Goal: Download file/media

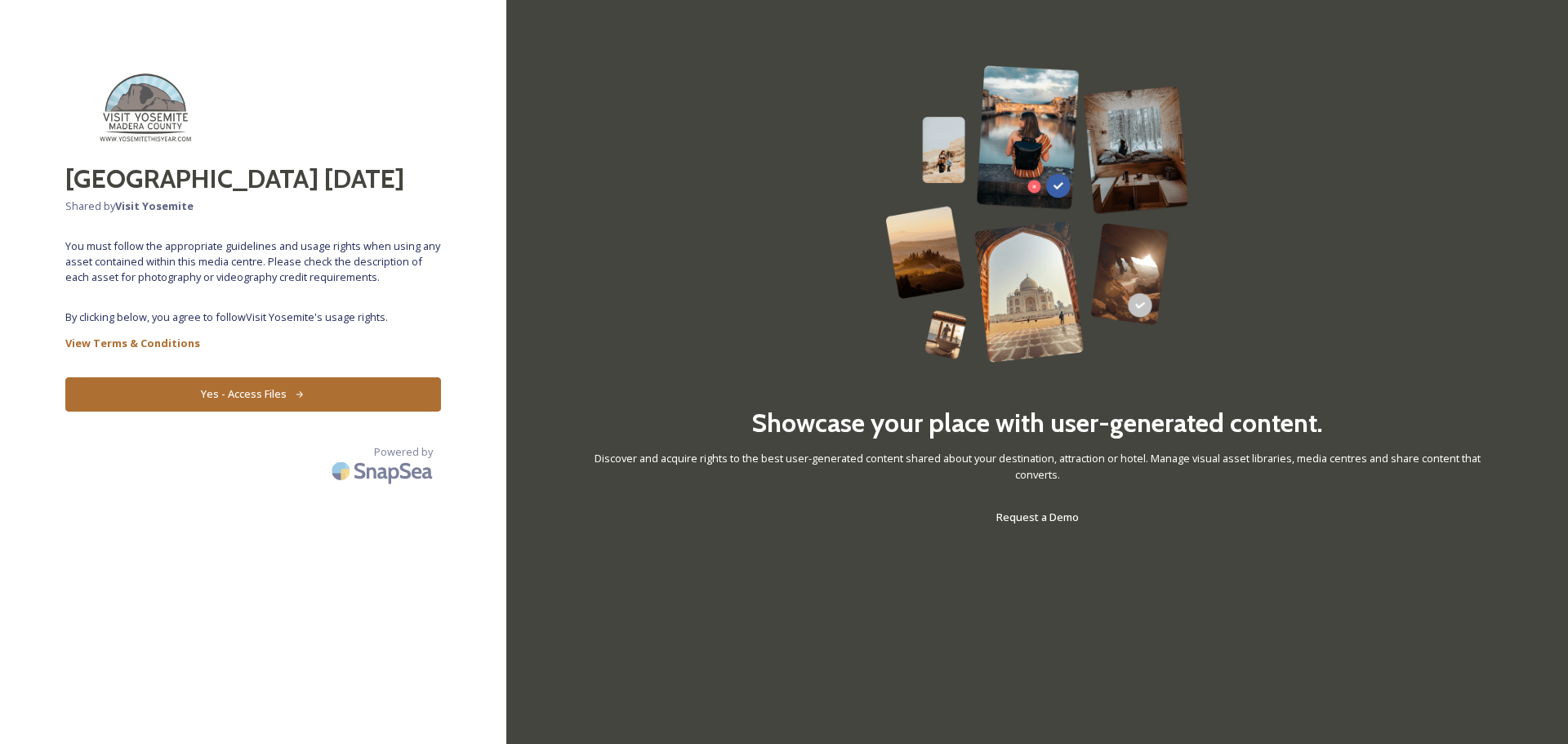
click at [266, 392] on button "Yes - Access Files" at bounding box center [253, 394] width 376 height 33
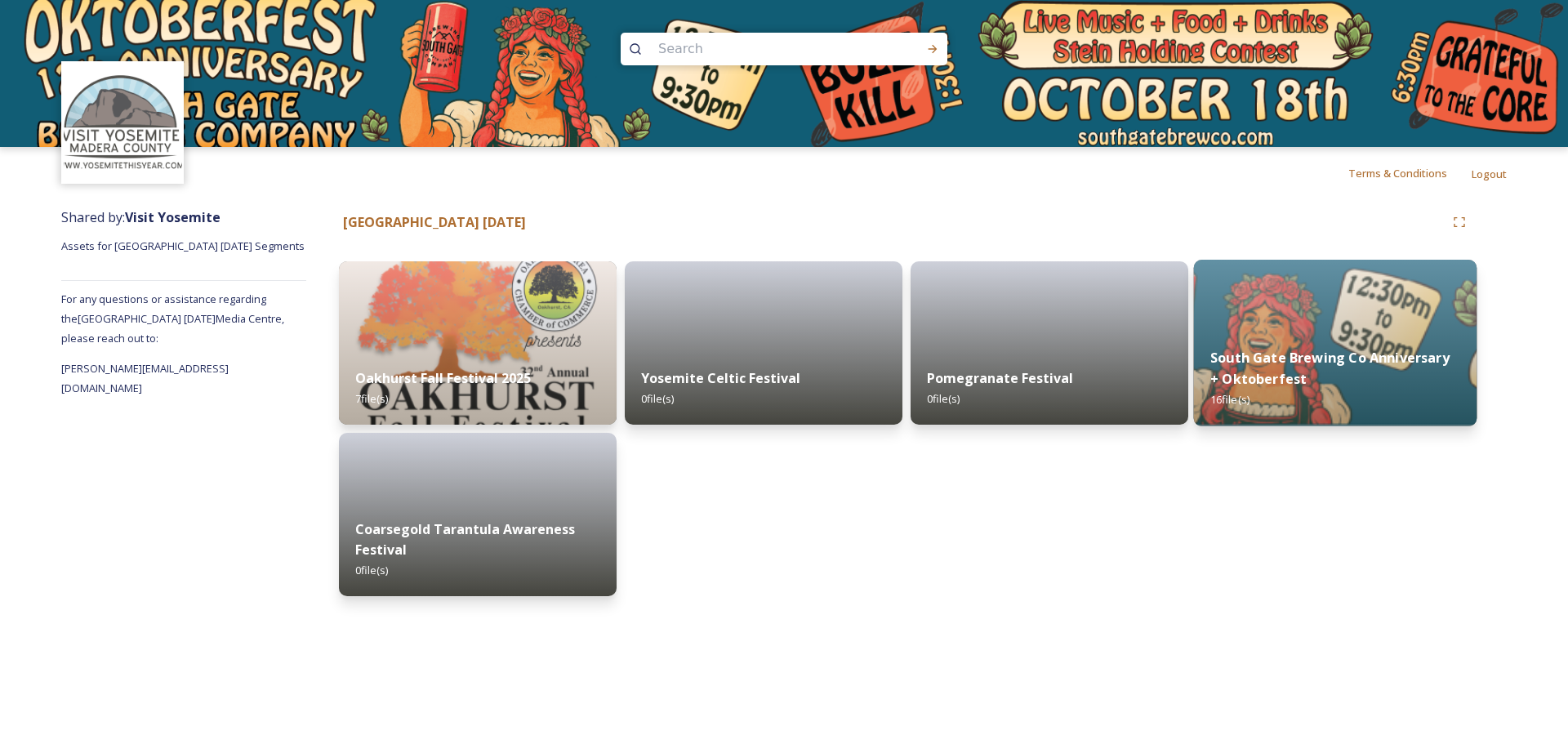
click at [1369, 341] on div "South Gate Brewing Co Anniversary + Oktoberfest 16 file(s)" at bounding box center [1335, 379] width 283 height 95
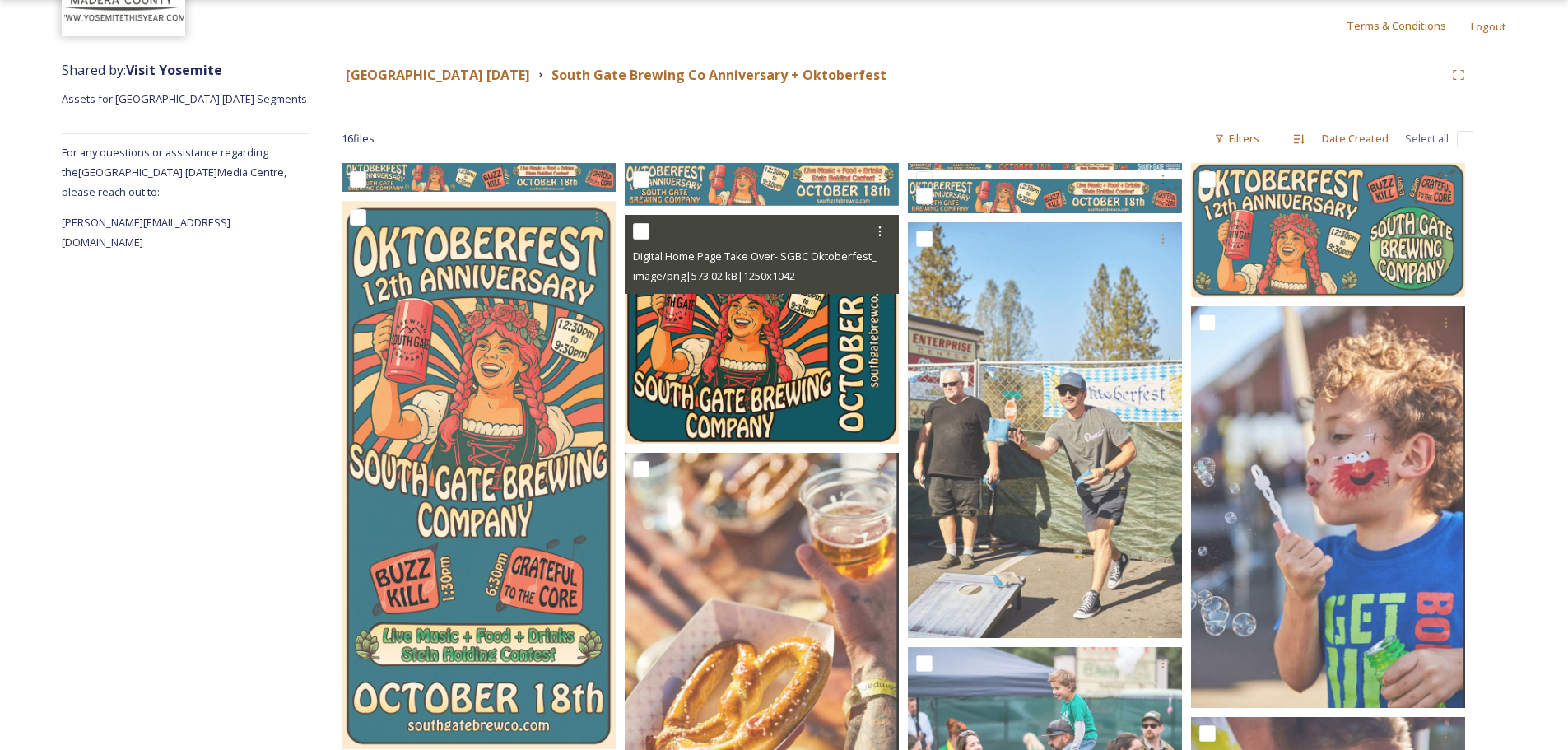
scroll to position [148, 0]
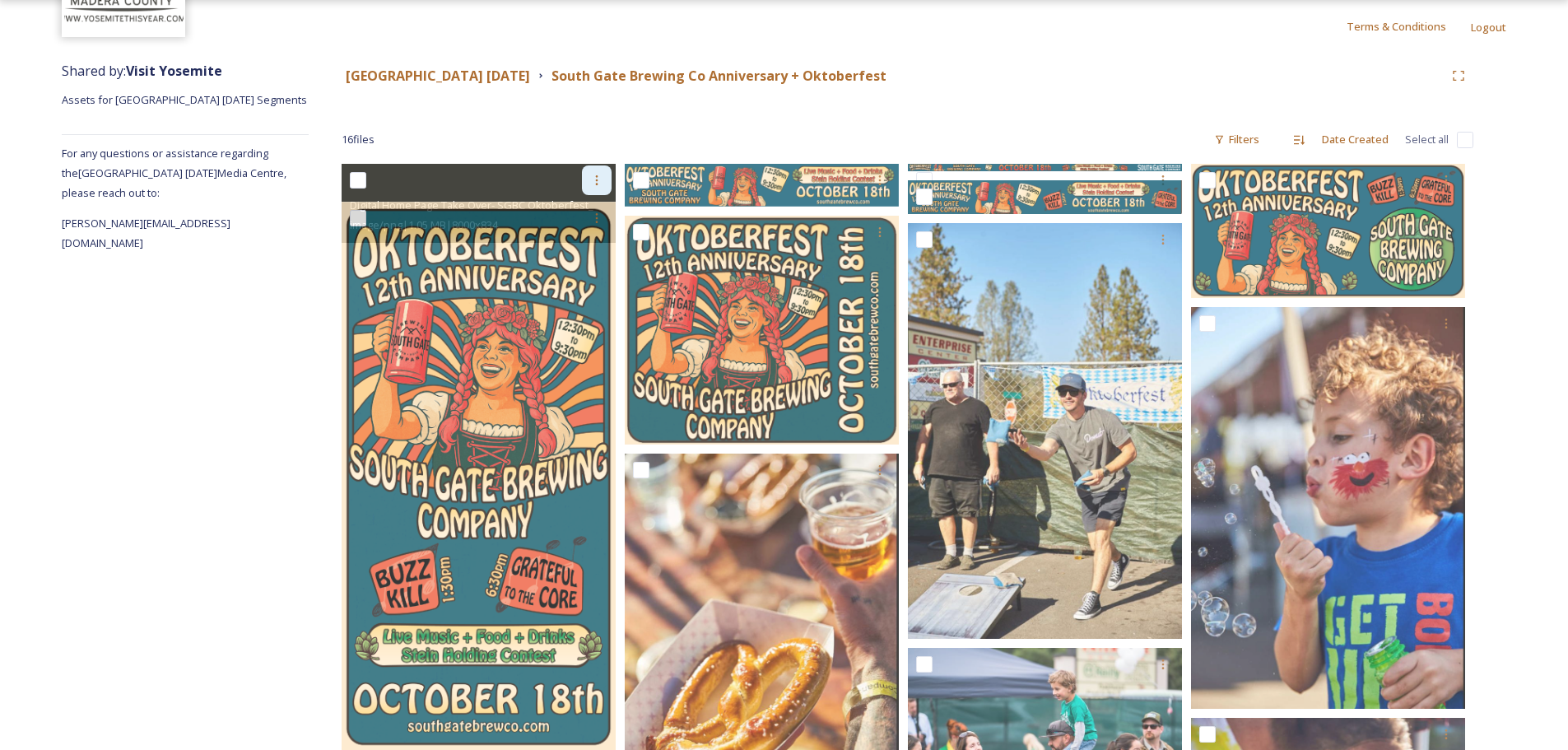
click at [591, 176] on icon at bounding box center [597, 181] width 13 height 13
click at [583, 256] on span "Download" at bounding box center [577, 248] width 50 height 16
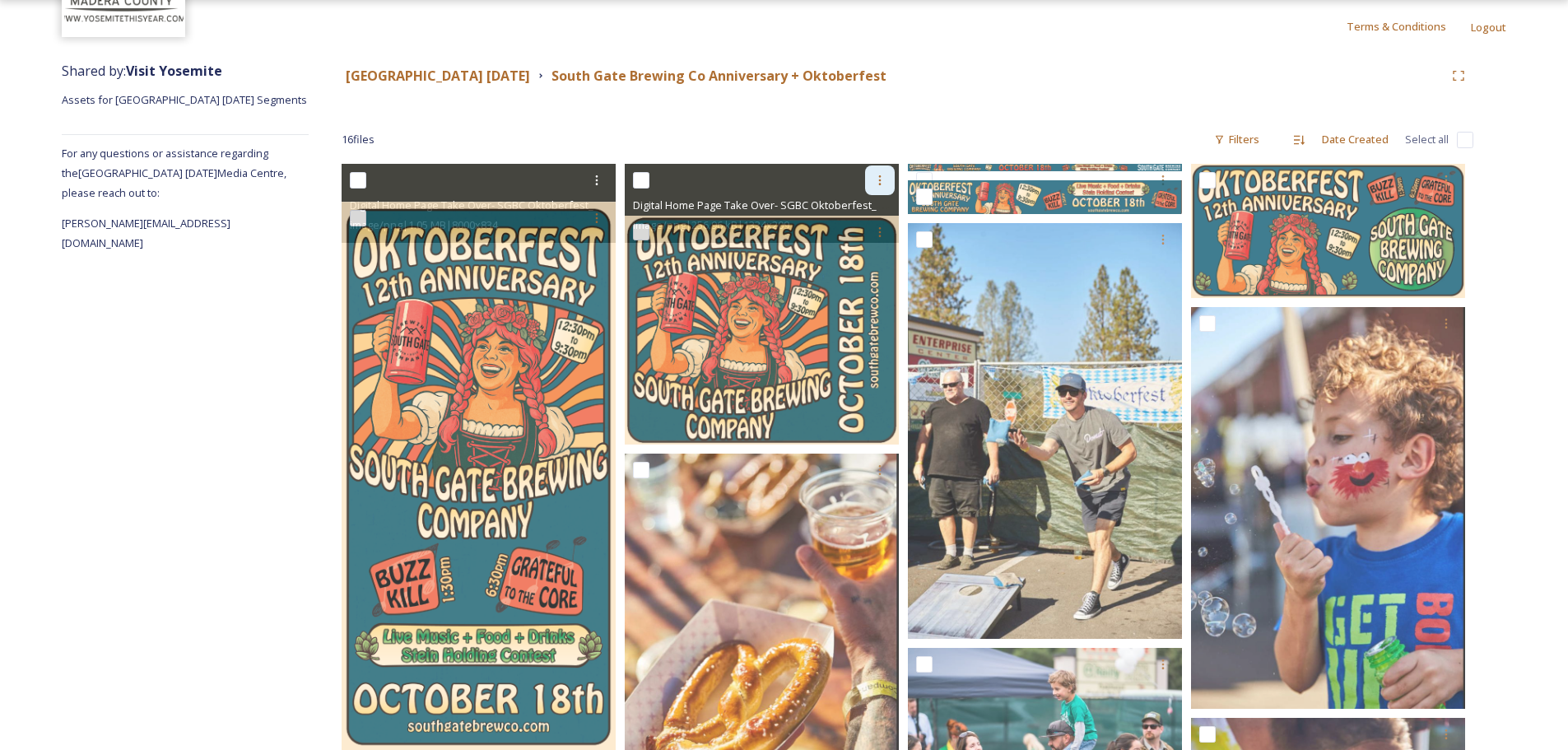
drag, startPoint x: 873, startPoint y: 177, endPoint x: 879, endPoint y: 186, distance: 10.8
click at [873, 177] on div at bounding box center [879, 180] width 29 height 29
click at [881, 239] on div "Download" at bounding box center [861, 248] width 67 height 32
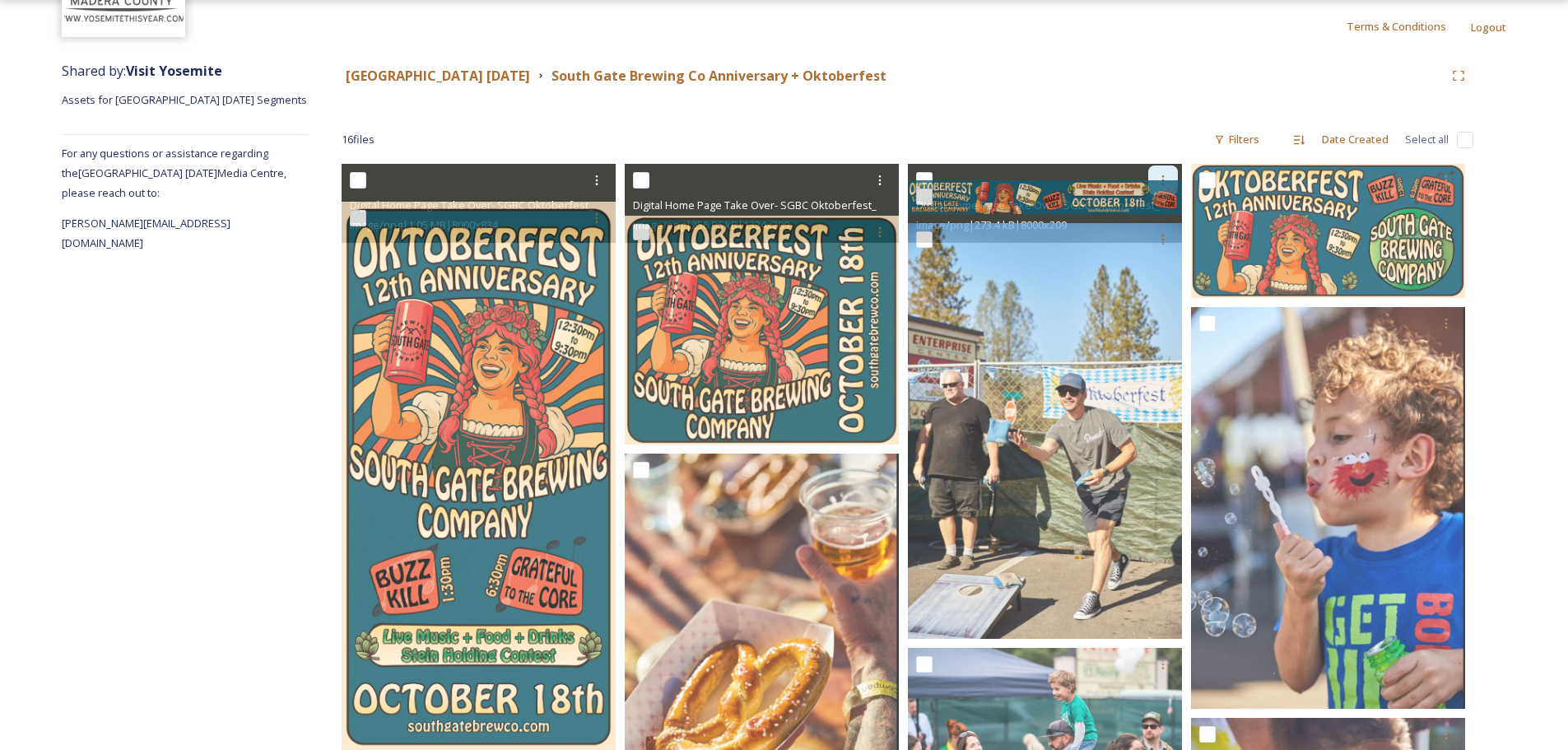
click at [1162, 168] on div at bounding box center [1162, 180] width 29 height 29
click at [1167, 171] on div at bounding box center [1162, 180] width 29 height 29
click at [1166, 169] on div at bounding box center [1162, 180] width 29 height 29
click at [1002, 164] on div "Digital Home Page Take Over- SGBC Oktoberfest_1920 x 50.png image/png | 273.4 k…" at bounding box center [1045, 203] width 274 height 79
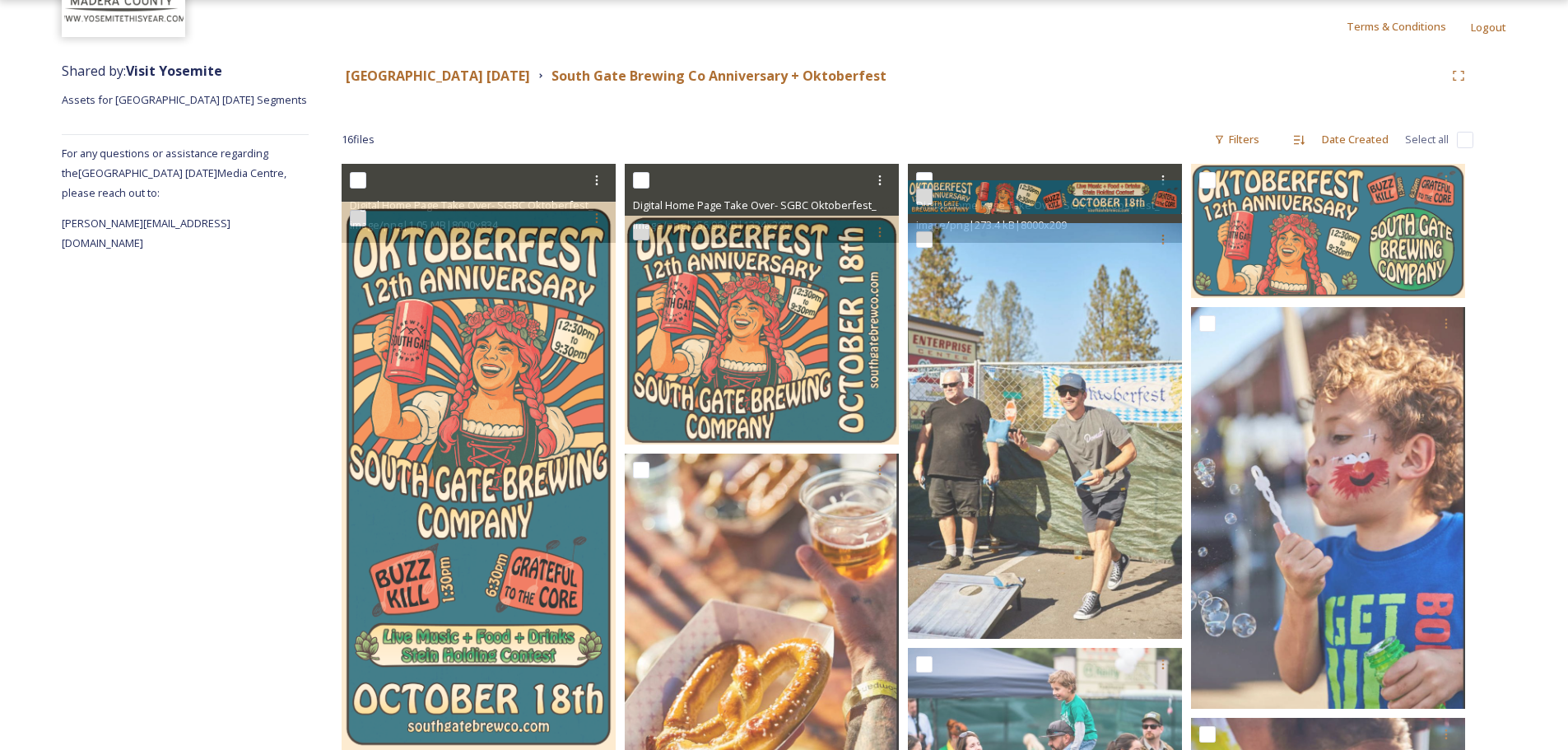
click at [1101, 164] on div "Digital Home Page Take Over- SGBC Oktoberfest_1920 x 50.png image/png | 273.4 k…" at bounding box center [1045, 203] width 274 height 79
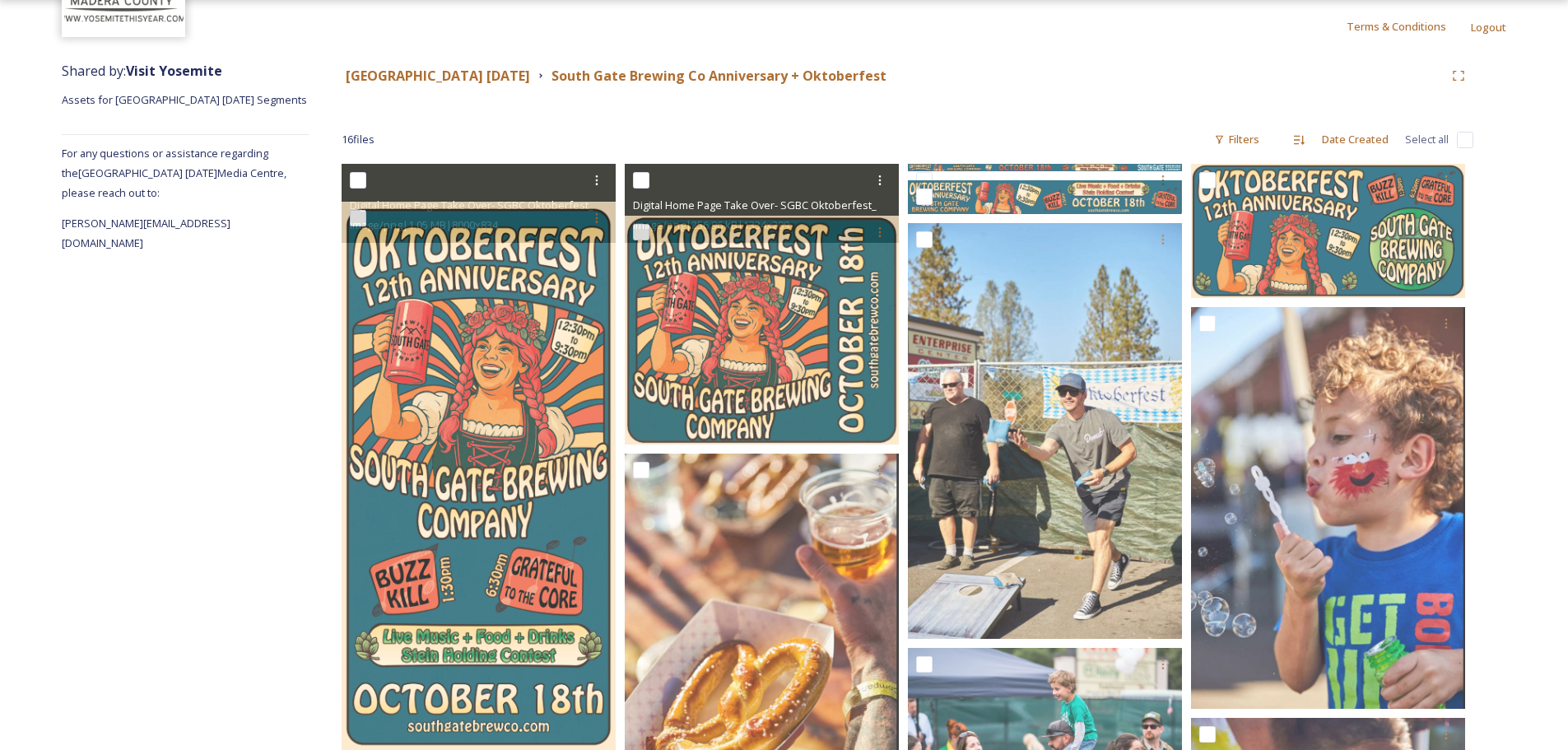
click at [1130, 109] on div "[GEOGRAPHIC_DATA] [DATE] South Gate Brewing Co Anniversary + Oktoberfest 16 fil…" at bounding box center [907, 731] width 1197 height 1356
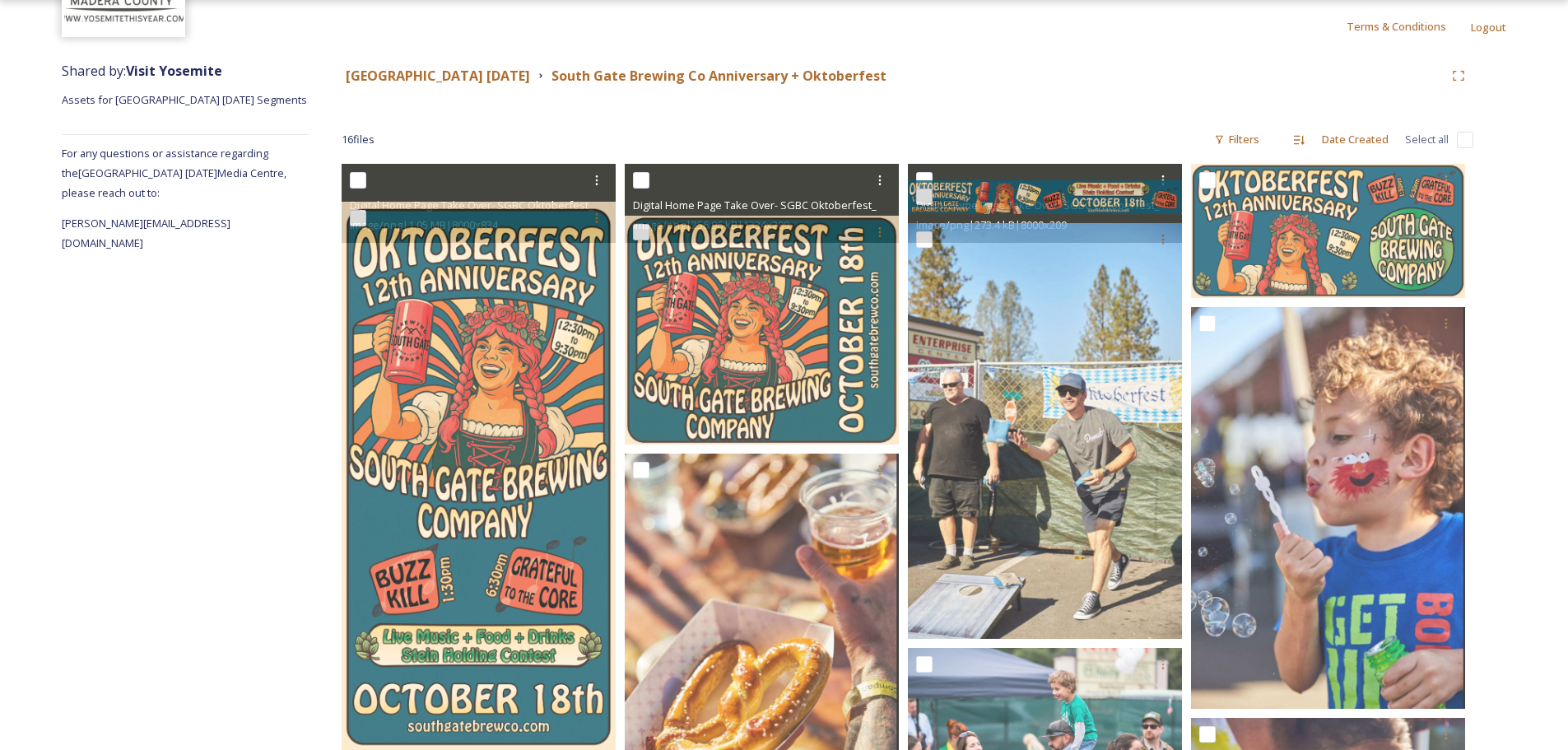
click at [925, 174] on input "checkbox" at bounding box center [925, 181] width 17 height 17
checkbox input "true"
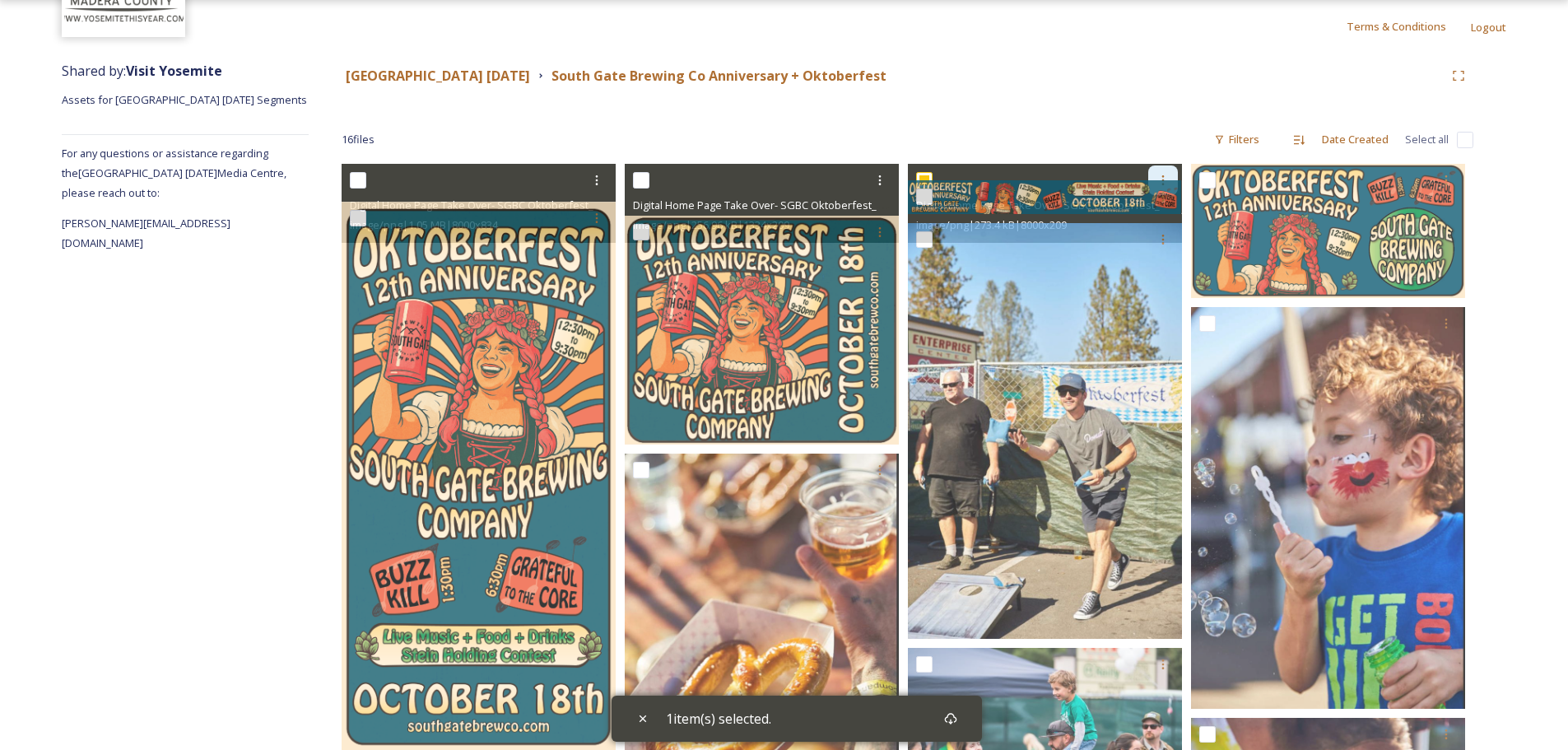
click at [1157, 176] on icon at bounding box center [1163, 181] width 13 height 13
click at [1168, 167] on div at bounding box center [1162, 180] width 29 height 29
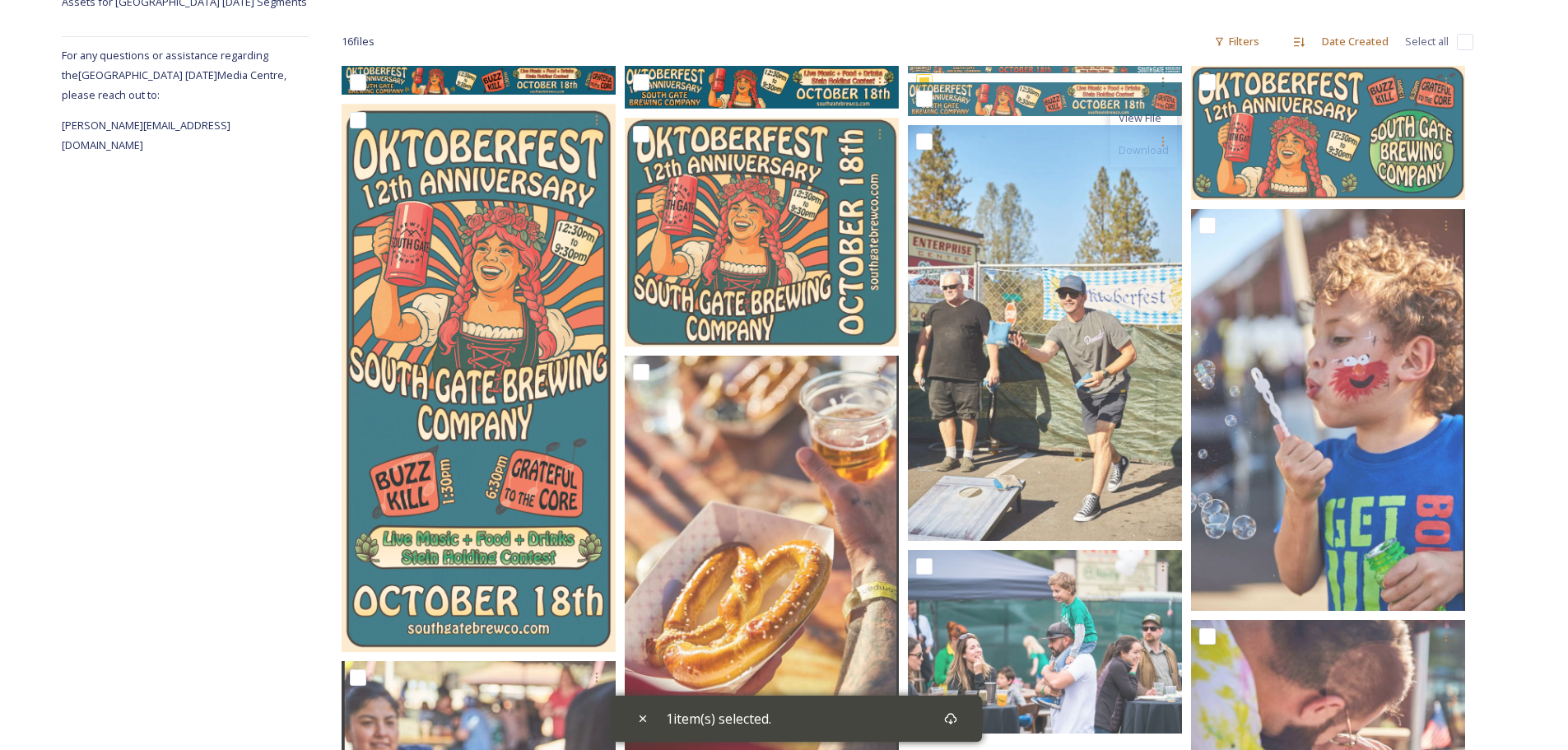
scroll to position [0, 0]
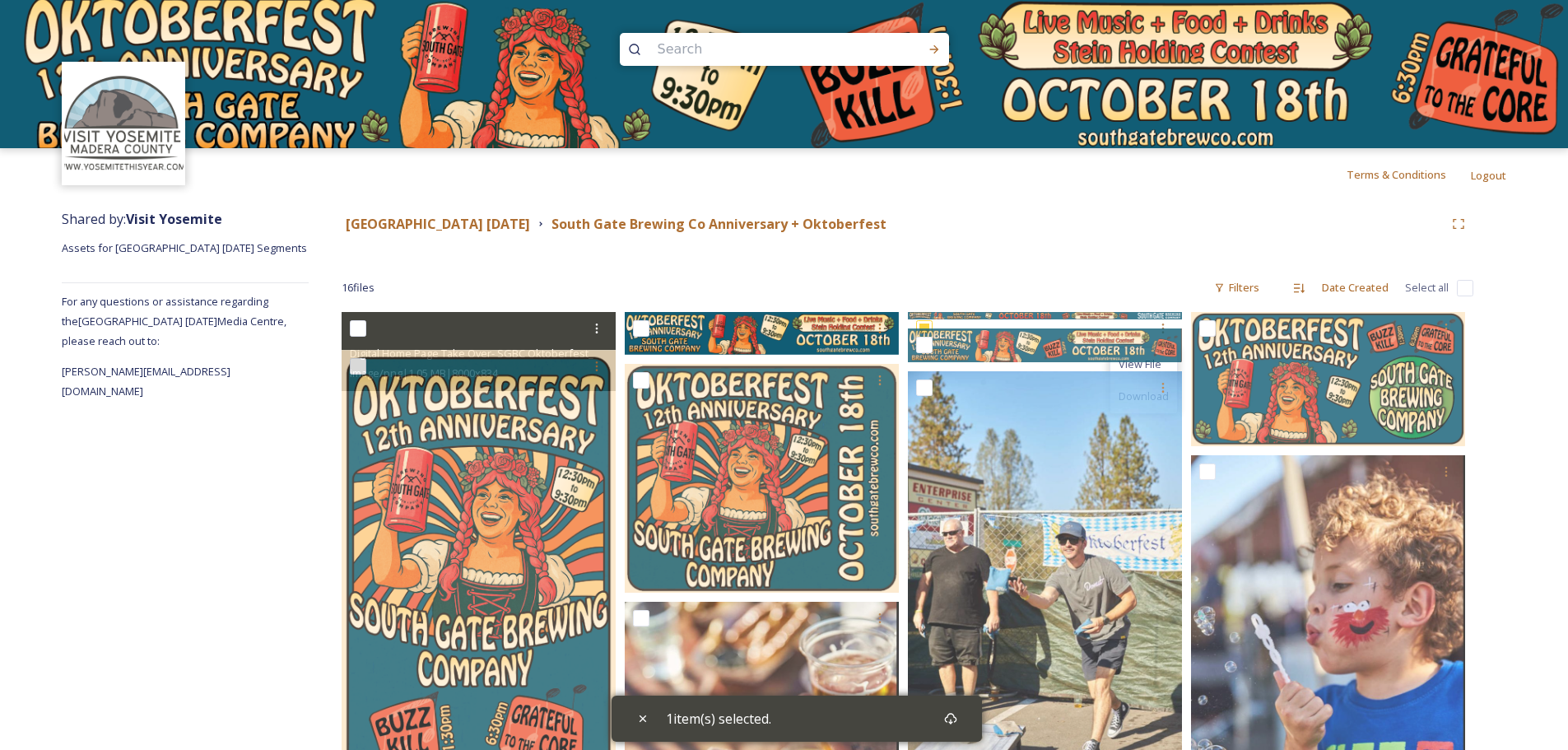
click at [361, 320] on div at bounding box center [480, 328] width 262 height 29
click at [357, 328] on input "checkbox" at bounding box center [358, 329] width 17 height 17
checkbox input "true"
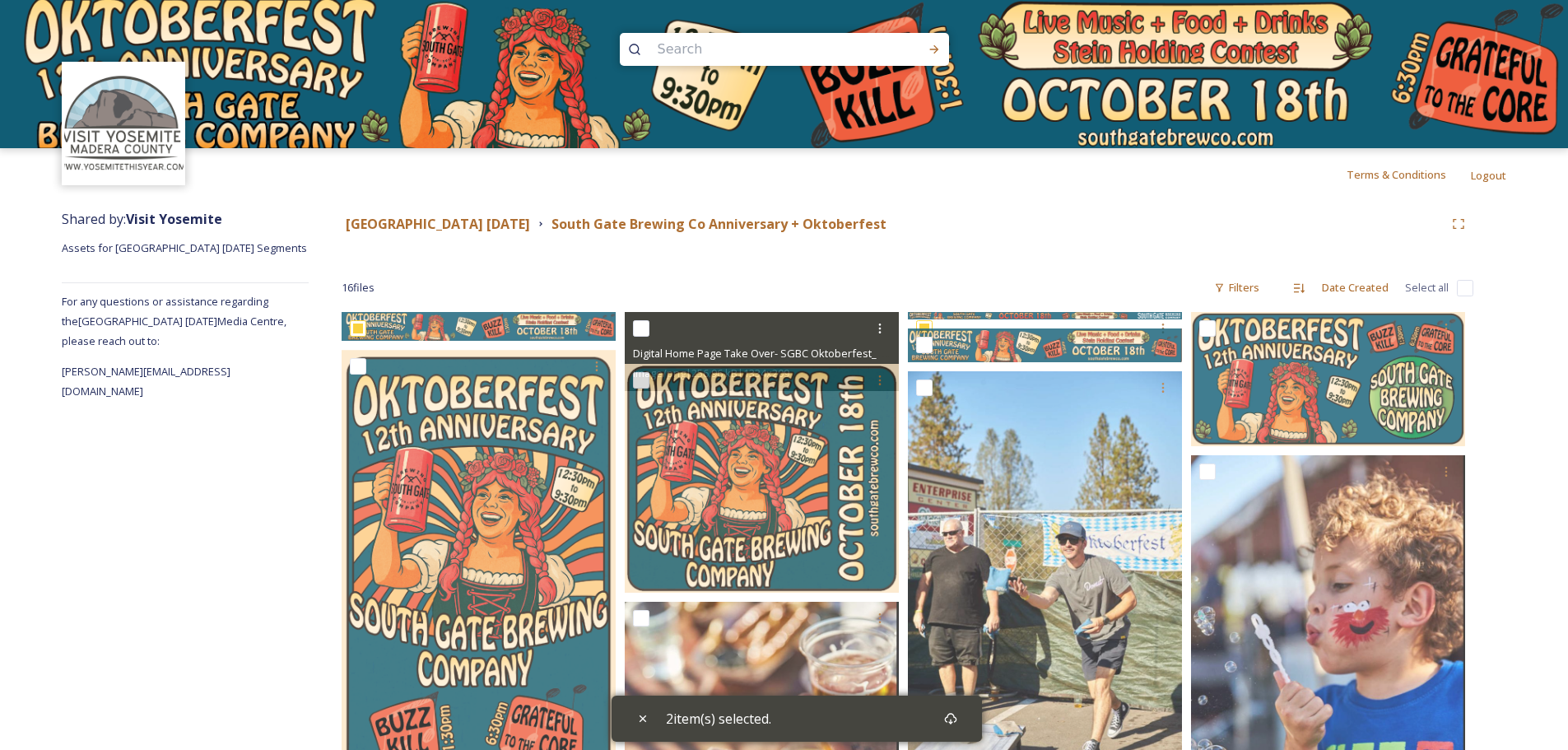
click at [643, 327] on input "checkbox" at bounding box center [641, 329] width 17 height 17
checkbox input "true"
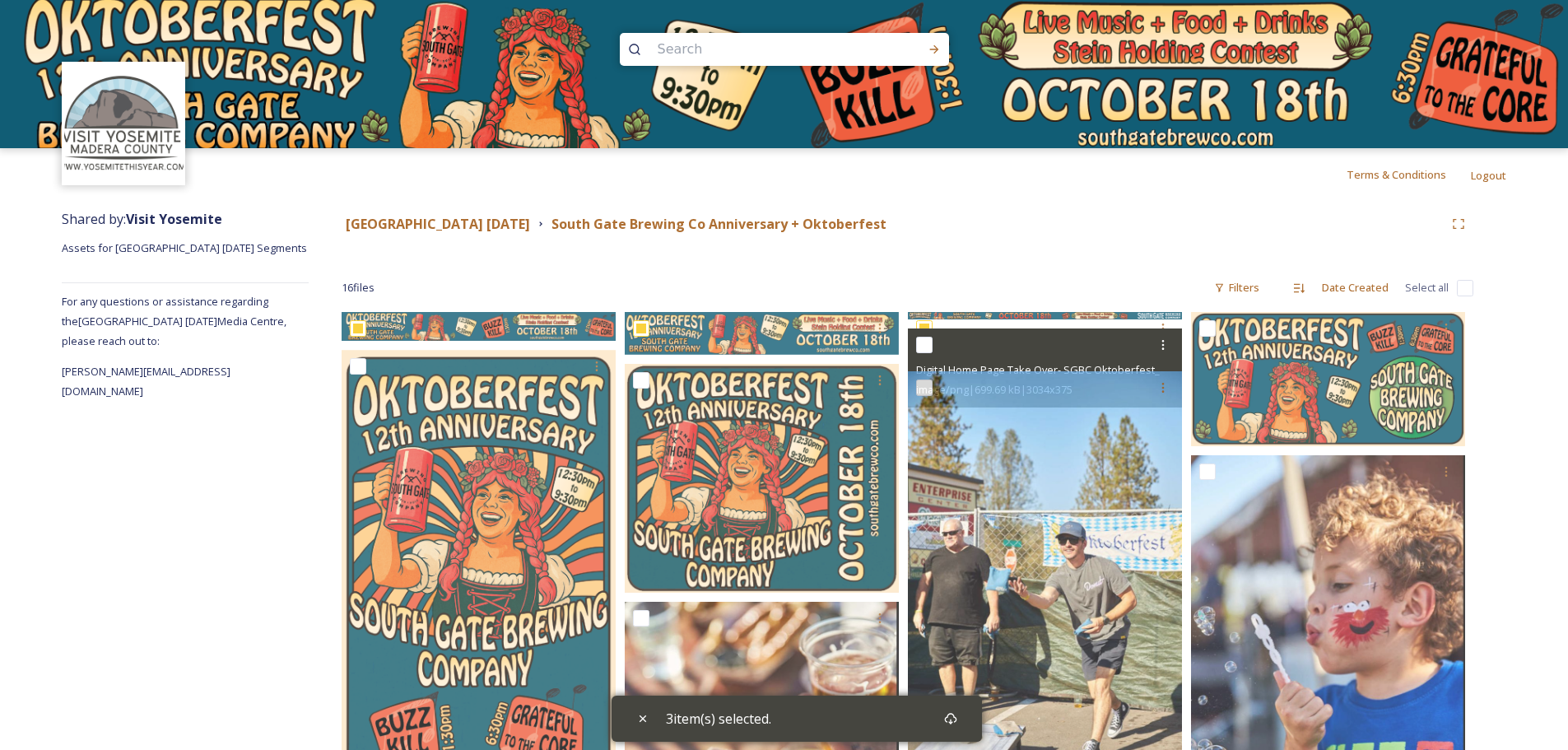
click at [930, 347] on input "checkbox" at bounding box center [925, 345] width 17 height 17
checkbox input "true"
click at [1163, 345] on icon at bounding box center [1163, 345] width 3 height 10
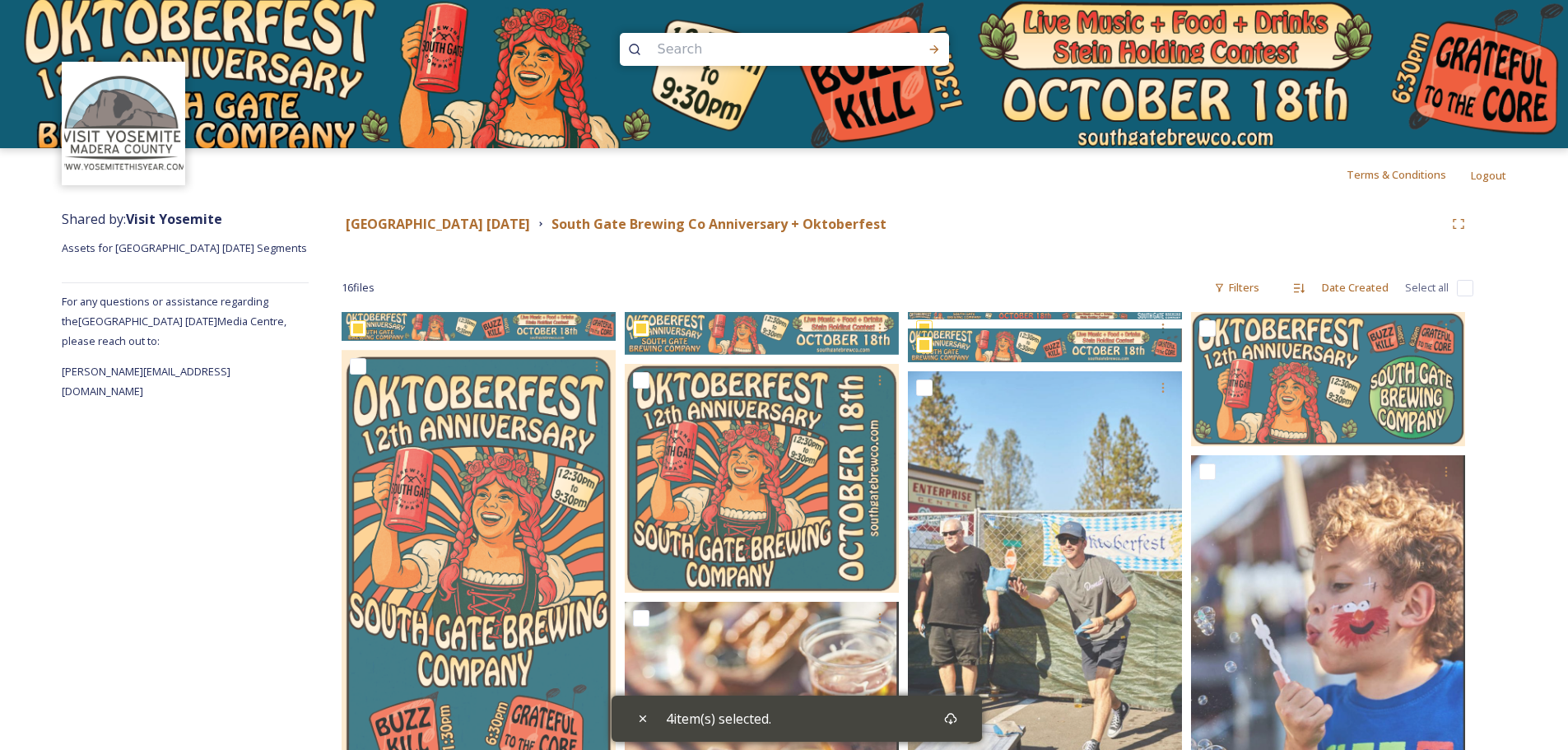
click at [1457, 285] on input "checkbox" at bounding box center [1465, 288] width 17 height 17
checkbox input "true"
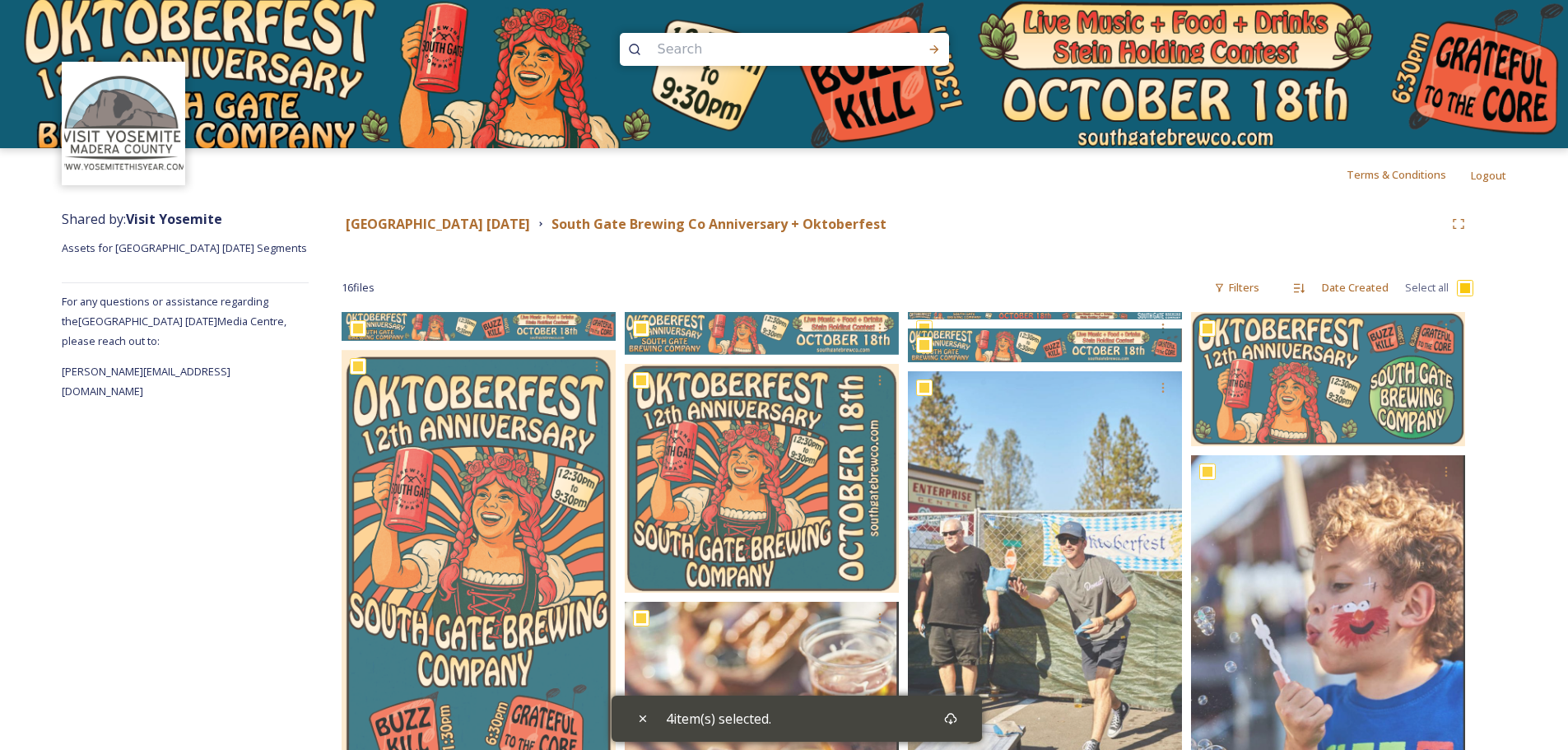
checkbox input "true"
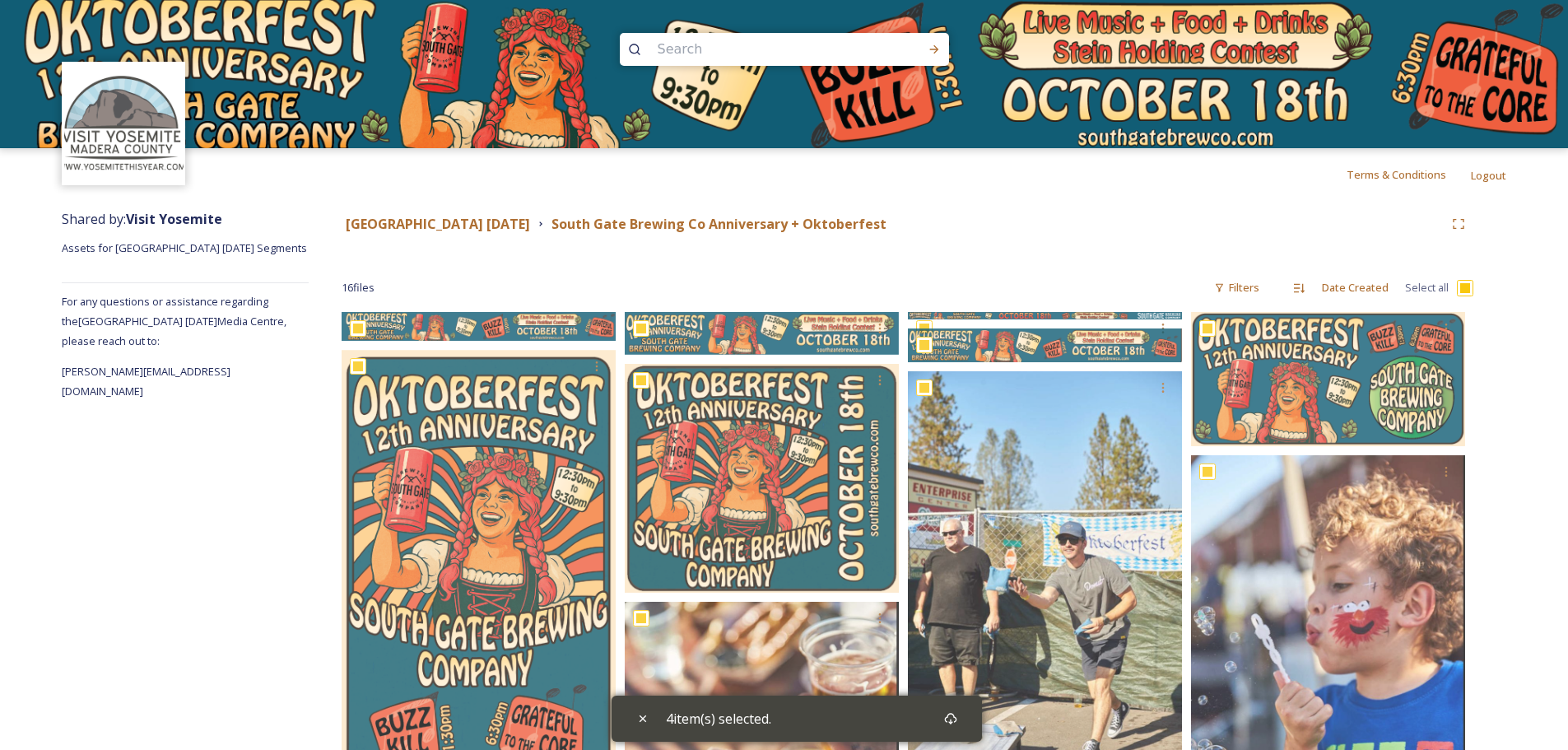
checkbox input "true"
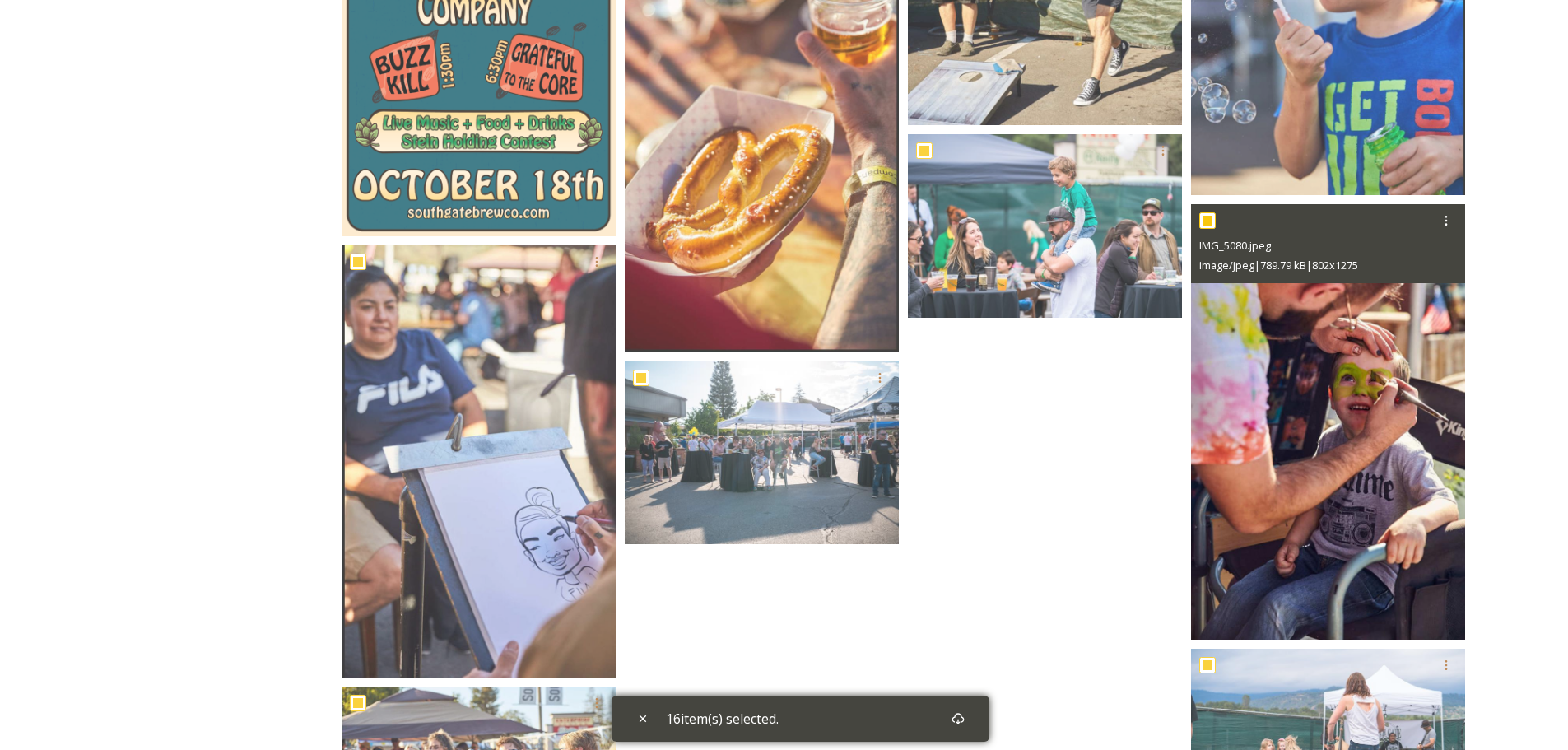
scroll to position [807, 0]
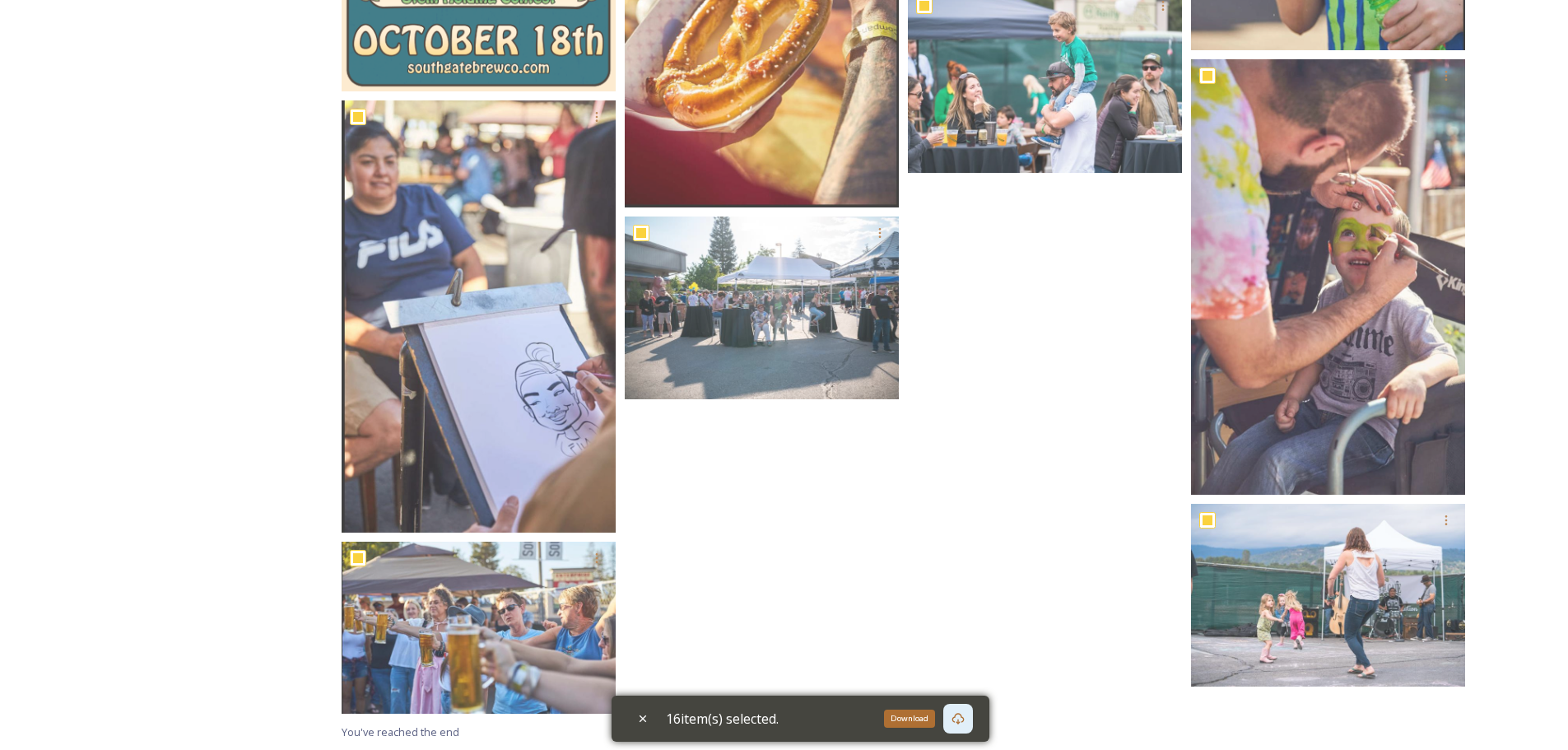
click at [963, 723] on icon at bounding box center [957, 719] width 13 height 12
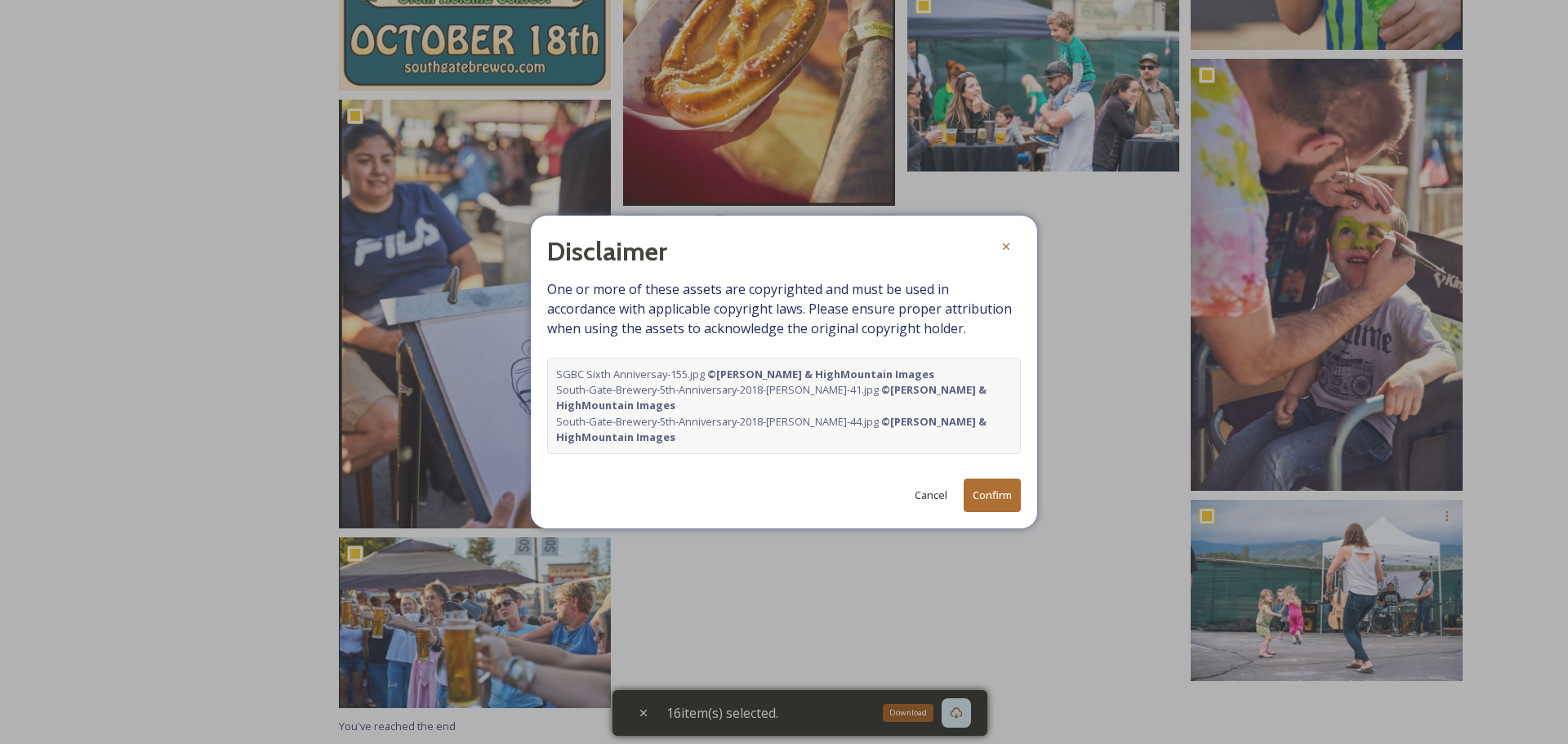
click at [982, 499] on button "Confirm" at bounding box center [992, 495] width 57 height 33
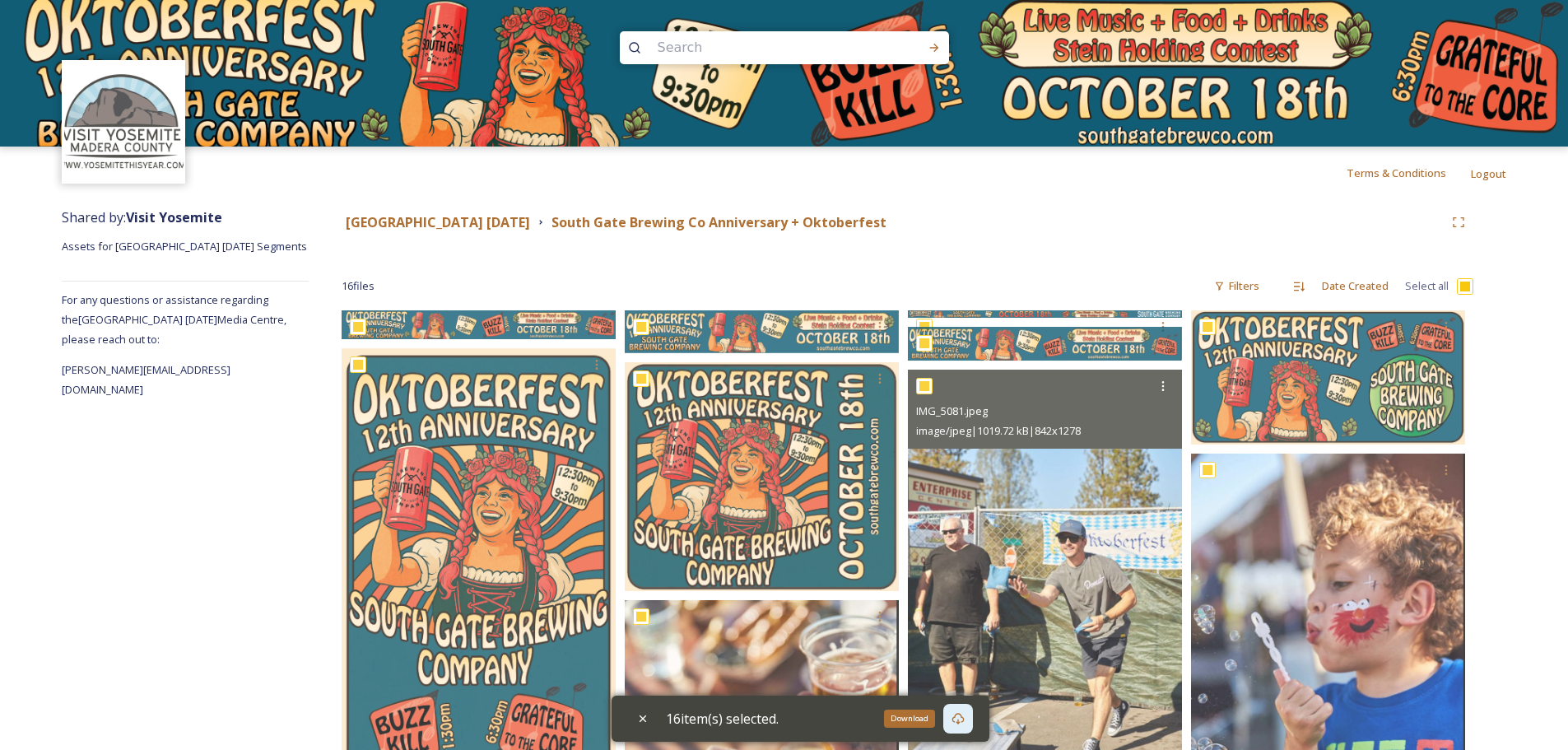
scroll to position [0, 0]
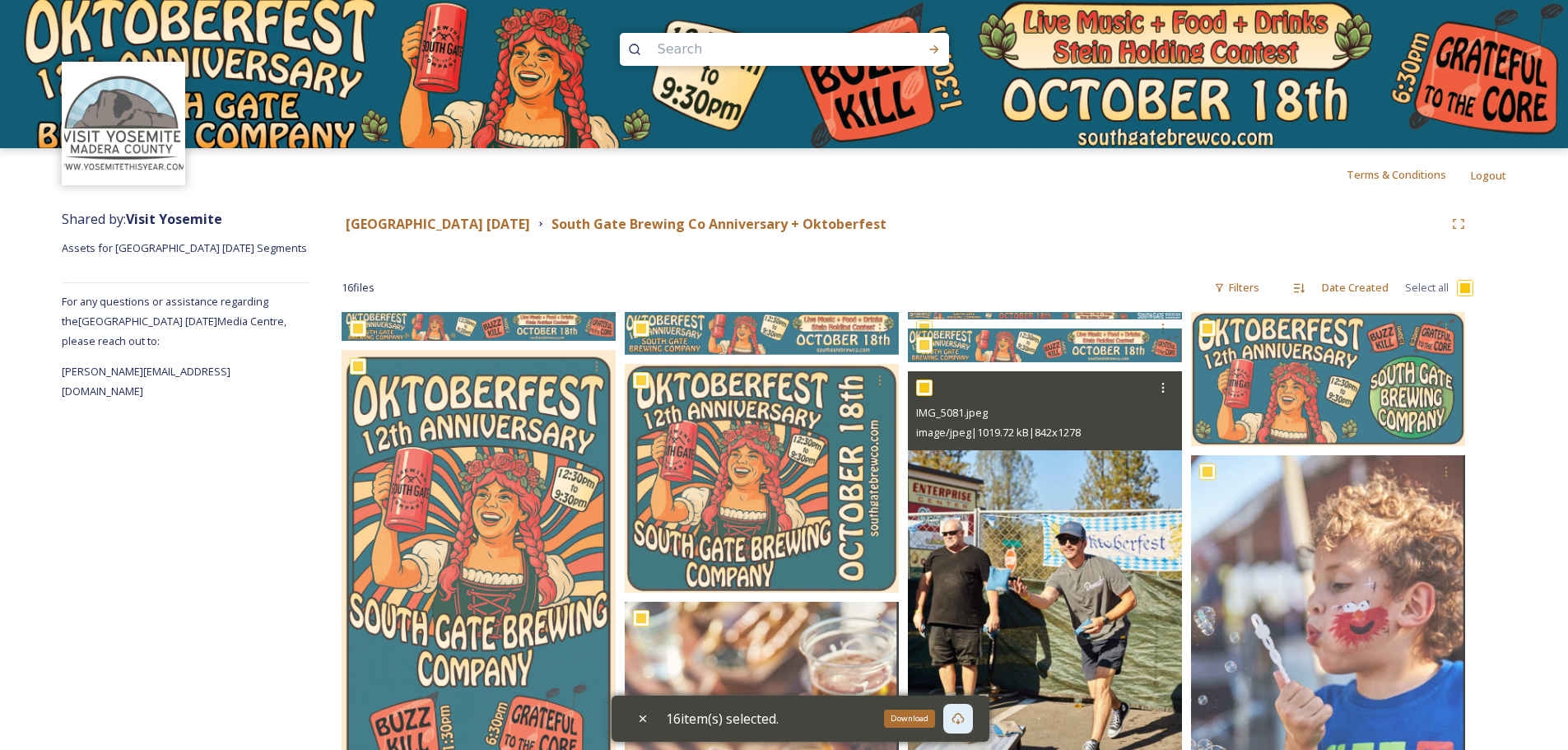
click at [928, 385] on input "checkbox" at bounding box center [925, 388] width 17 height 17
checkbox input "false"
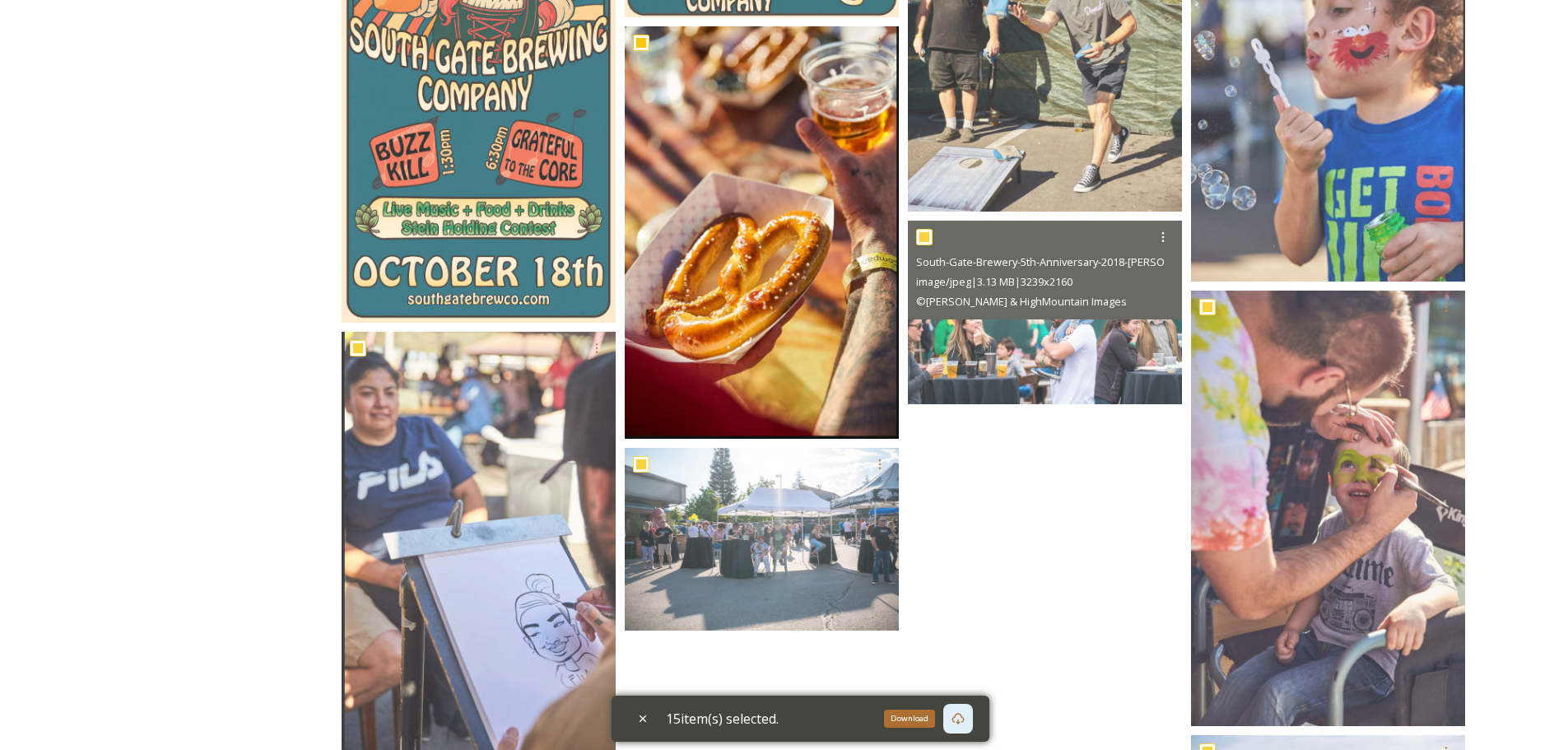
scroll to position [577, 0]
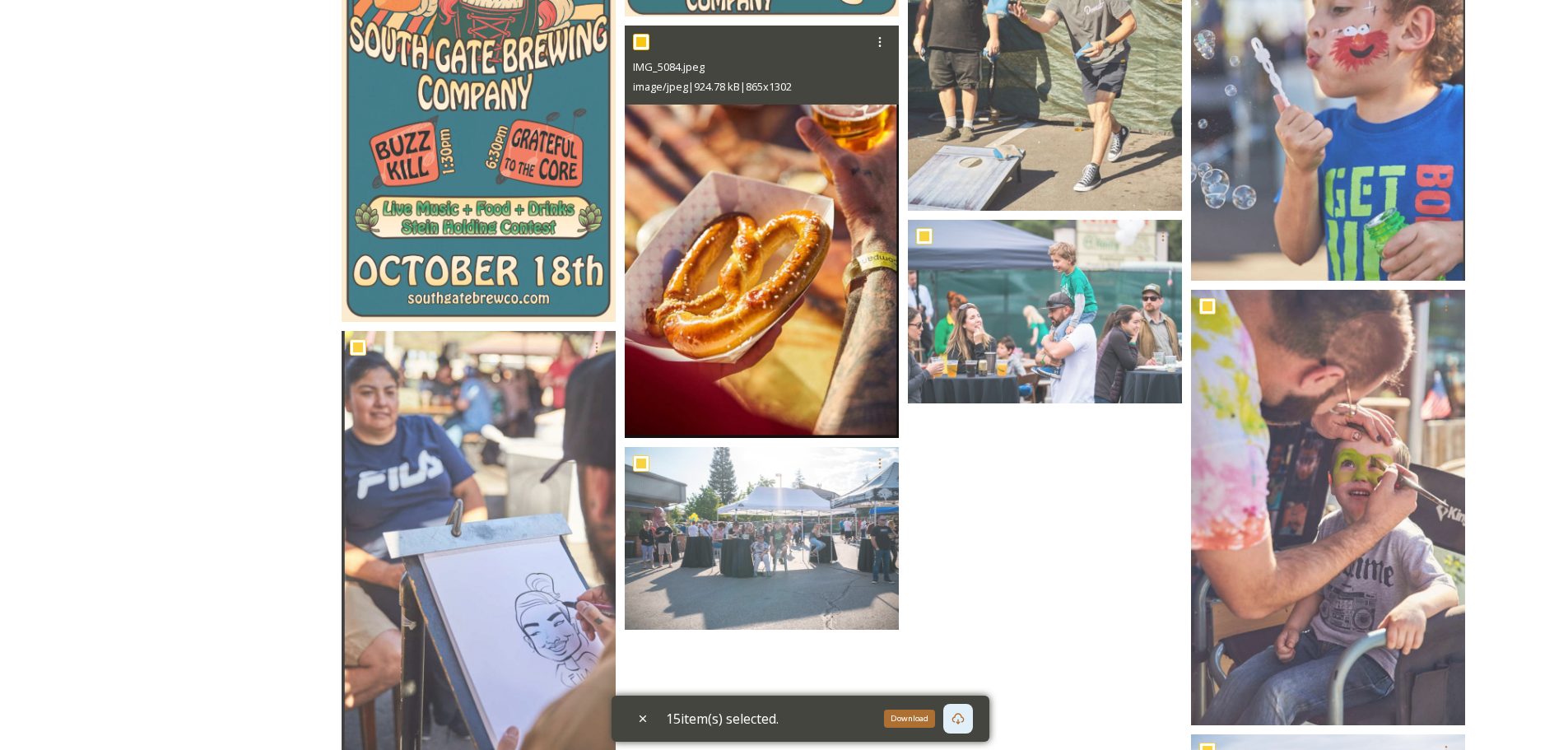
click at [638, 38] on input "checkbox" at bounding box center [641, 42] width 17 height 17
checkbox input "false"
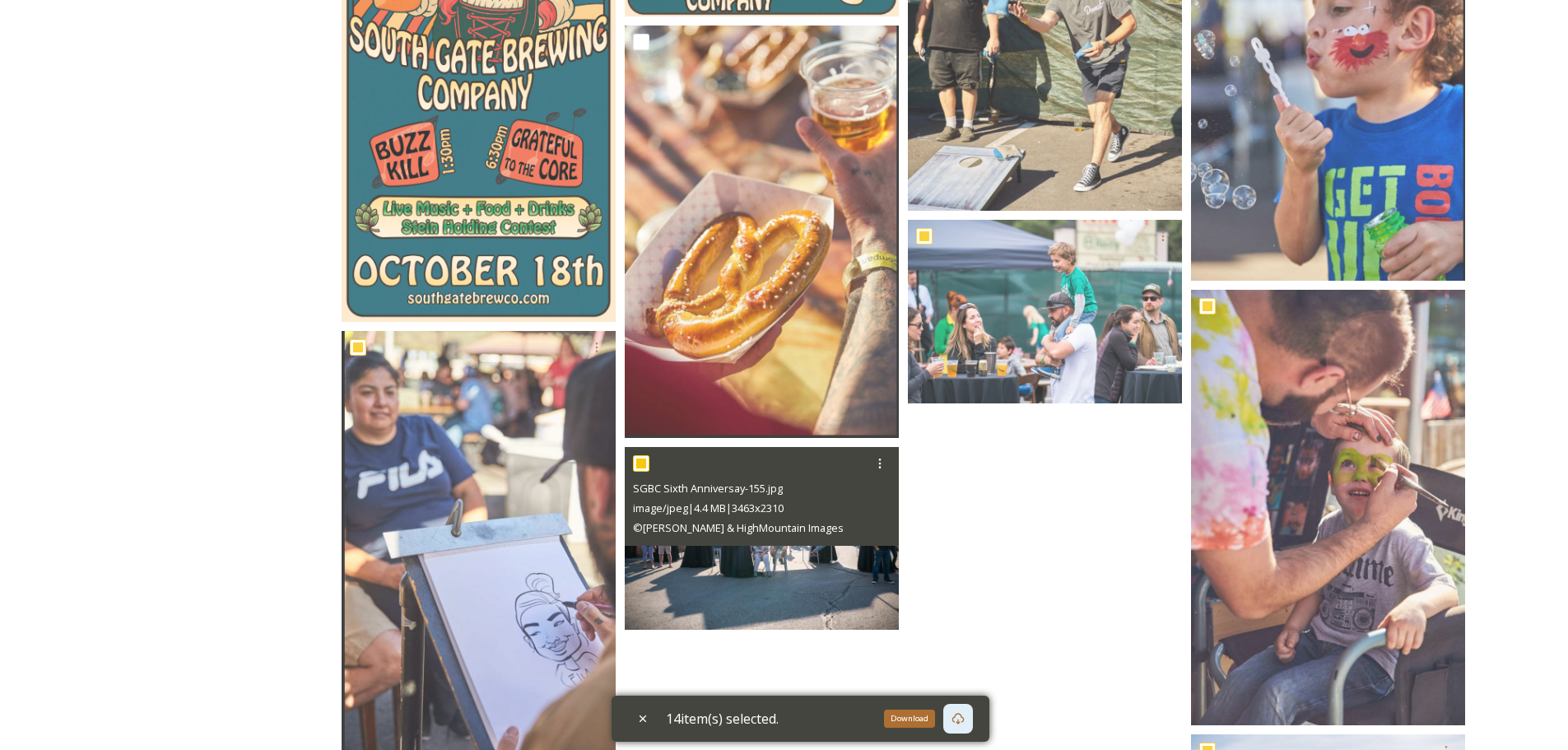
click at [641, 467] on input "checkbox" at bounding box center [641, 464] width 17 height 17
checkbox input "false"
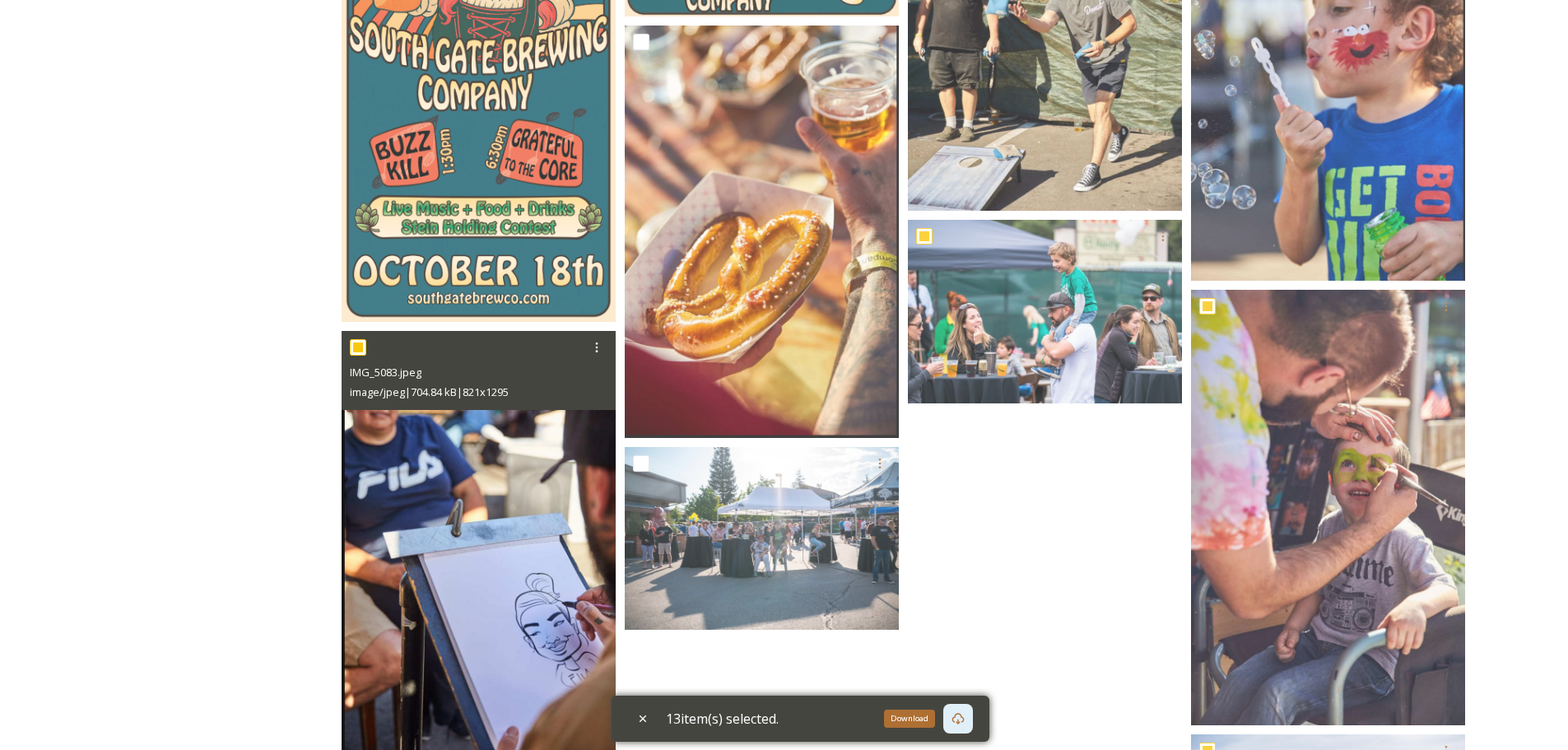
click at [359, 351] on input "checkbox" at bounding box center [358, 347] width 17 height 17
checkbox input "false"
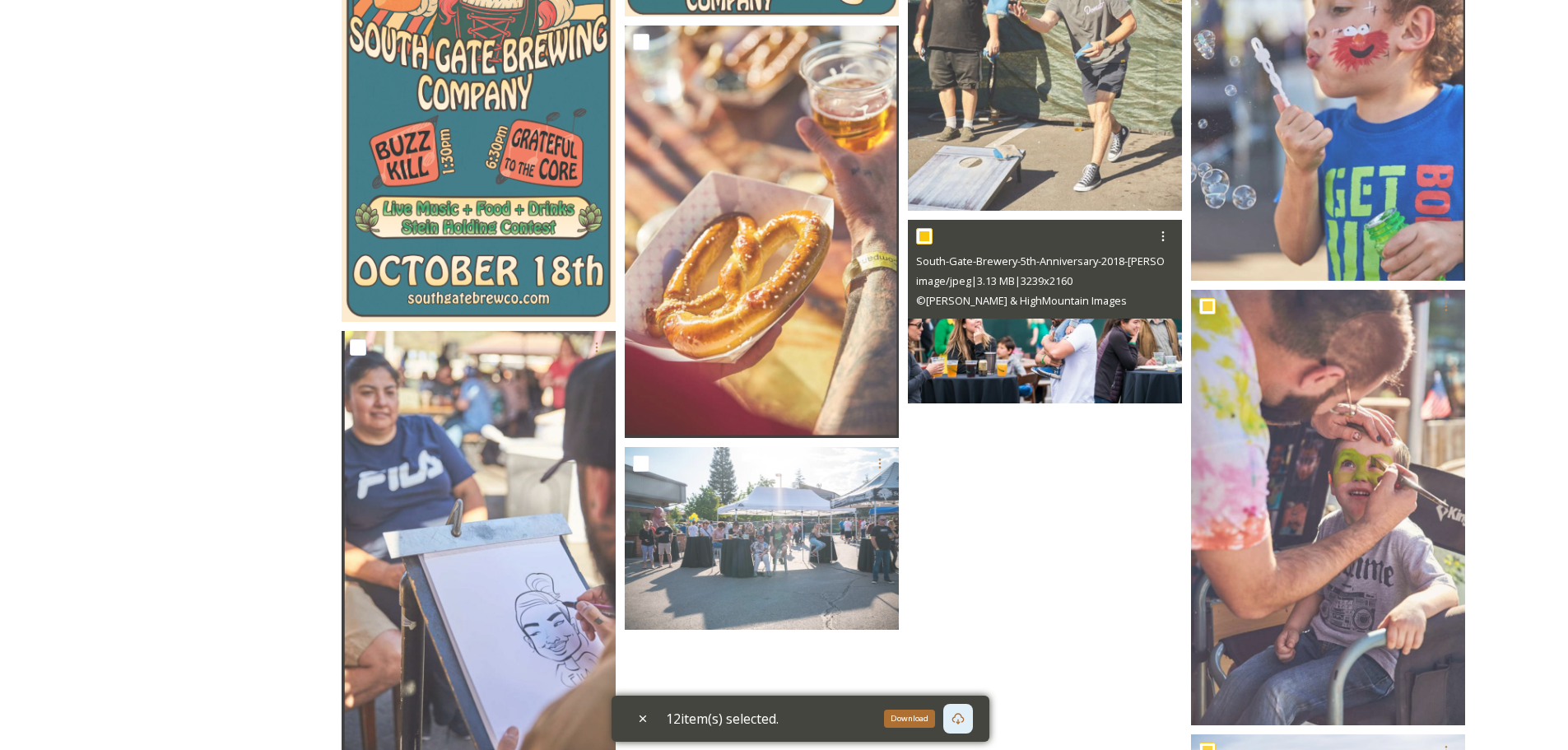
click at [924, 238] on input "checkbox" at bounding box center [925, 236] width 17 height 17
checkbox input "false"
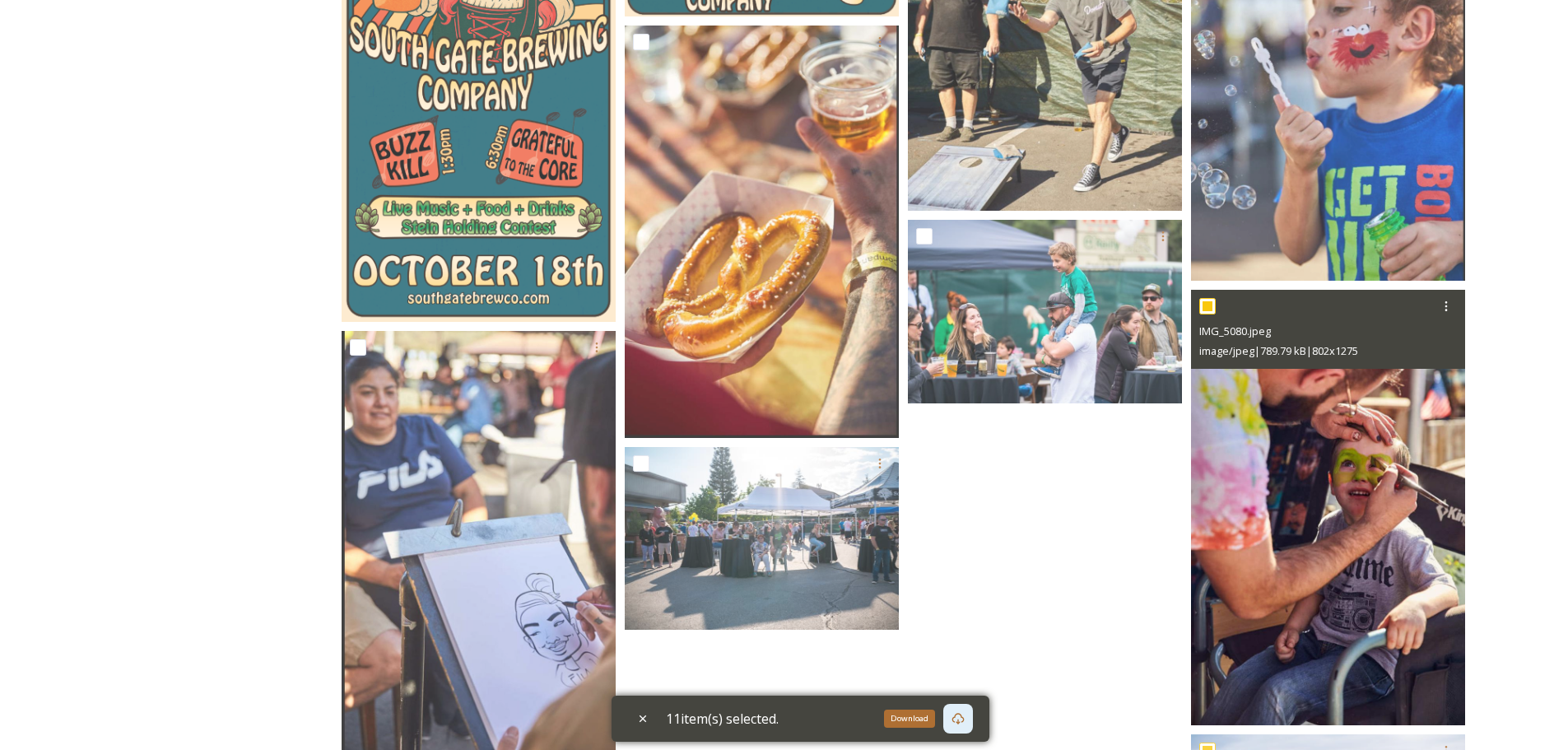
click at [1204, 301] on input "checkbox" at bounding box center [1207, 306] width 17 height 17
checkbox input "false"
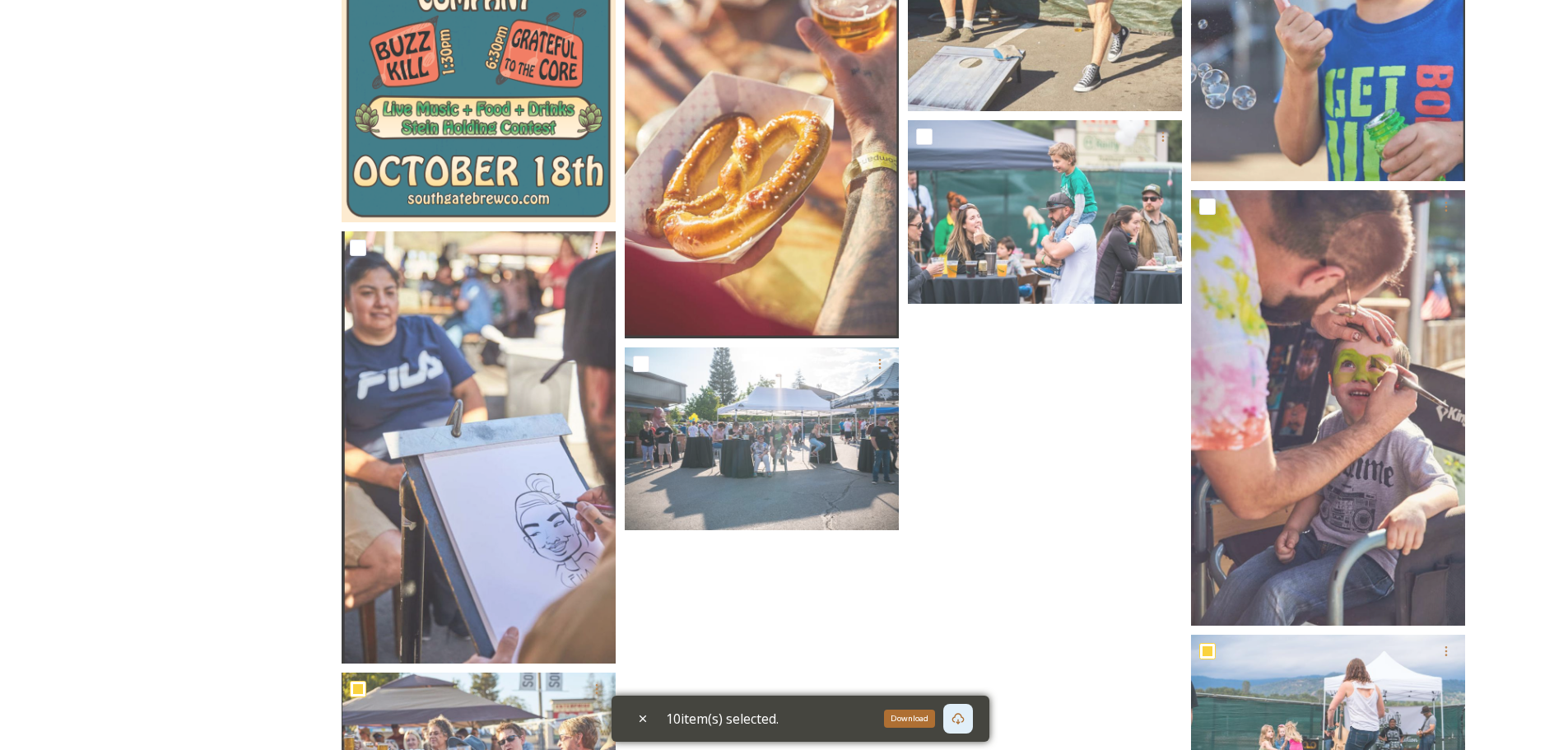
scroll to position [807, 0]
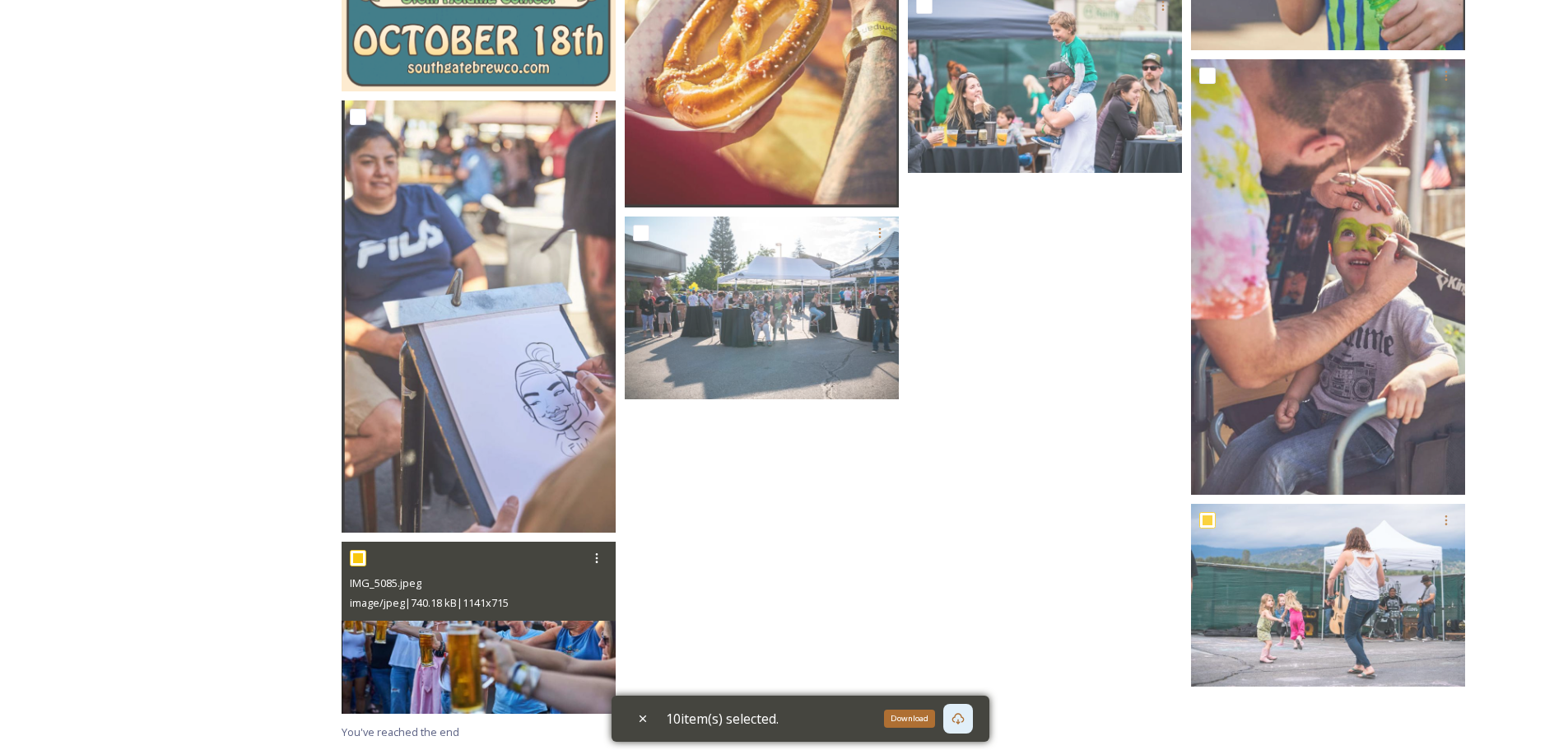
click at [349, 553] on div "IMG_5085.jpeg image/jpeg | 740.18 kB | 1141 x 715" at bounding box center [479, 581] width 274 height 79
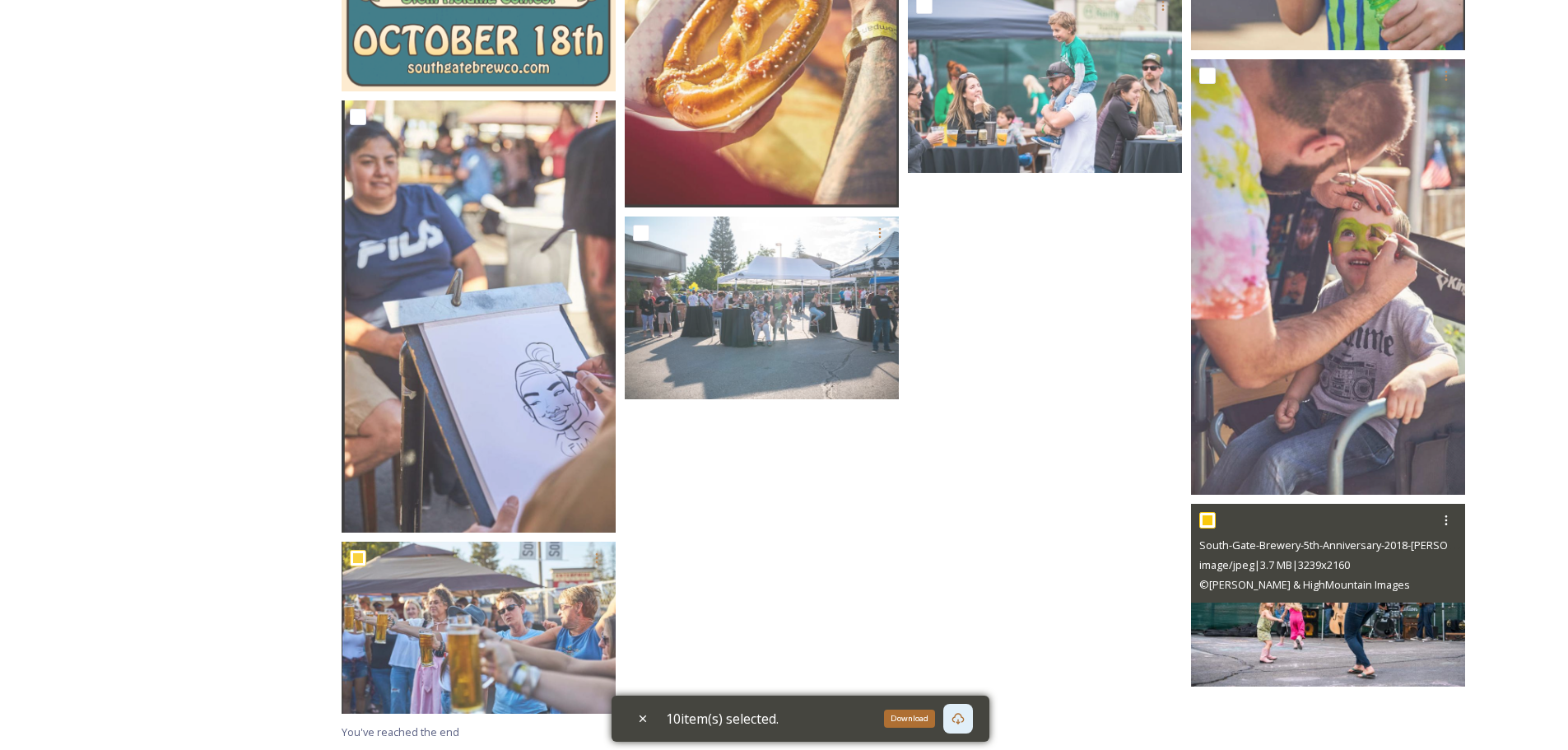
click at [1202, 521] on input "checkbox" at bounding box center [1207, 521] width 17 height 17
checkbox input "false"
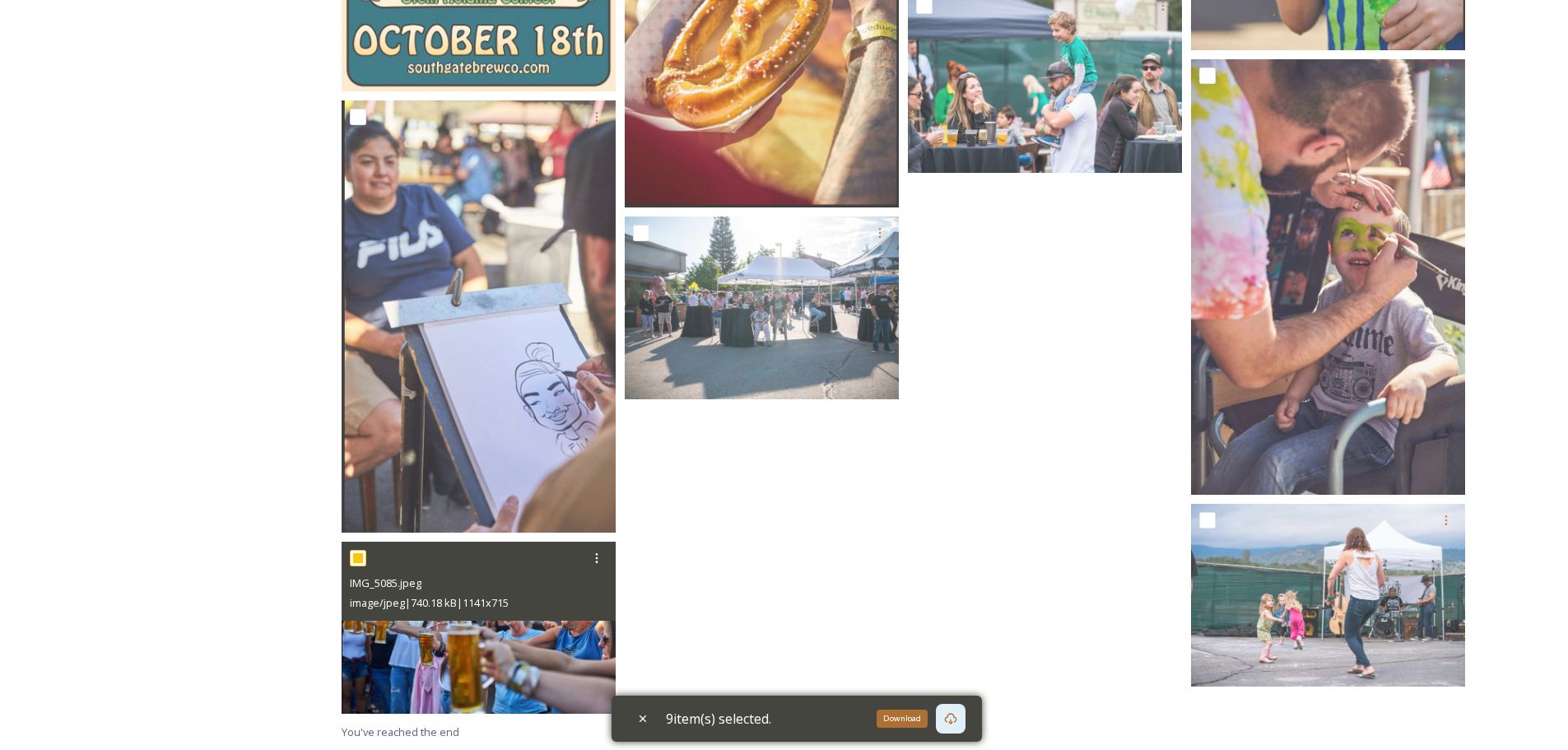
click at [356, 551] on input "checkbox" at bounding box center [358, 558] width 17 height 17
checkbox input "false"
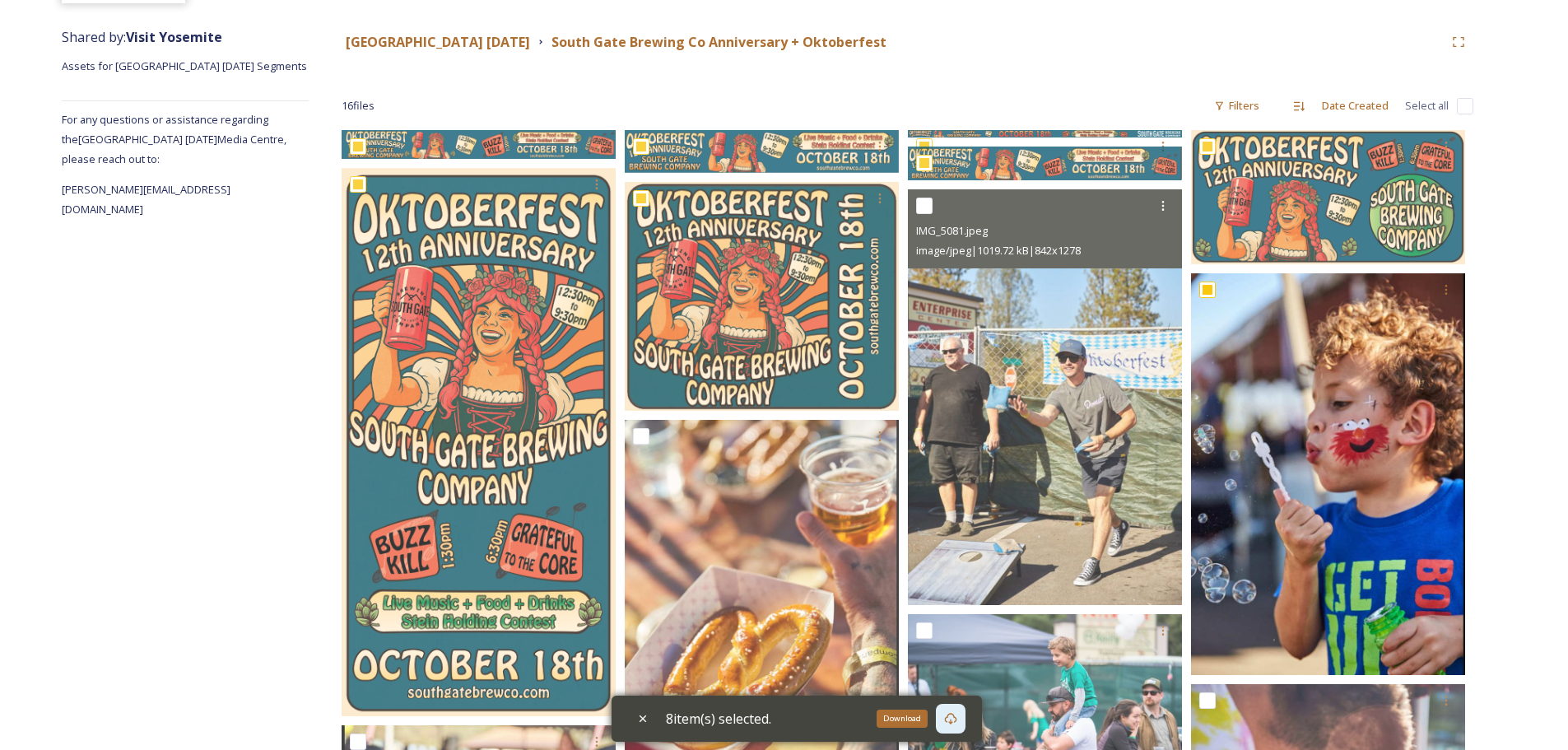
scroll to position [148, 0]
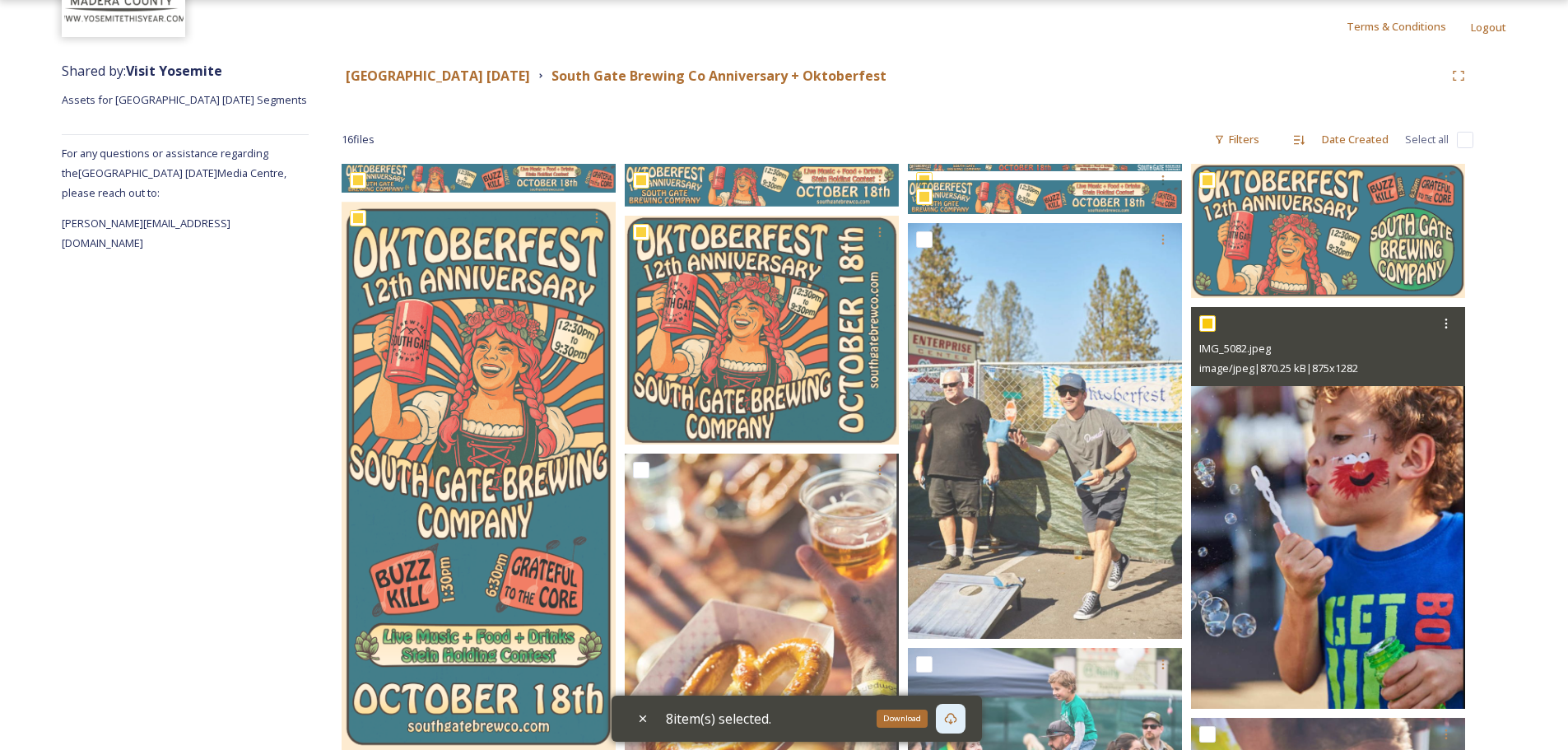
click at [1210, 327] on input "checkbox" at bounding box center [1207, 324] width 17 height 17
checkbox input "false"
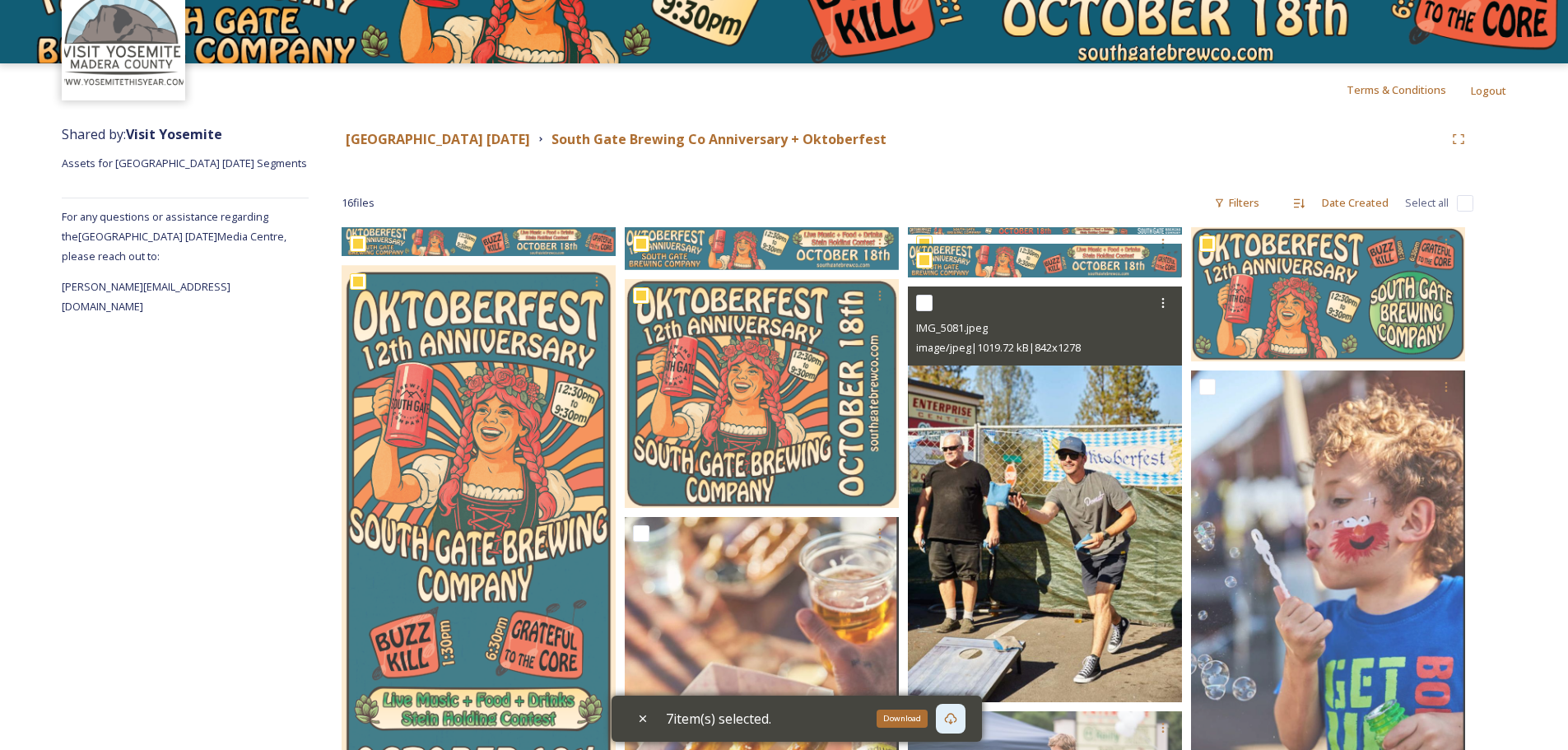
scroll to position [66, 0]
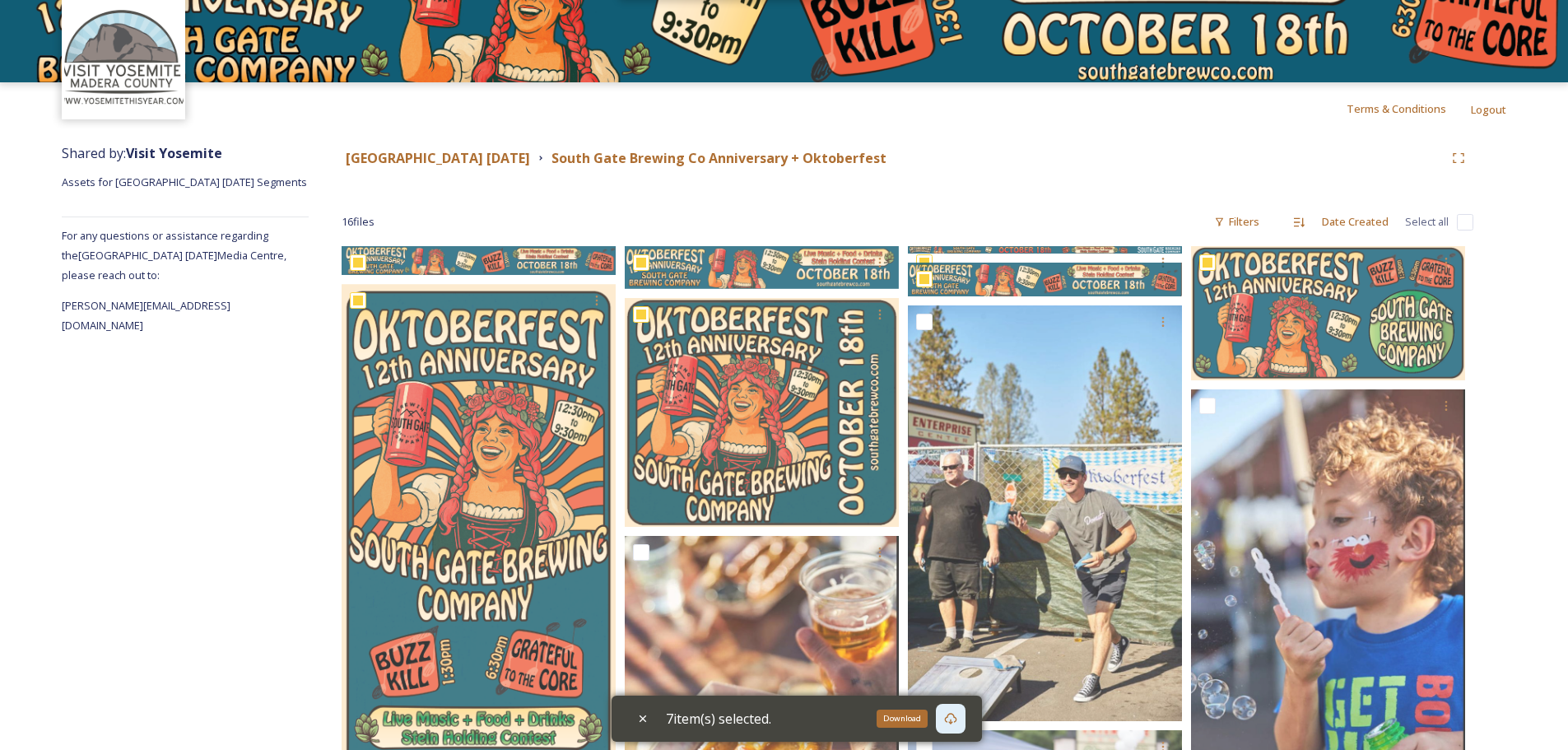
click at [957, 718] on icon at bounding box center [951, 719] width 13 height 13
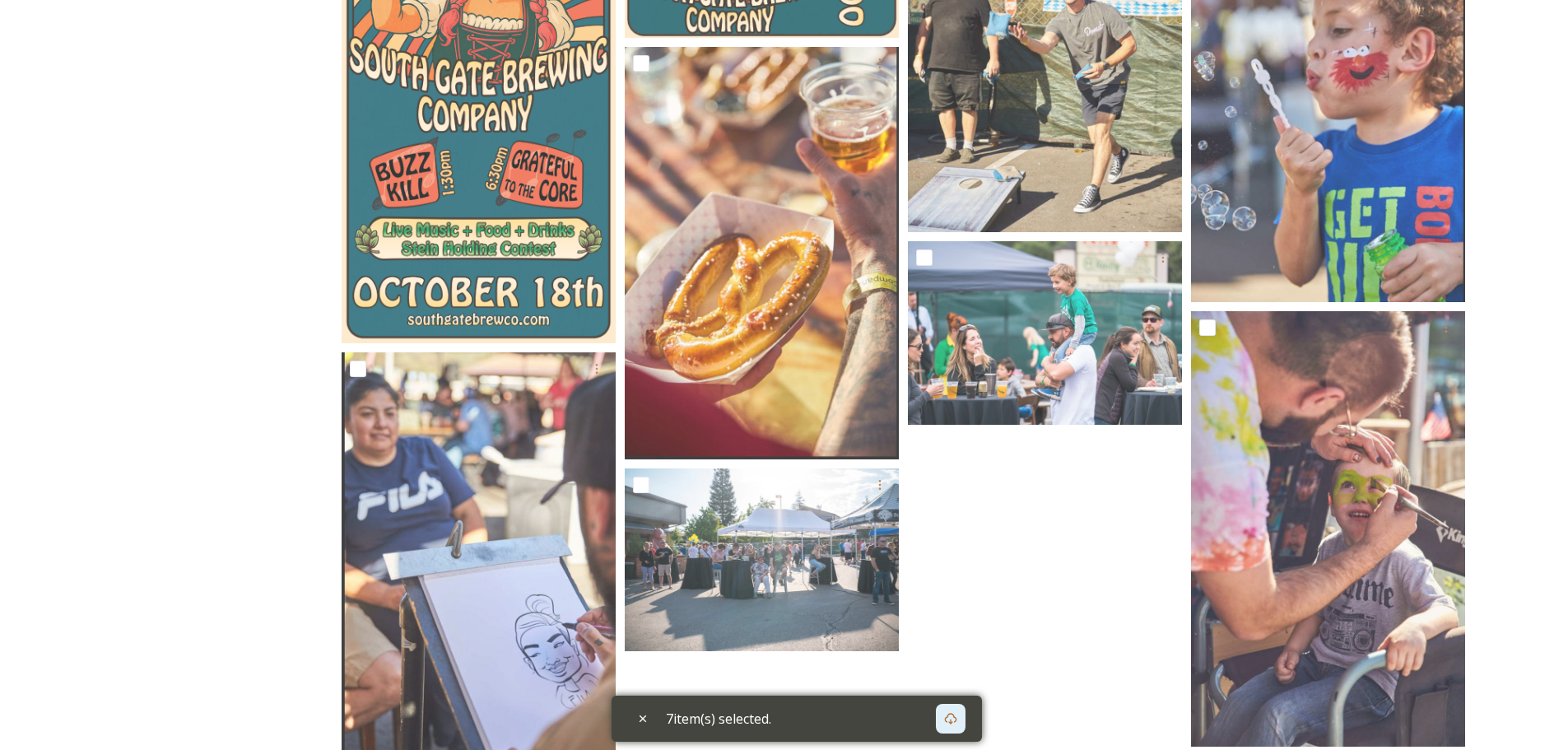
scroll to position [395, 0]
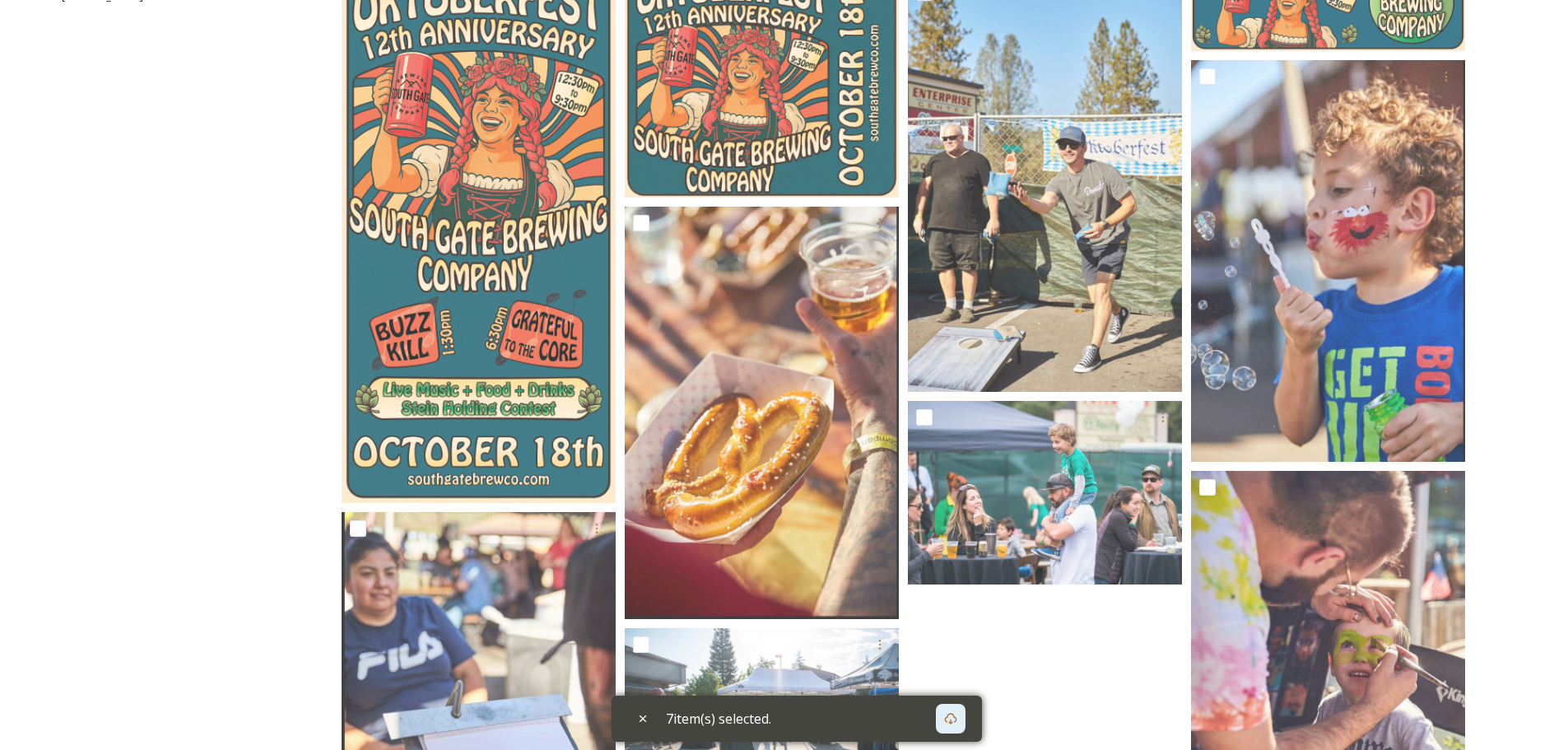
click at [1535, 140] on div "Shared by: Visit Yosemite Assets for Central Valley [DATE] Segments For any que…" at bounding box center [784, 484] width 1568 height 1356
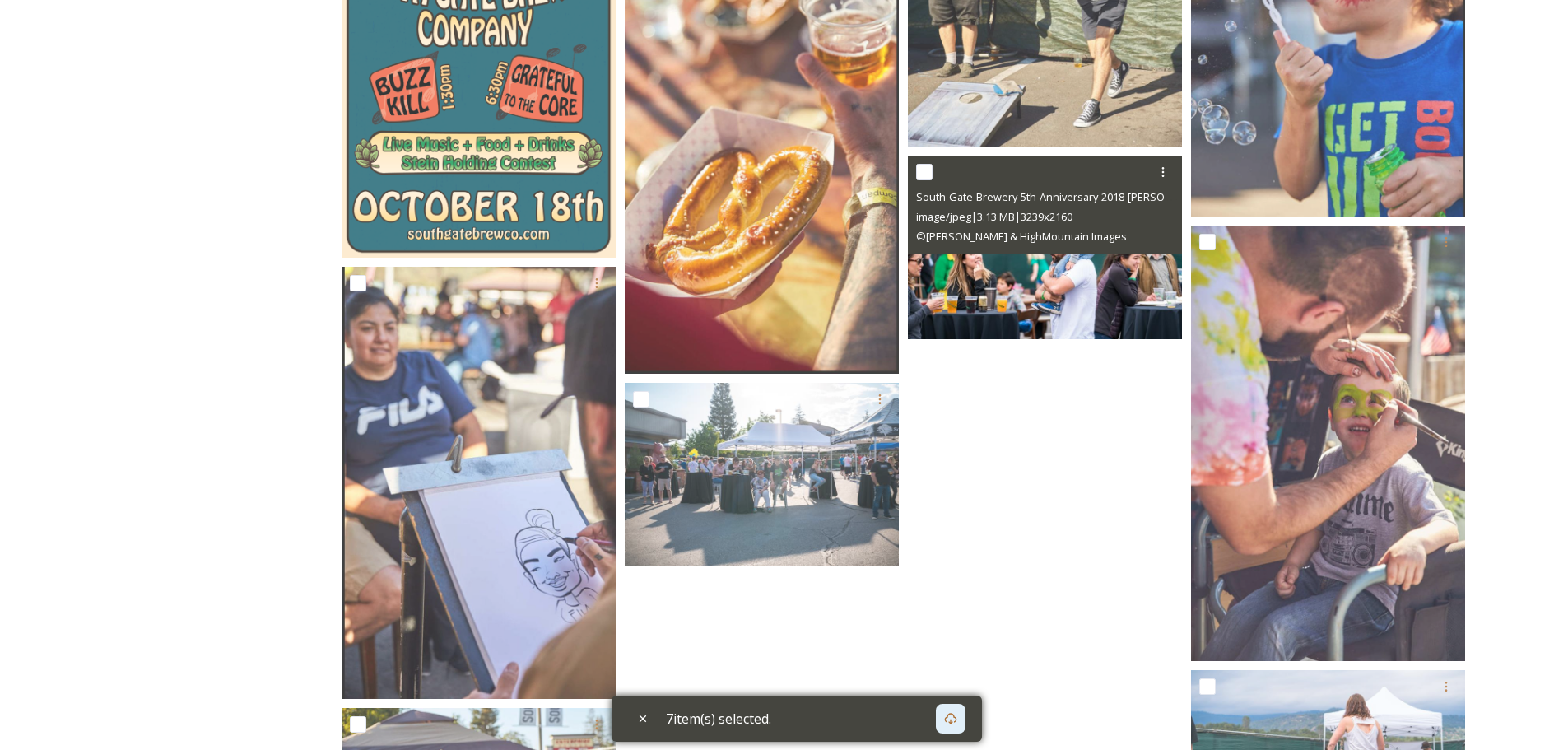
scroll to position [807, 0]
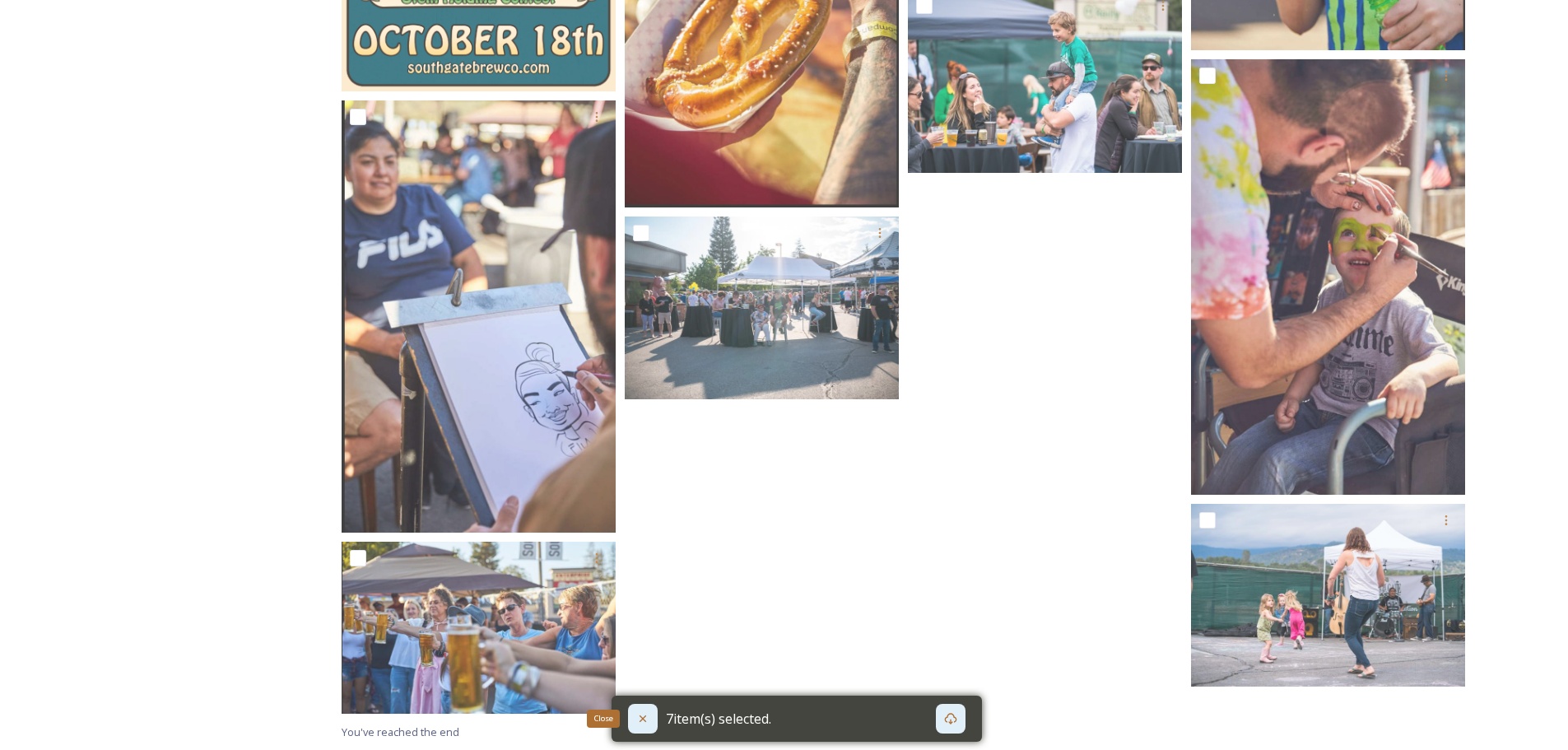
click at [653, 711] on div "Close" at bounding box center [643, 718] width 29 height 29
checkbox input "false"
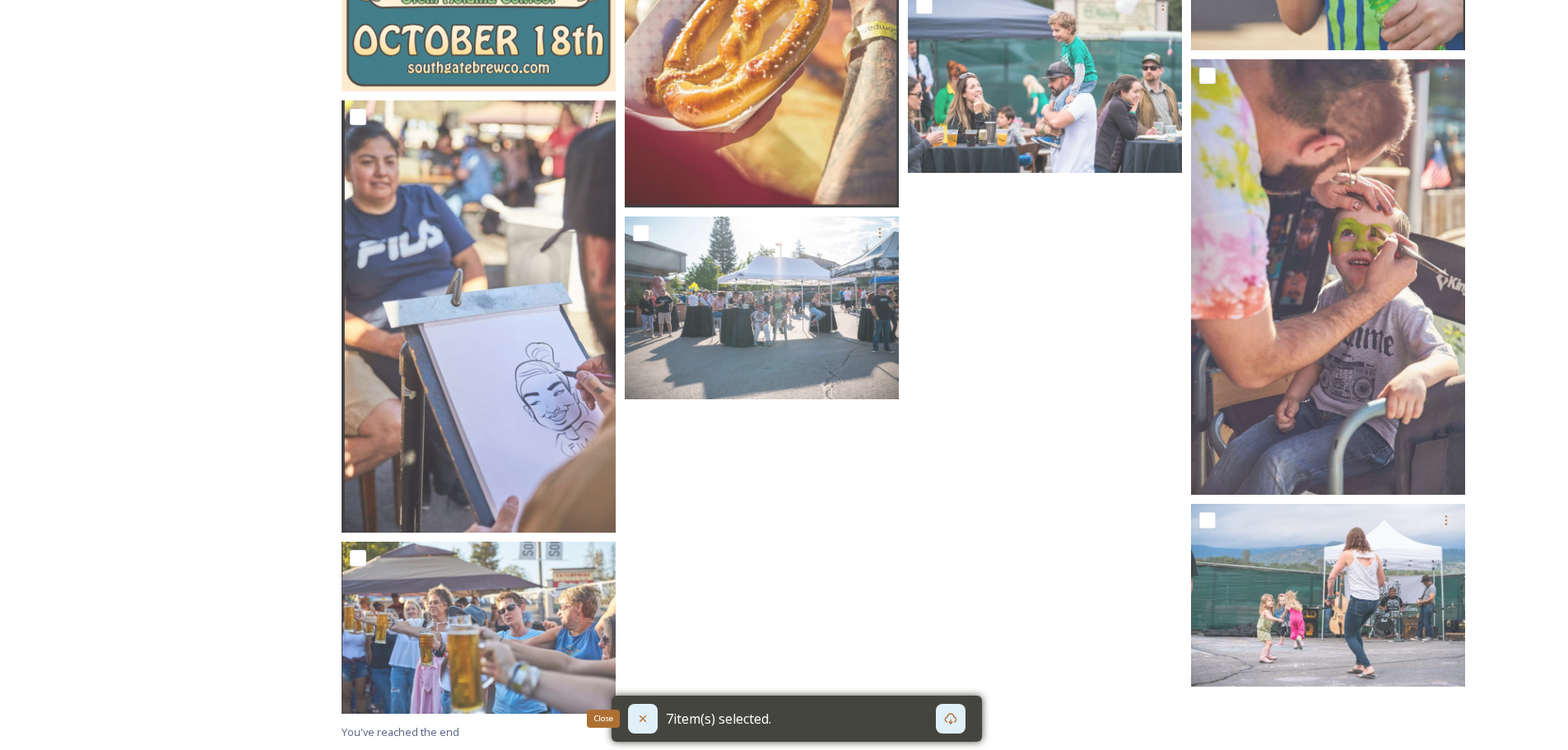
checkbox input "false"
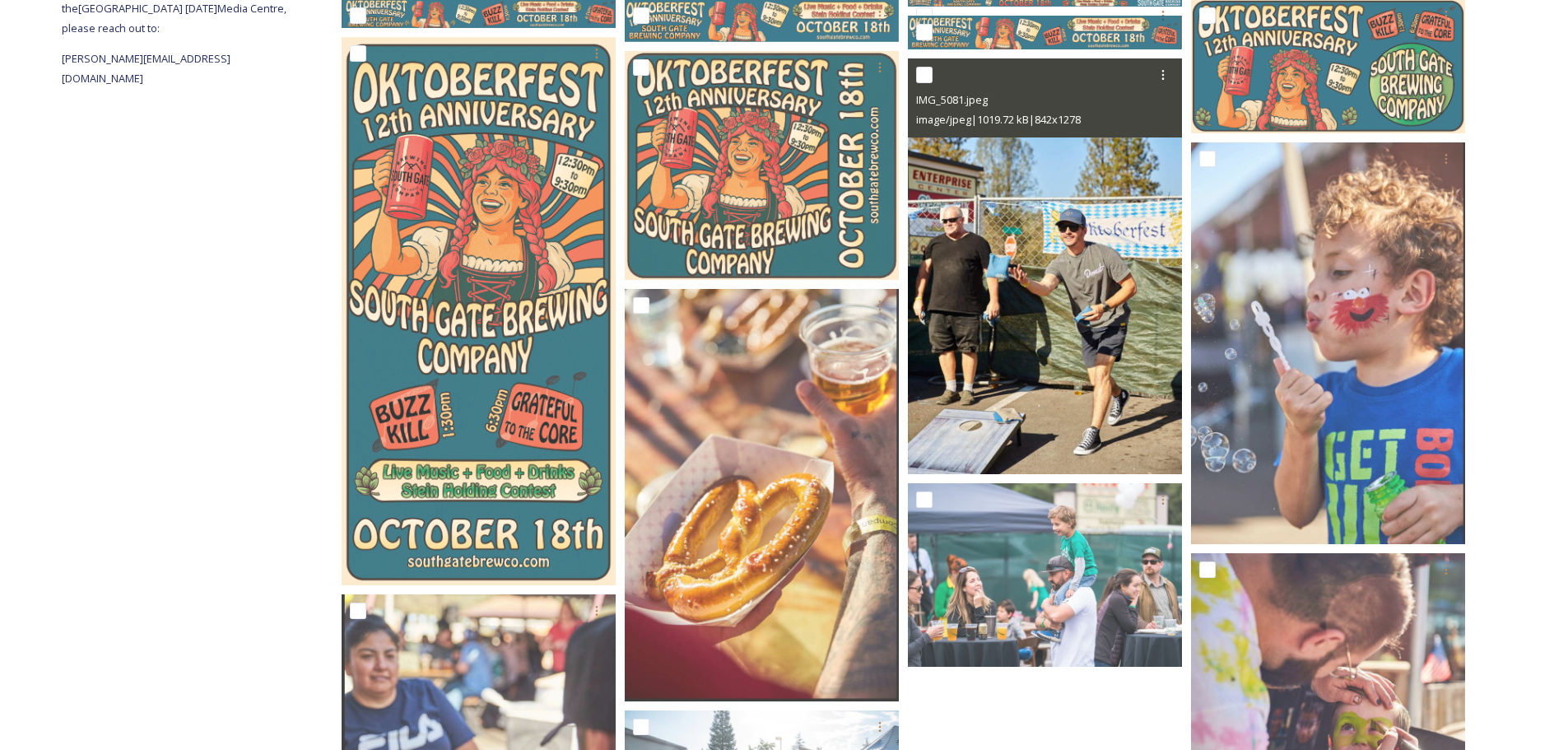
scroll to position [66, 0]
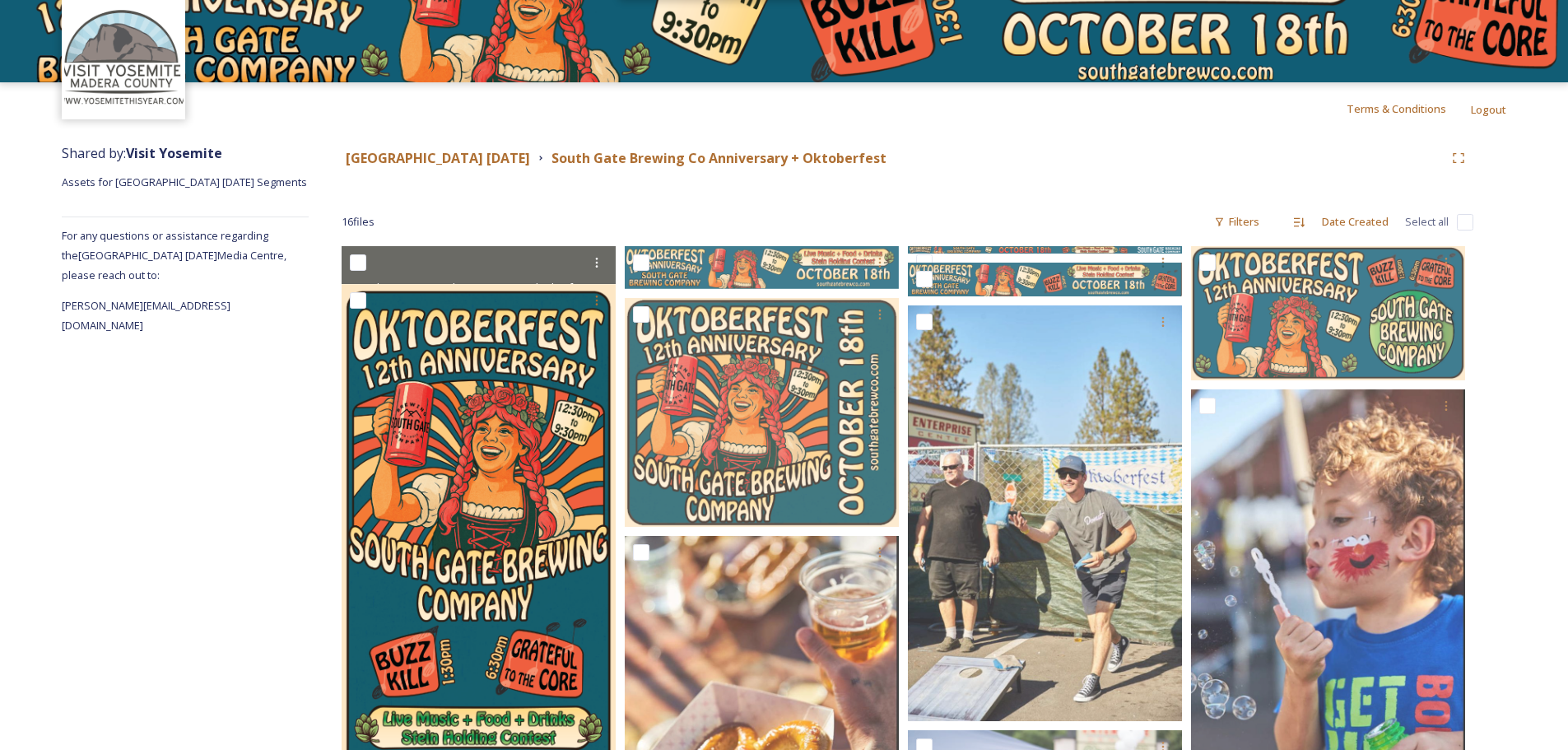
drag, startPoint x: 355, startPoint y: 270, endPoint x: 358, endPoint y: 284, distance: 14.3
click at [356, 270] on input "checkbox" at bounding box center [358, 263] width 17 height 17
checkbox input "true"
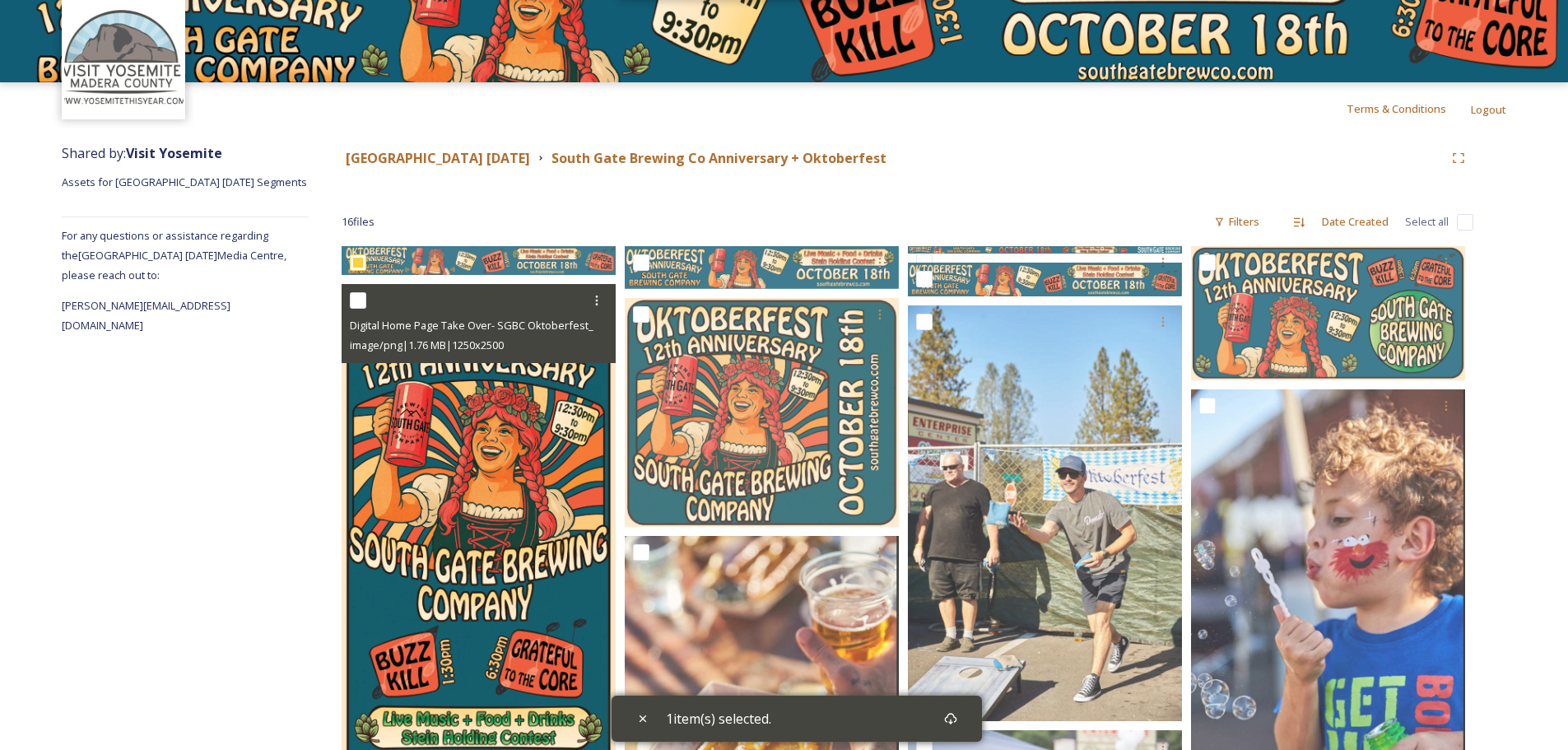
click at [361, 299] on input "checkbox" at bounding box center [358, 301] width 17 height 17
checkbox input "true"
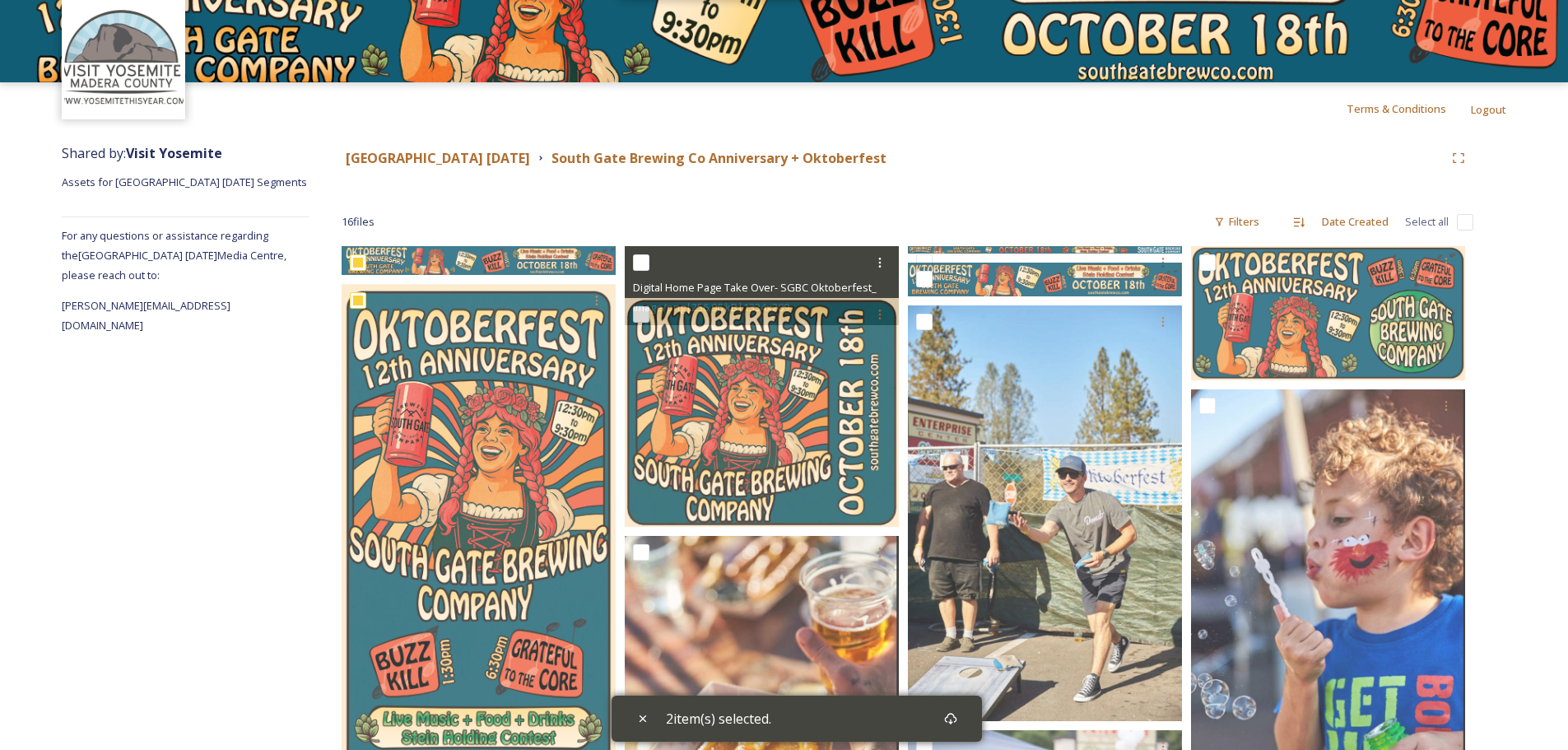
click at [649, 264] on div at bounding box center [763, 262] width 262 height 29
click at [638, 257] on input "checkbox" at bounding box center [641, 263] width 17 height 17
checkbox input "true"
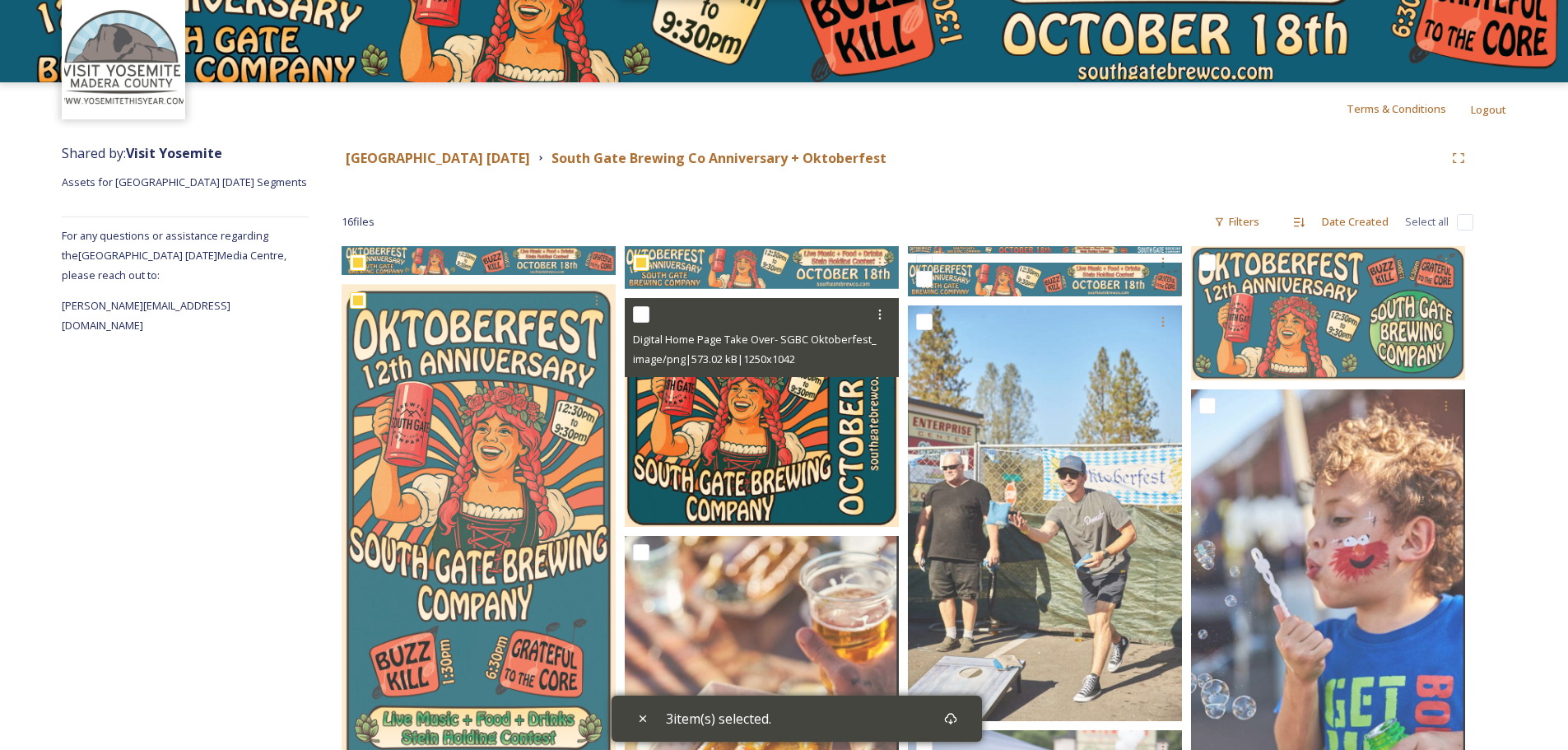
click at [642, 311] on input "checkbox" at bounding box center [641, 315] width 17 height 17
checkbox input "true"
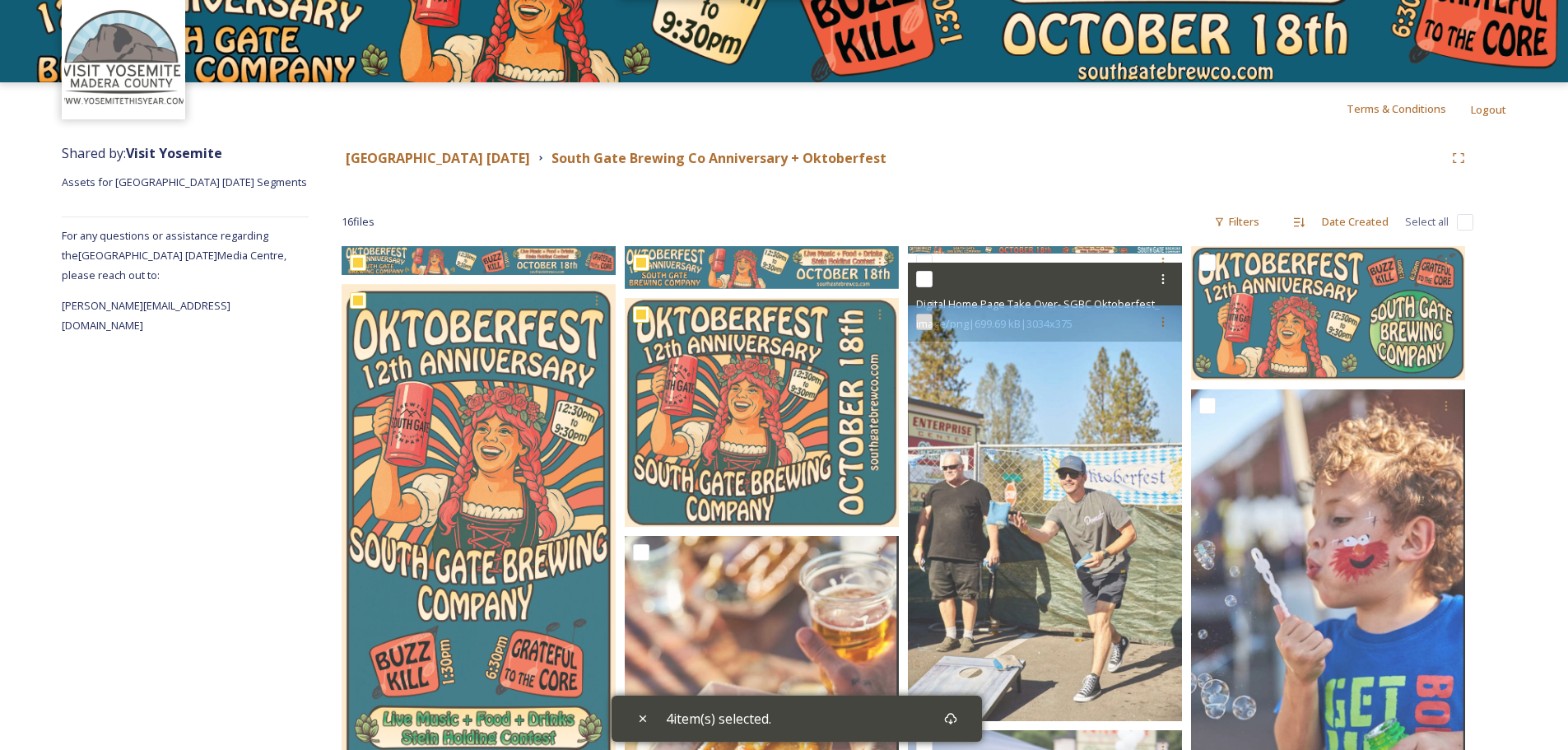
click at [927, 280] on input "checkbox" at bounding box center [925, 280] width 17 height 17
checkbox input "true"
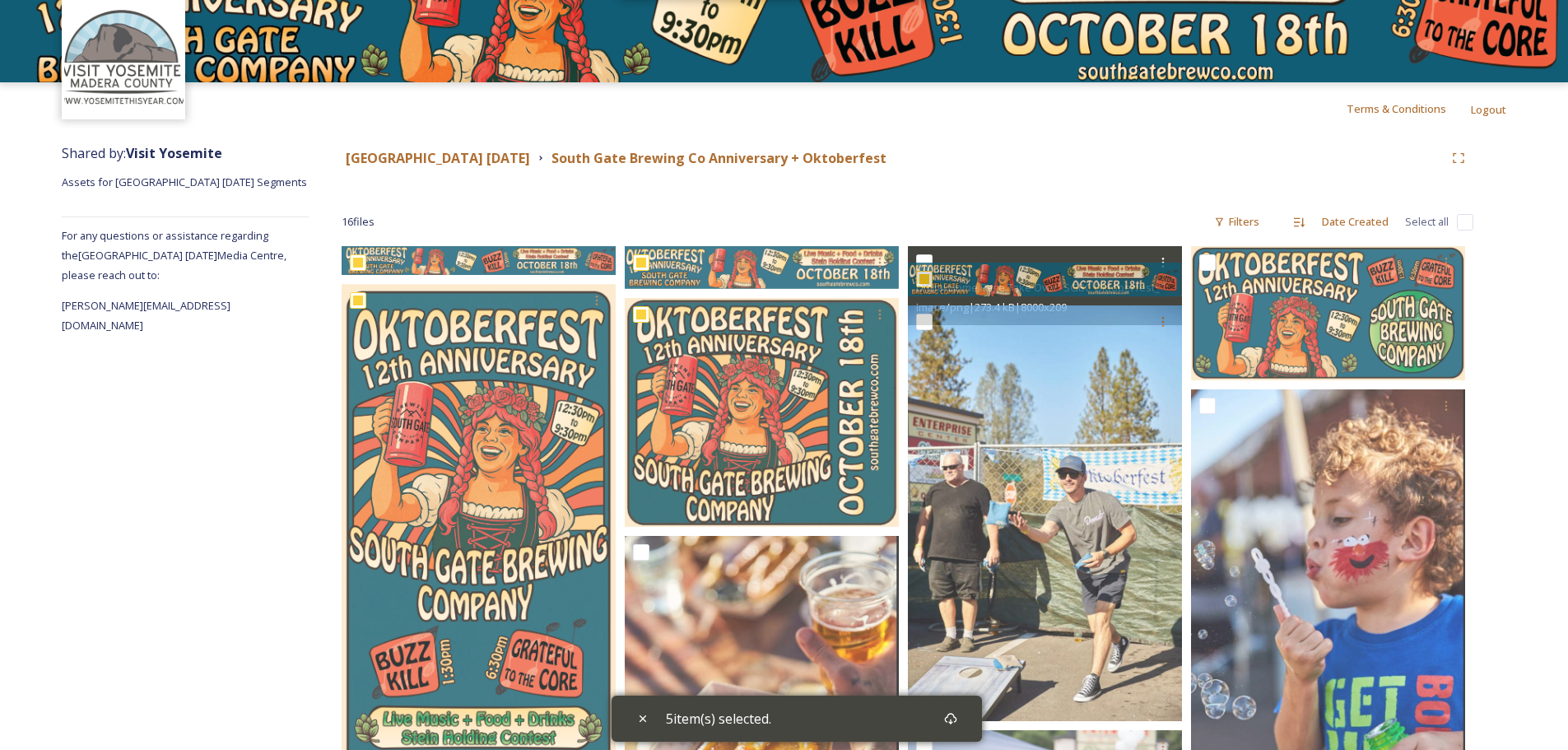
click at [920, 251] on div at bounding box center [1047, 262] width 262 height 29
click at [925, 259] on input "checkbox" at bounding box center [925, 263] width 17 height 17
checkbox input "true"
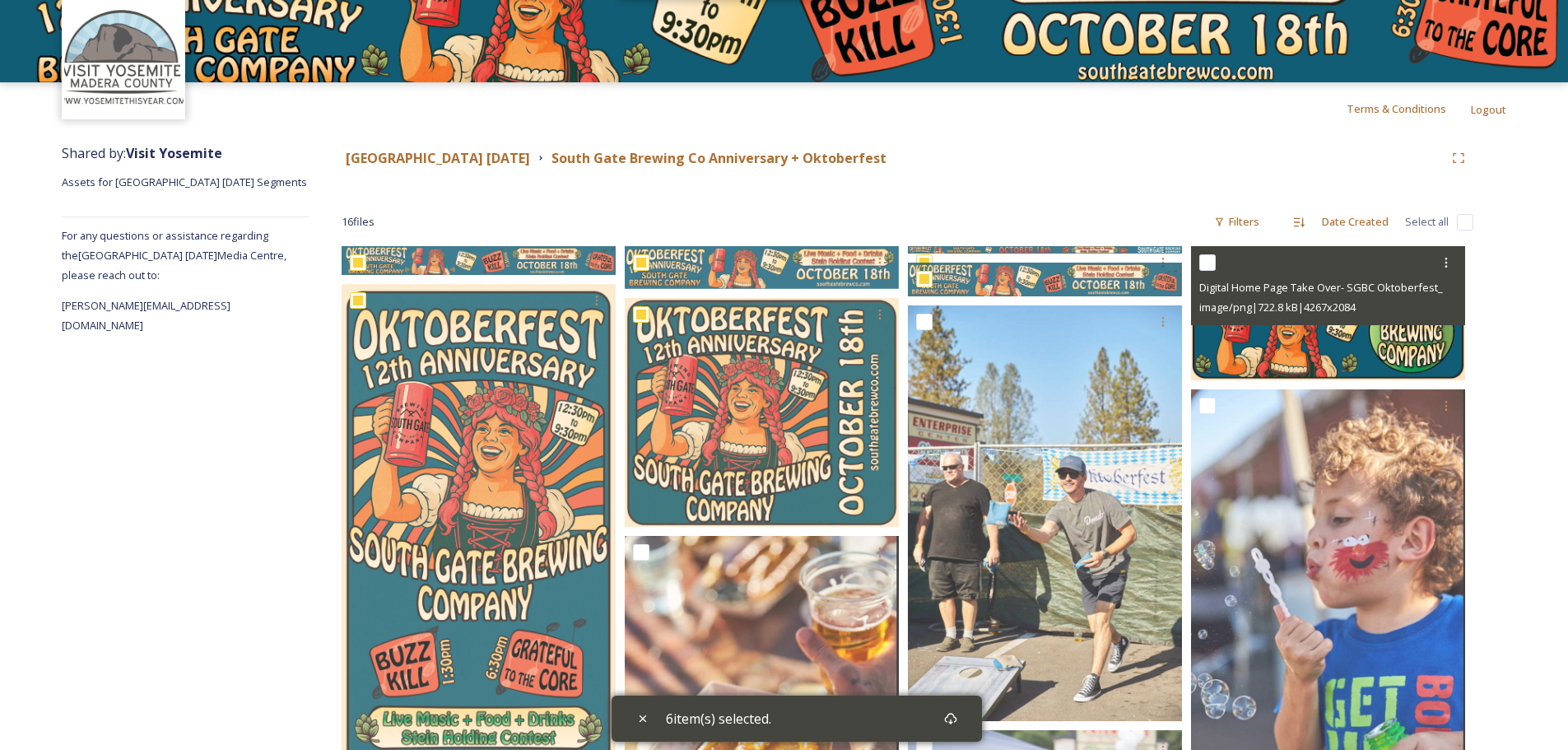
click at [1210, 260] on input "checkbox" at bounding box center [1207, 263] width 17 height 17
checkbox input "true"
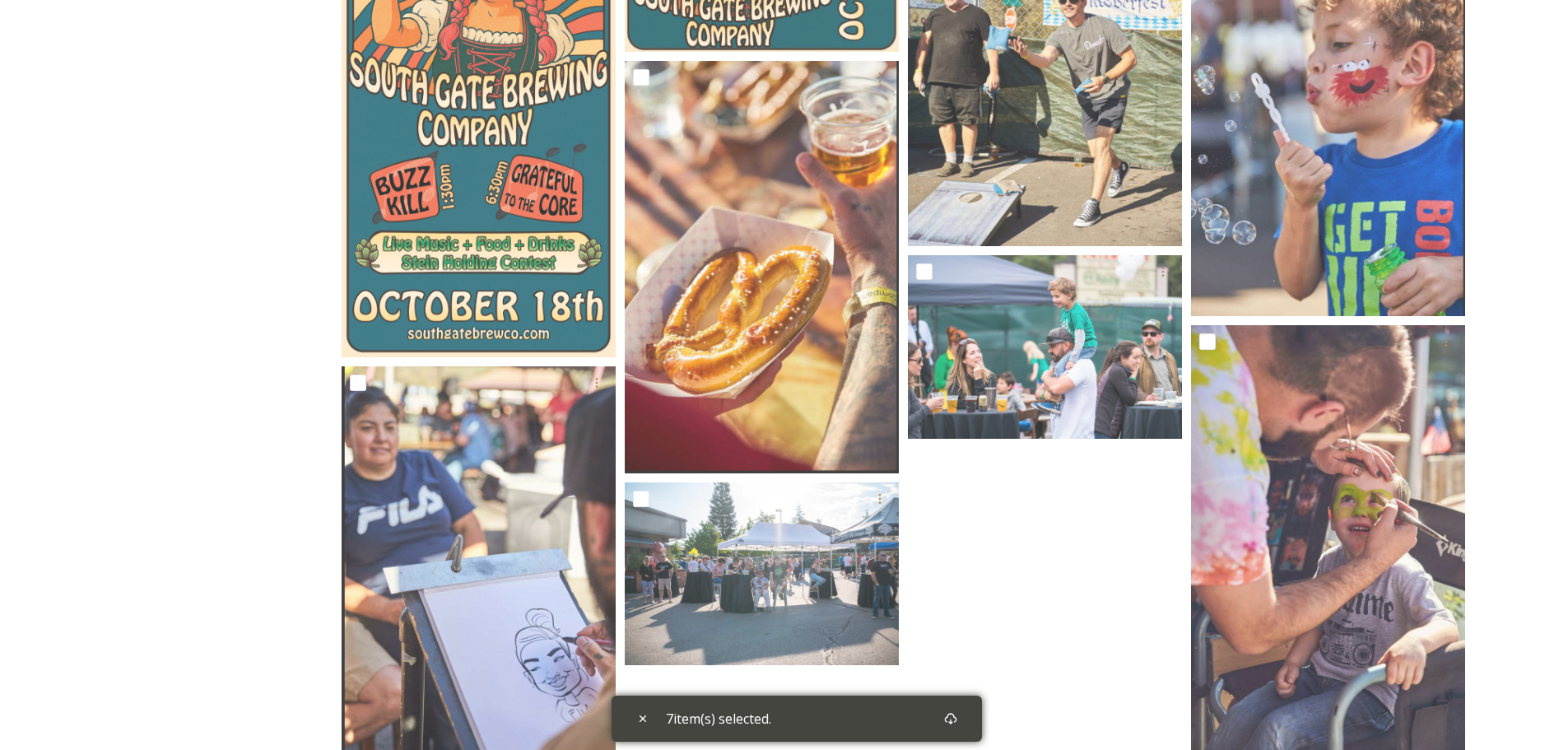
scroll to position [560, 0]
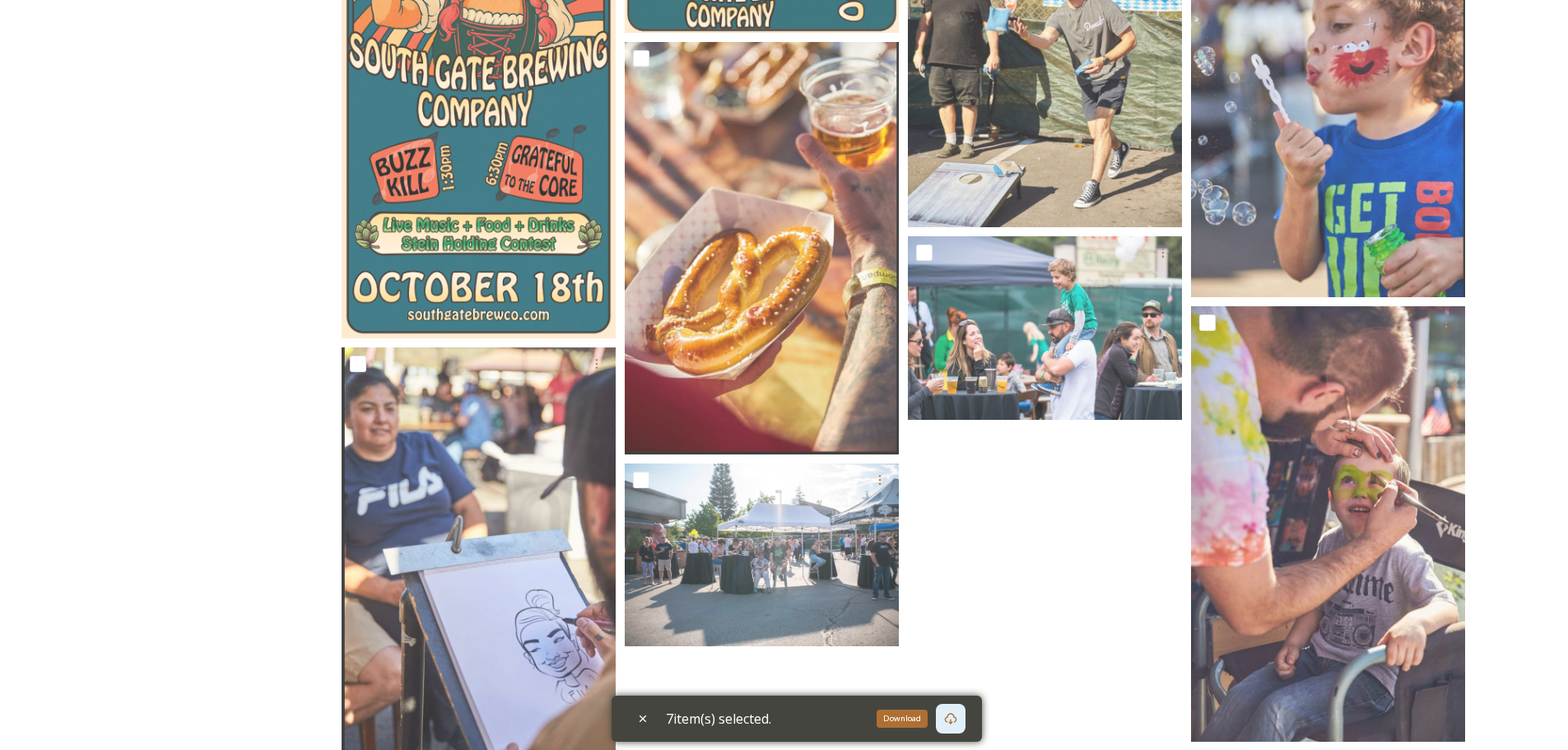
click at [957, 713] on icon at bounding box center [951, 719] width 13 height 13
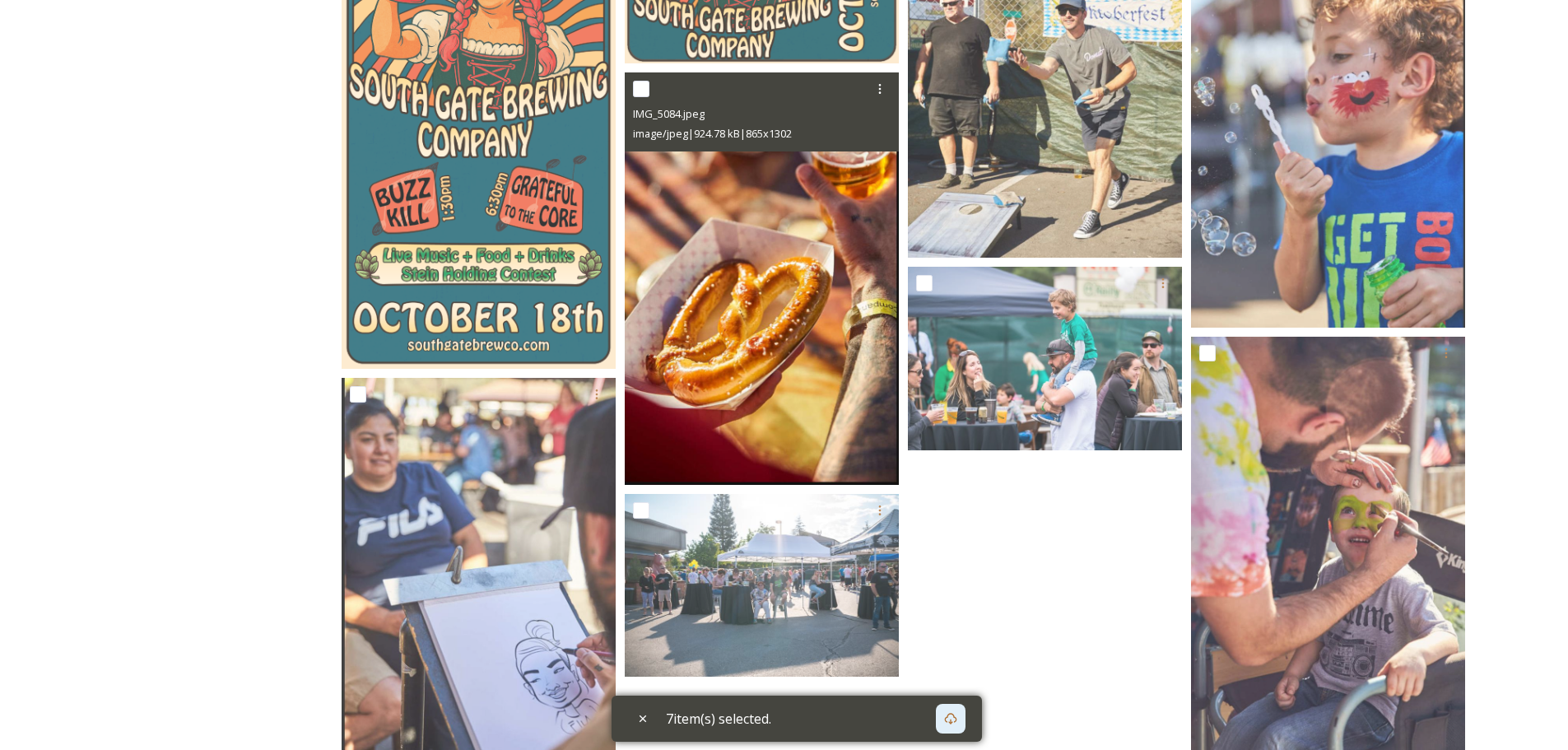
scroll to position [478, 0]
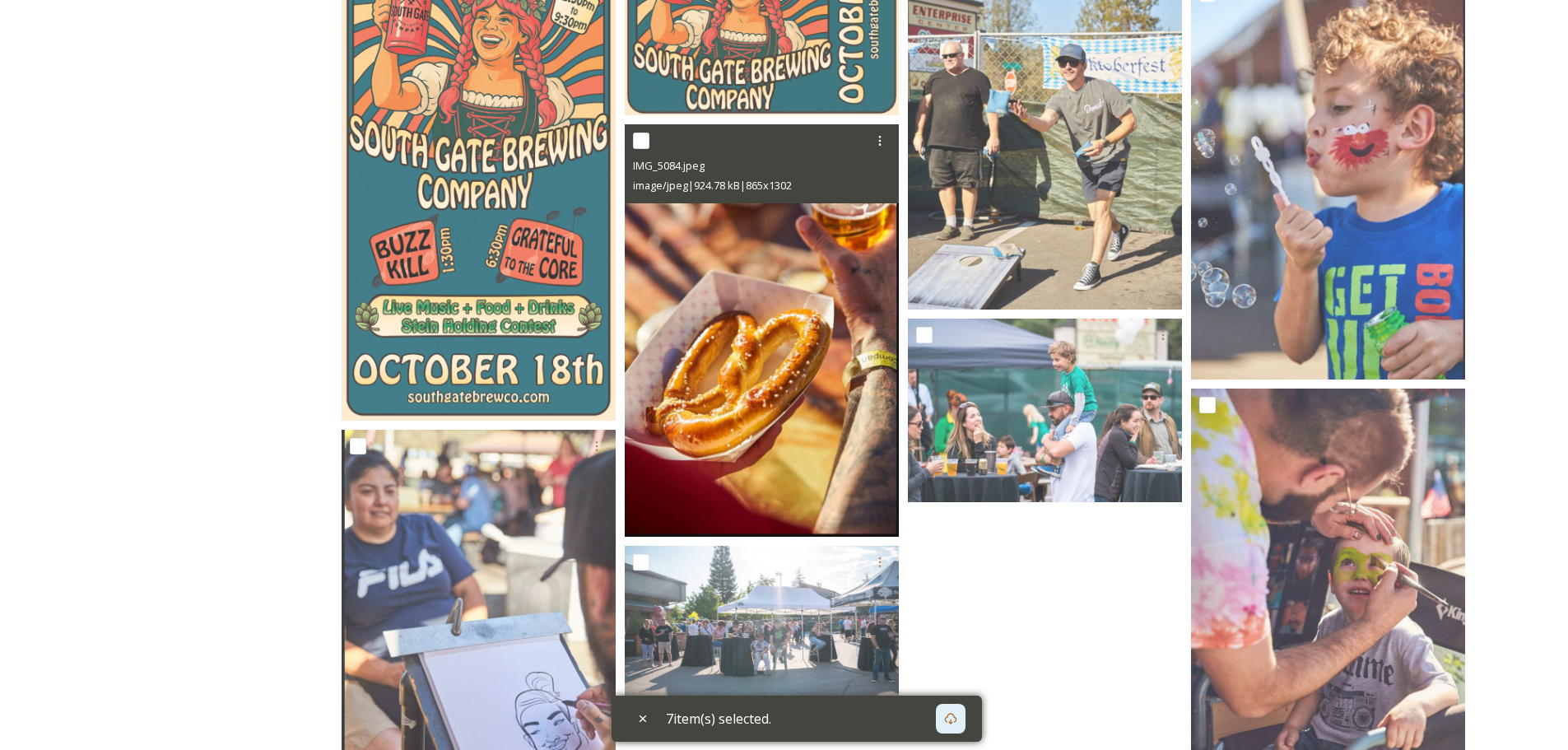
click at [643, 141] on input "checkbox" at bounding box center [641, 141] width 17 height 17
checkbox input "true"
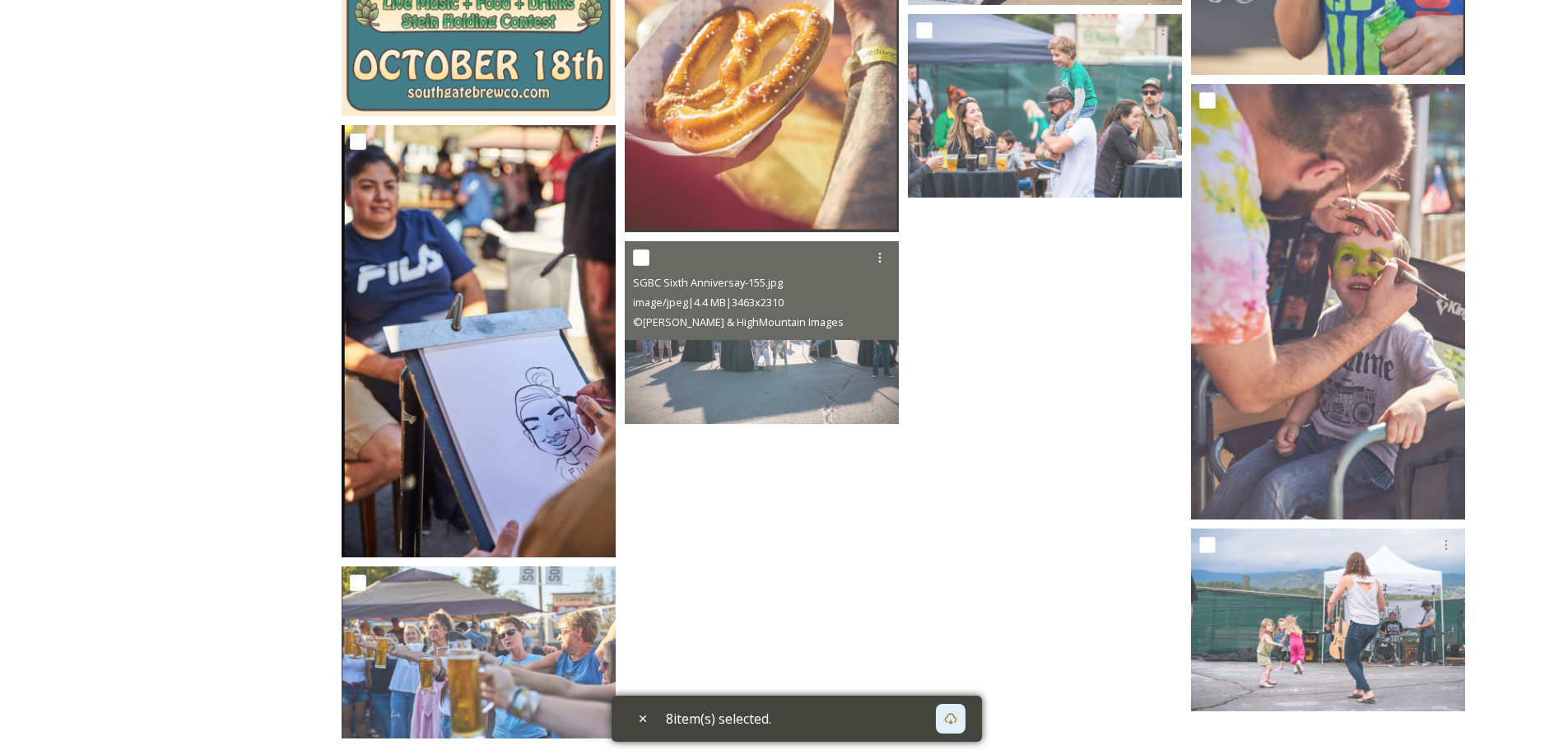
scroll to position [807, 0]
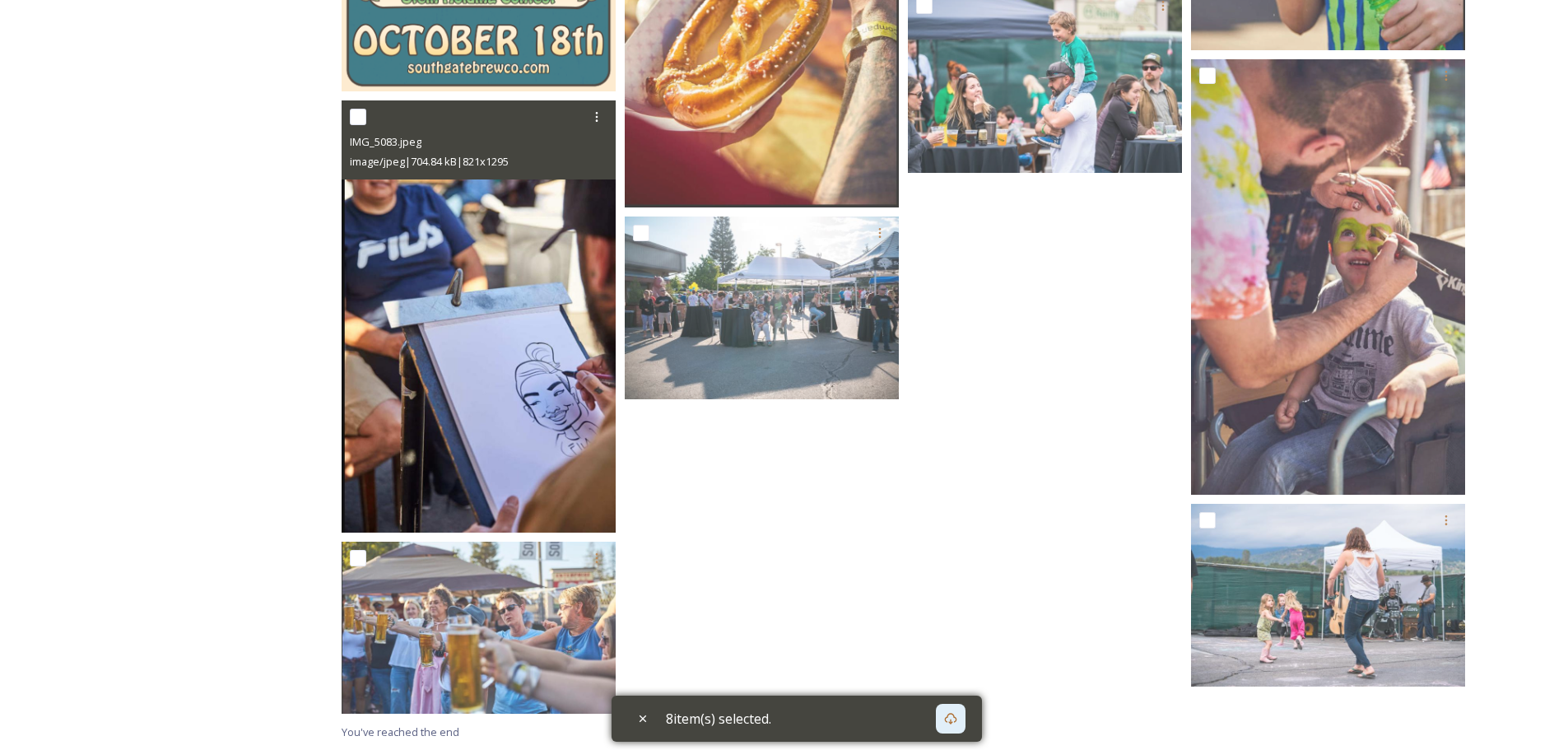
click at [361, 121] on input "checkbox" at bounding box center [358, 117] width 17 height 17
checkbox input "true"
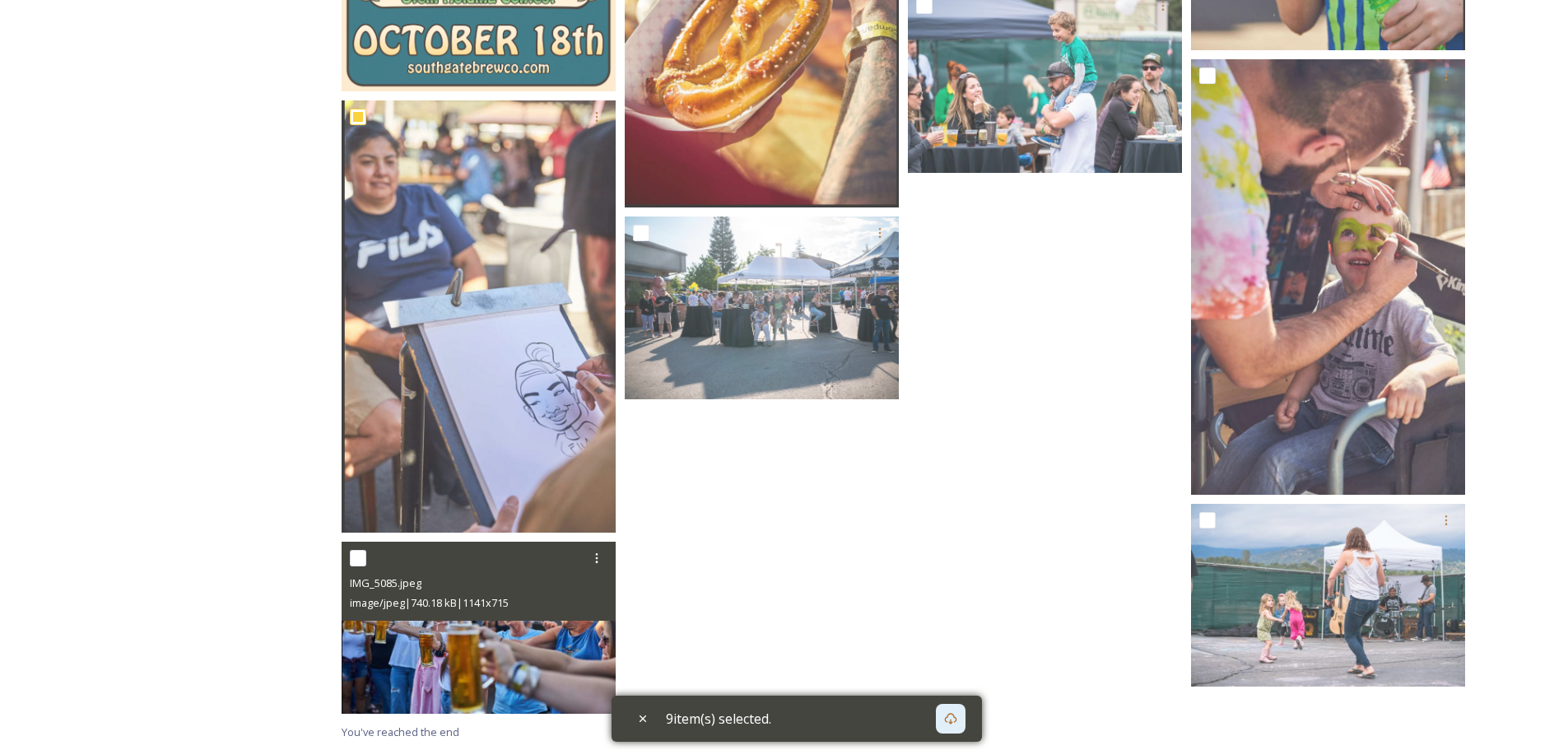
click at [365, 558] on input "checkbox" at bounding box center [358, 558] width 17 height 17
checkbox input "true"
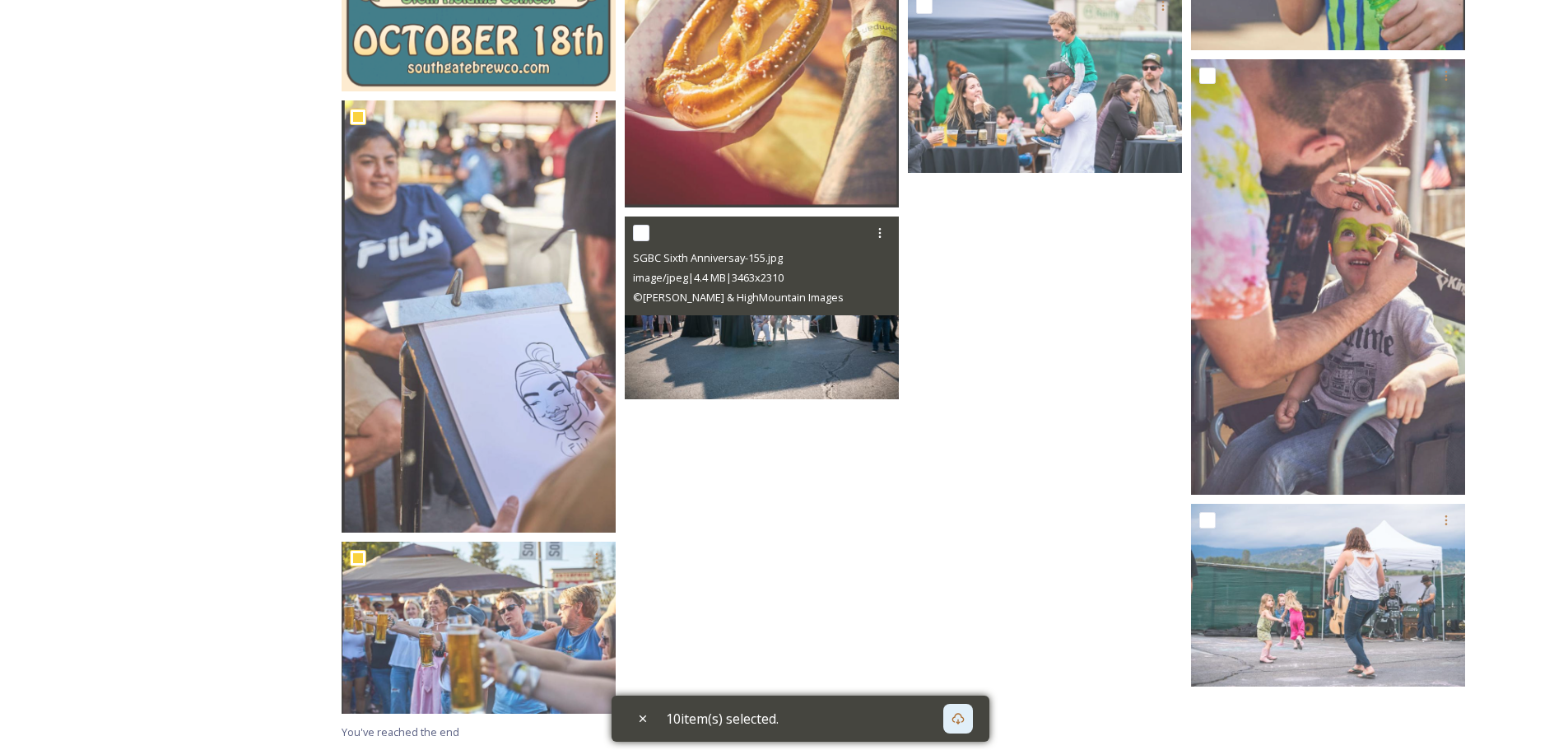
click at [645, 237] on input "checkbox" at bounding box center [641, 234] width 17 height 17
checkbox input "true"
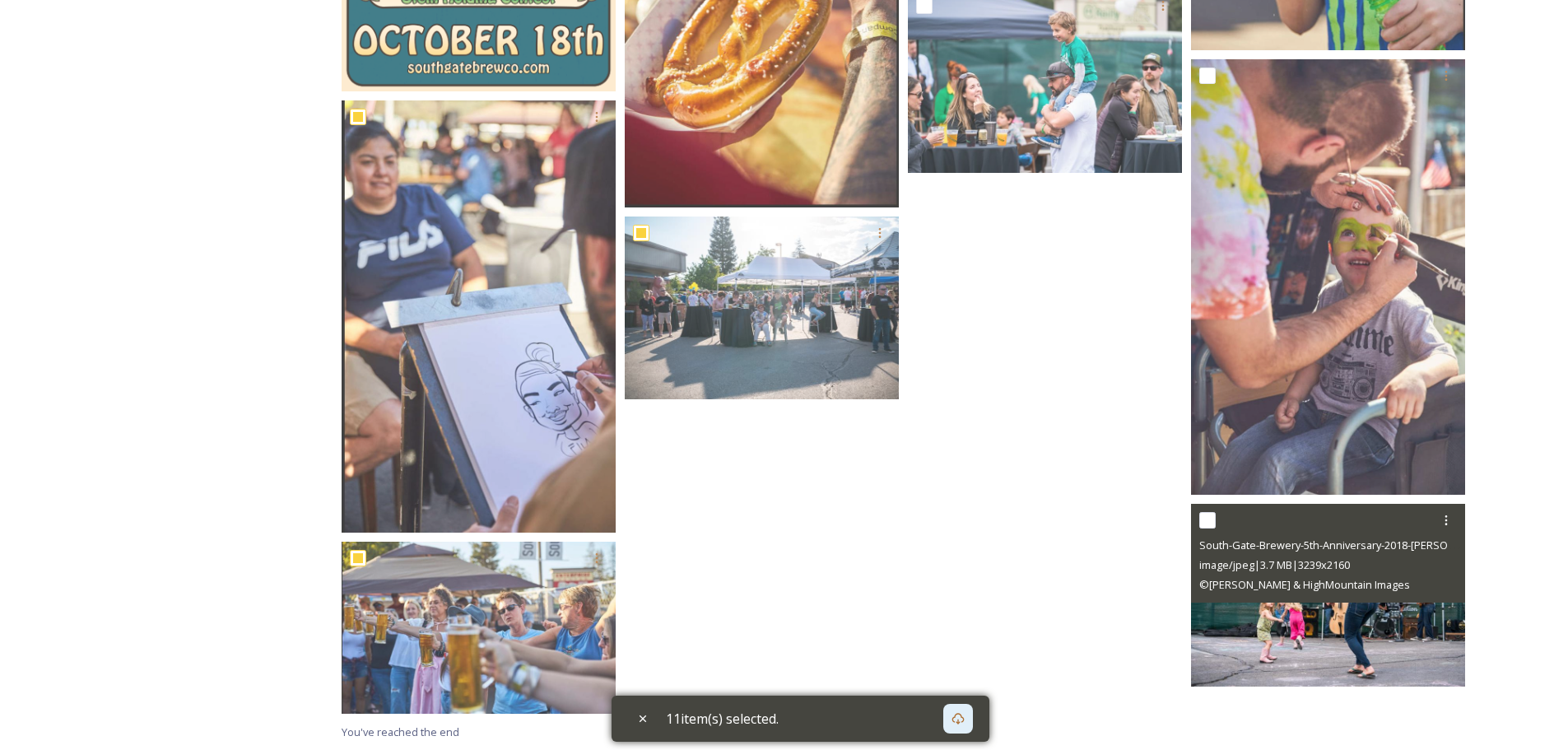
click at [1217, 523] on div at bounding box center [1330, 520] width 262 height 29
click at [1210, 521] on input "checkbox" at bounding box center [1207, 521] width 17 height 17
checkbox input "true"
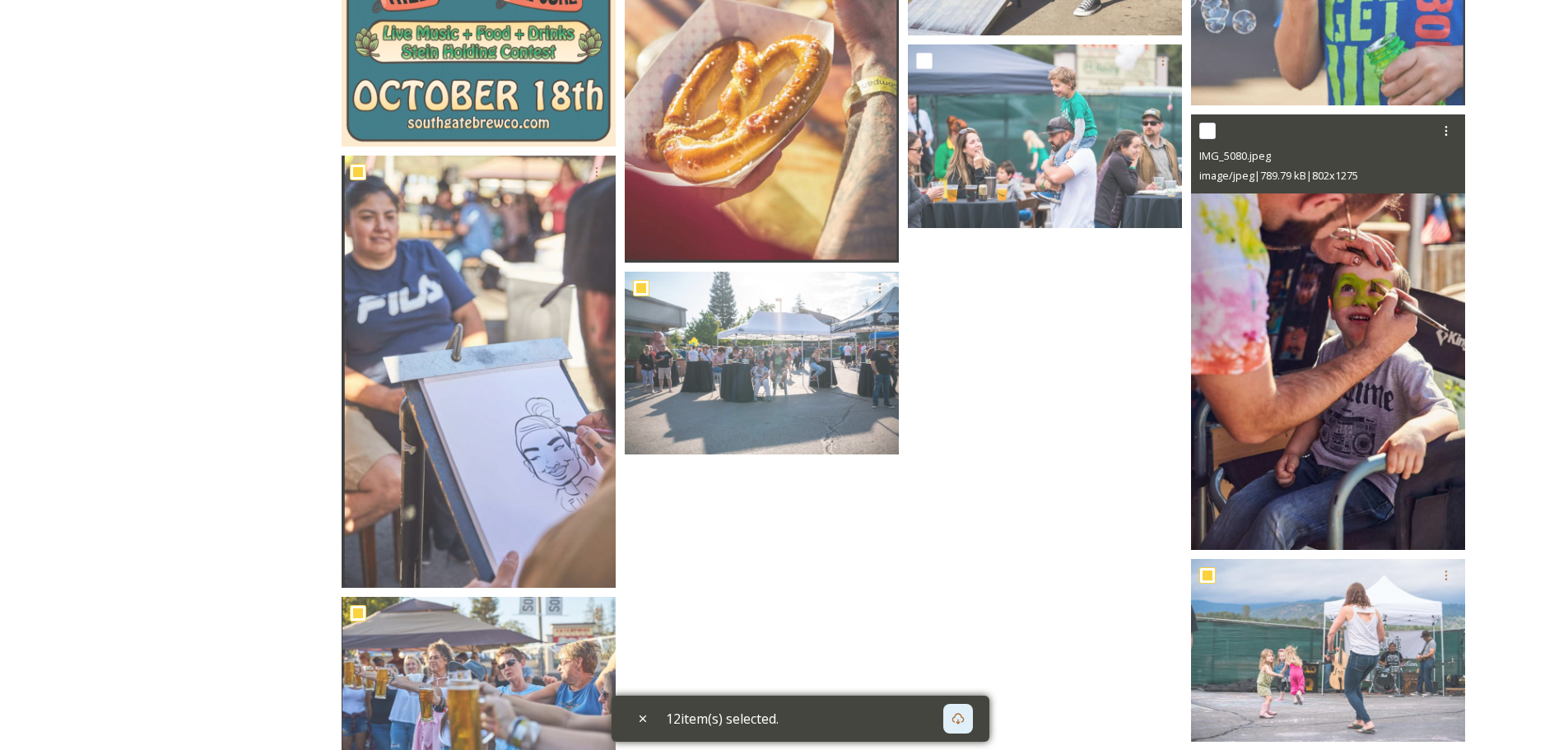
scroll to position [725, 0]
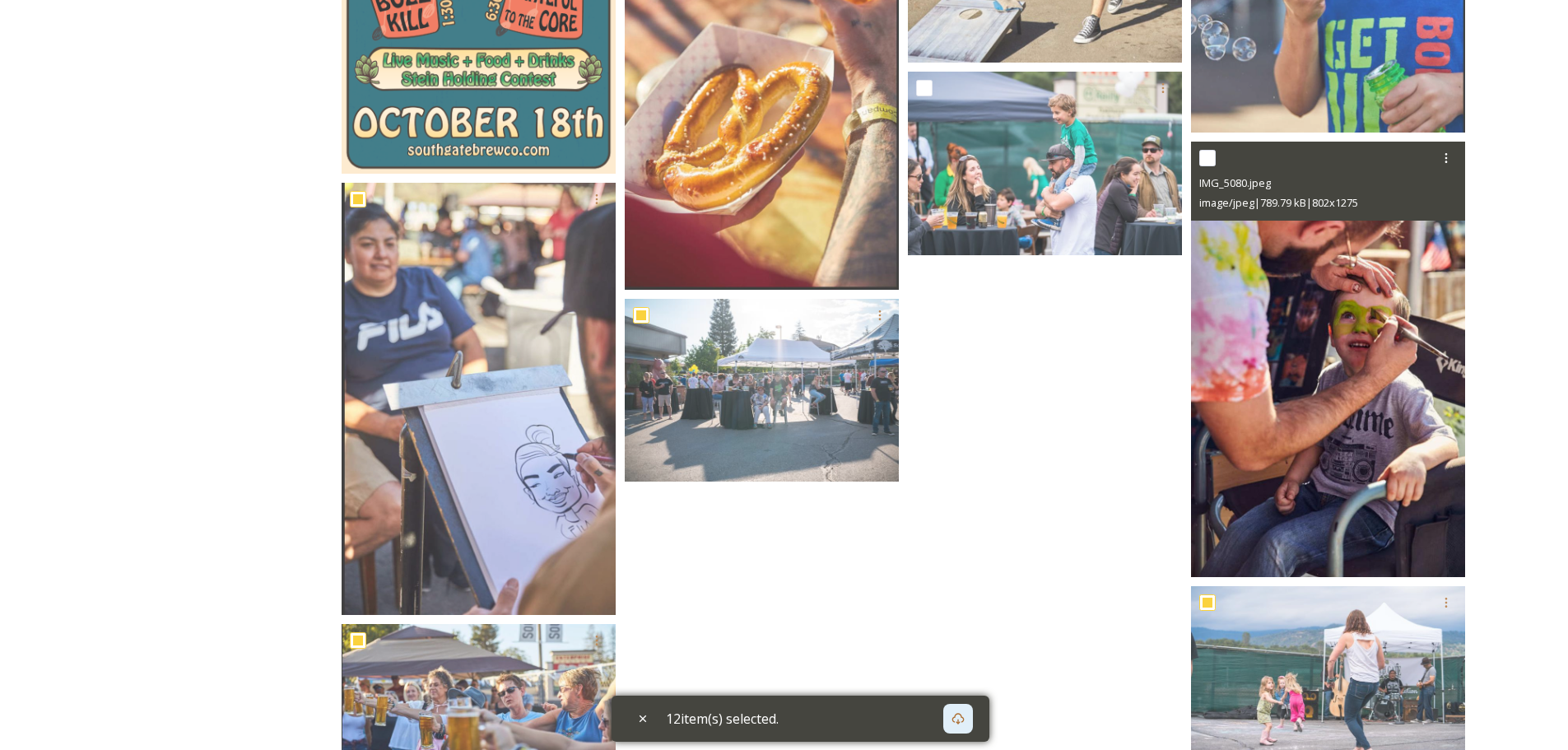
click at [1211, 159] on input "checkbox" at bounding box center [1207, 158] width 17 height 17
checkbox input "true"
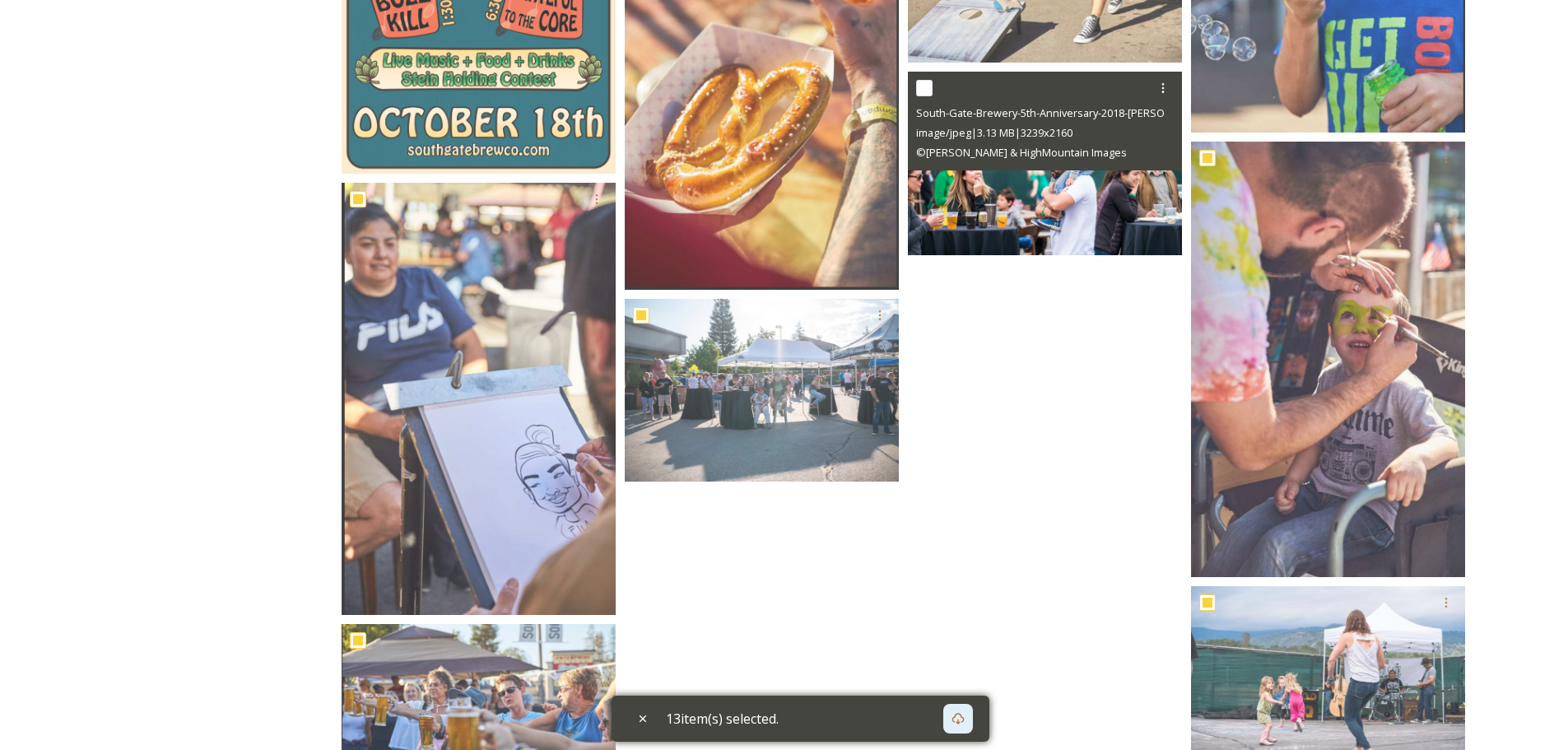
click at [923, 87] on input "checkbox" at bounding box center [925, 88] width 17 height 17
checkbox input "true"
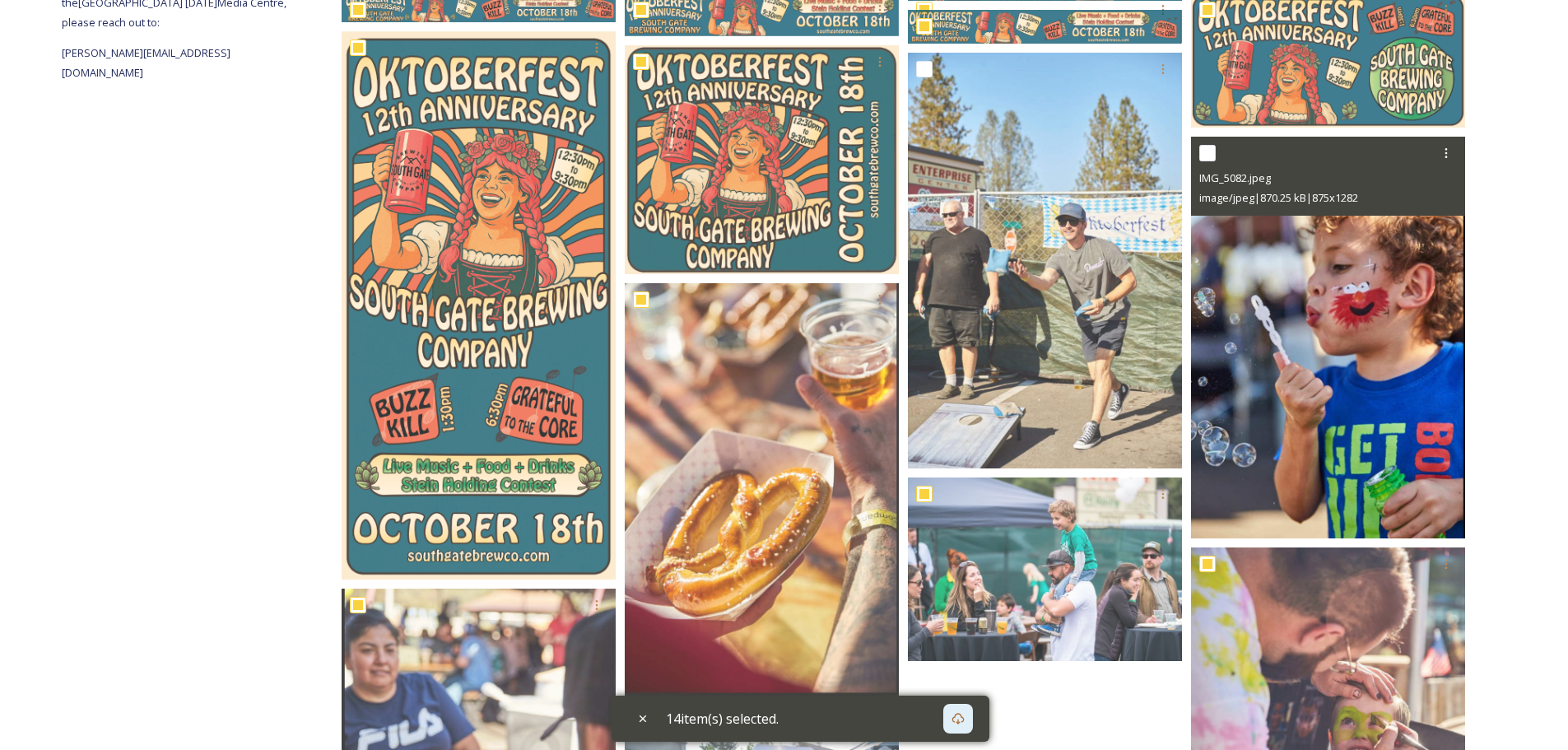
scroll to position [313, 0]
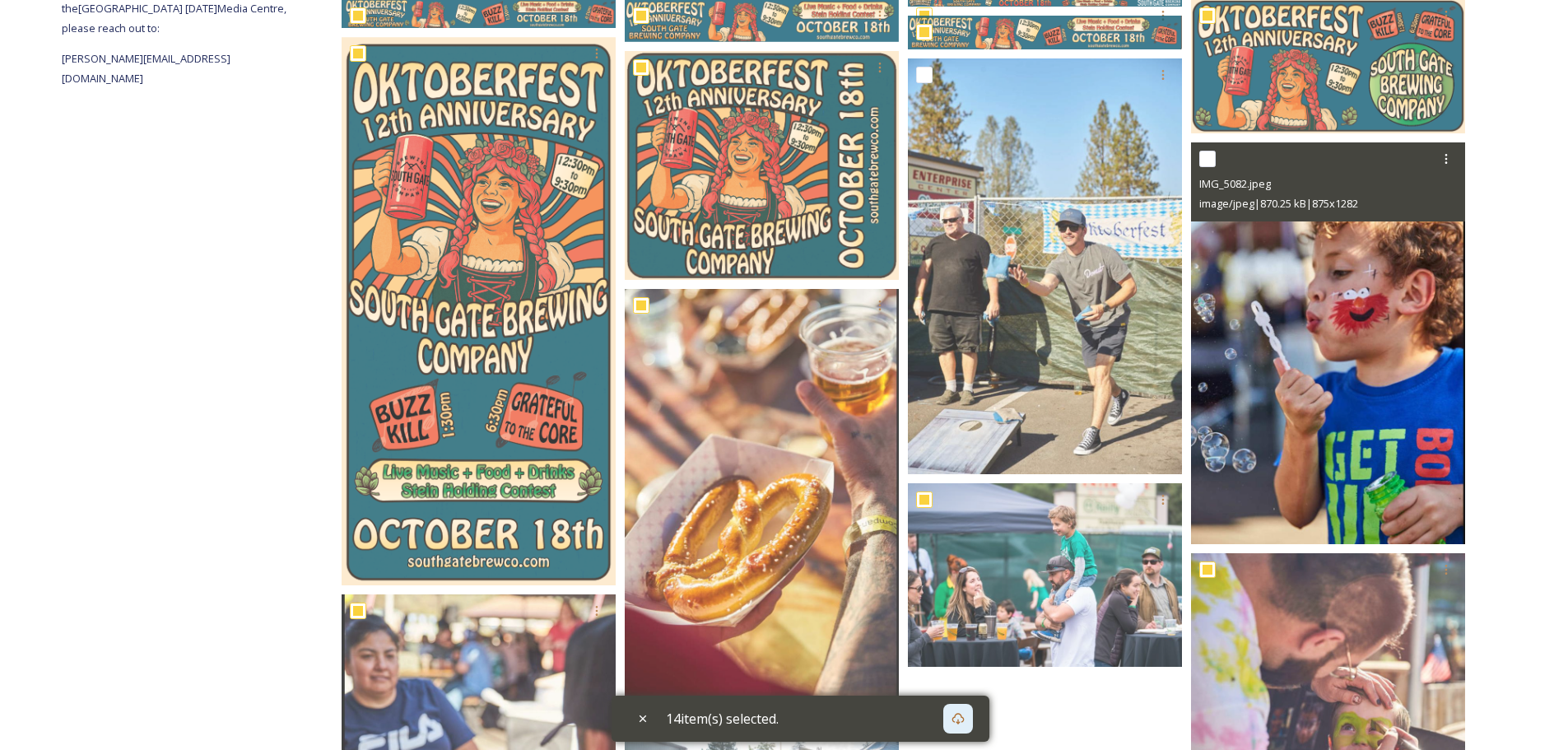
click at [1217, 157] on div at bounding box center [1330, 158] width 262 height 29
drag, startPoint x: 1213, startPoint y: 161, endPoint x: 1140, endPoint y: 146, distance: 74.5
click at [1212, 161] on input "checkbox" at bounding box center [1207, 159] width 17 height 17
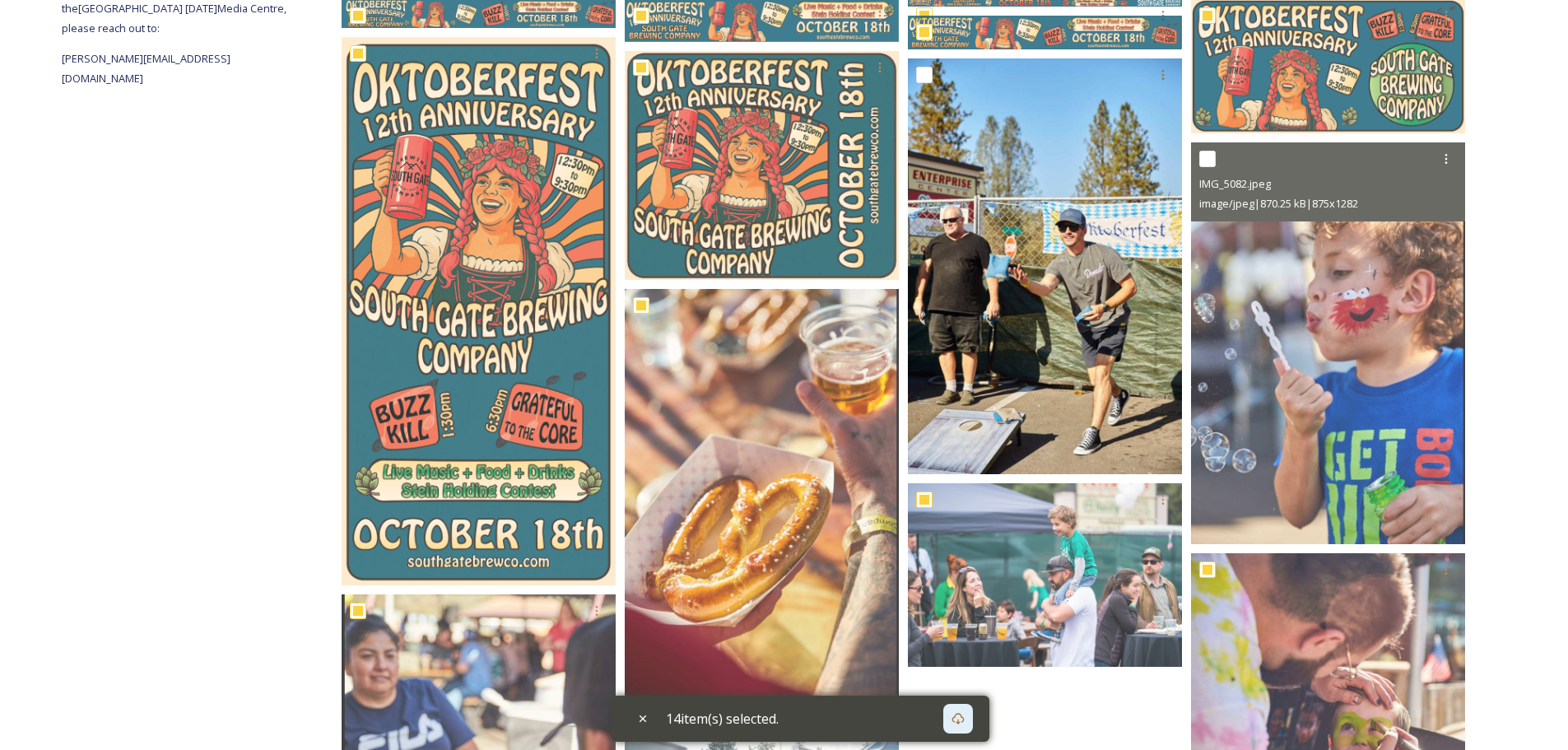
checkbox input "true"
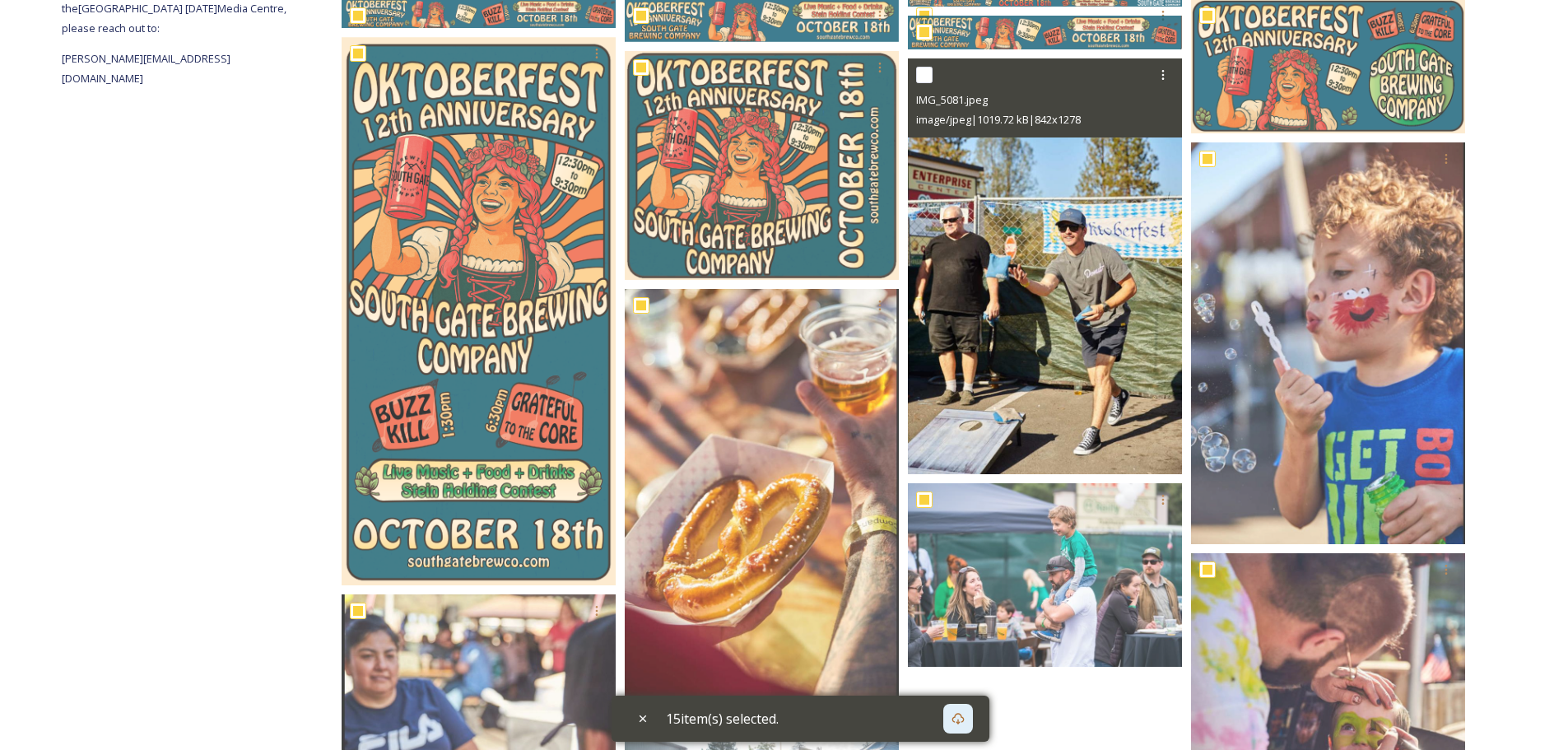
click at [931, 72] on input "checkbox" at bounding box center [925, 75] width 17 height 17
checkbox input "true"
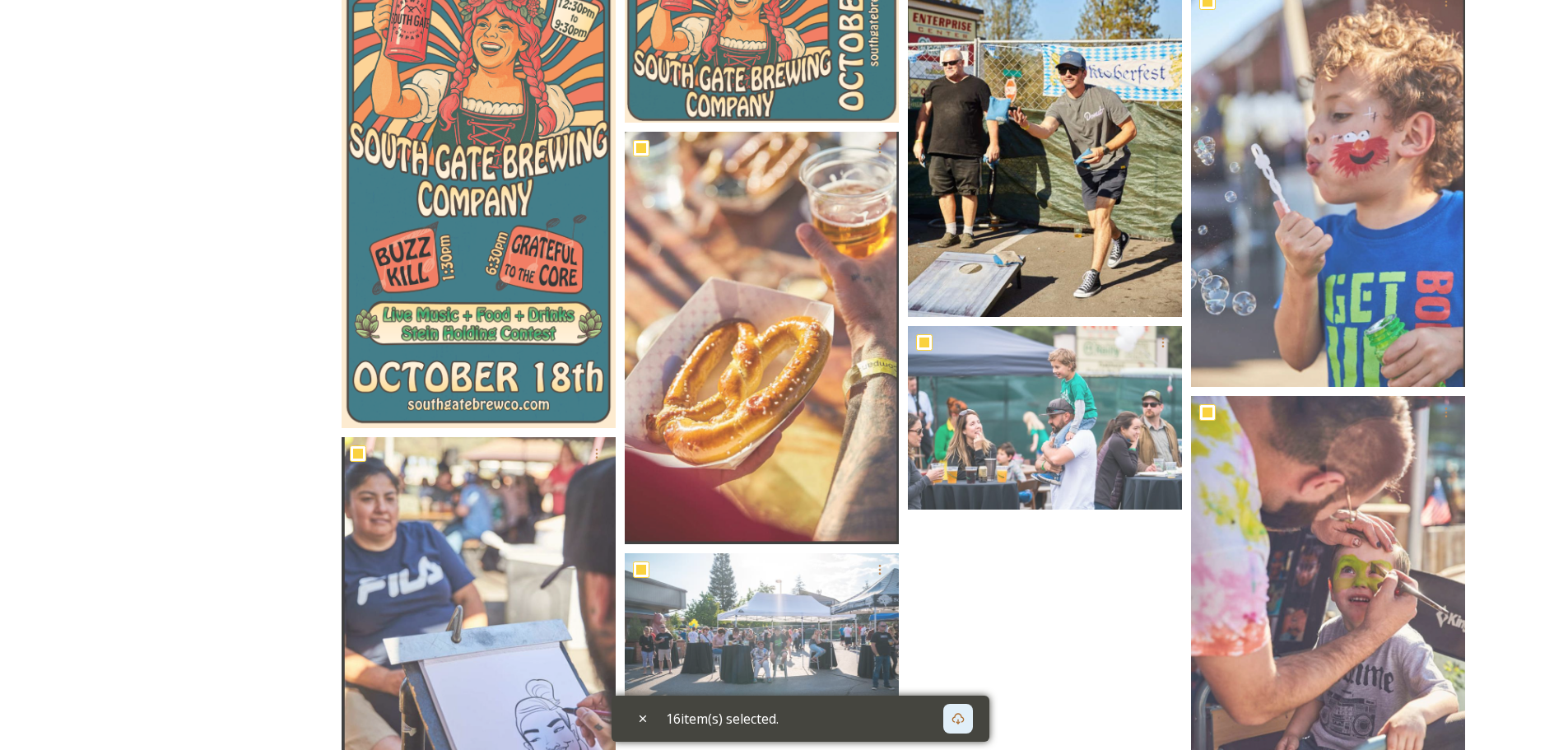
scroll to position [230, 0]
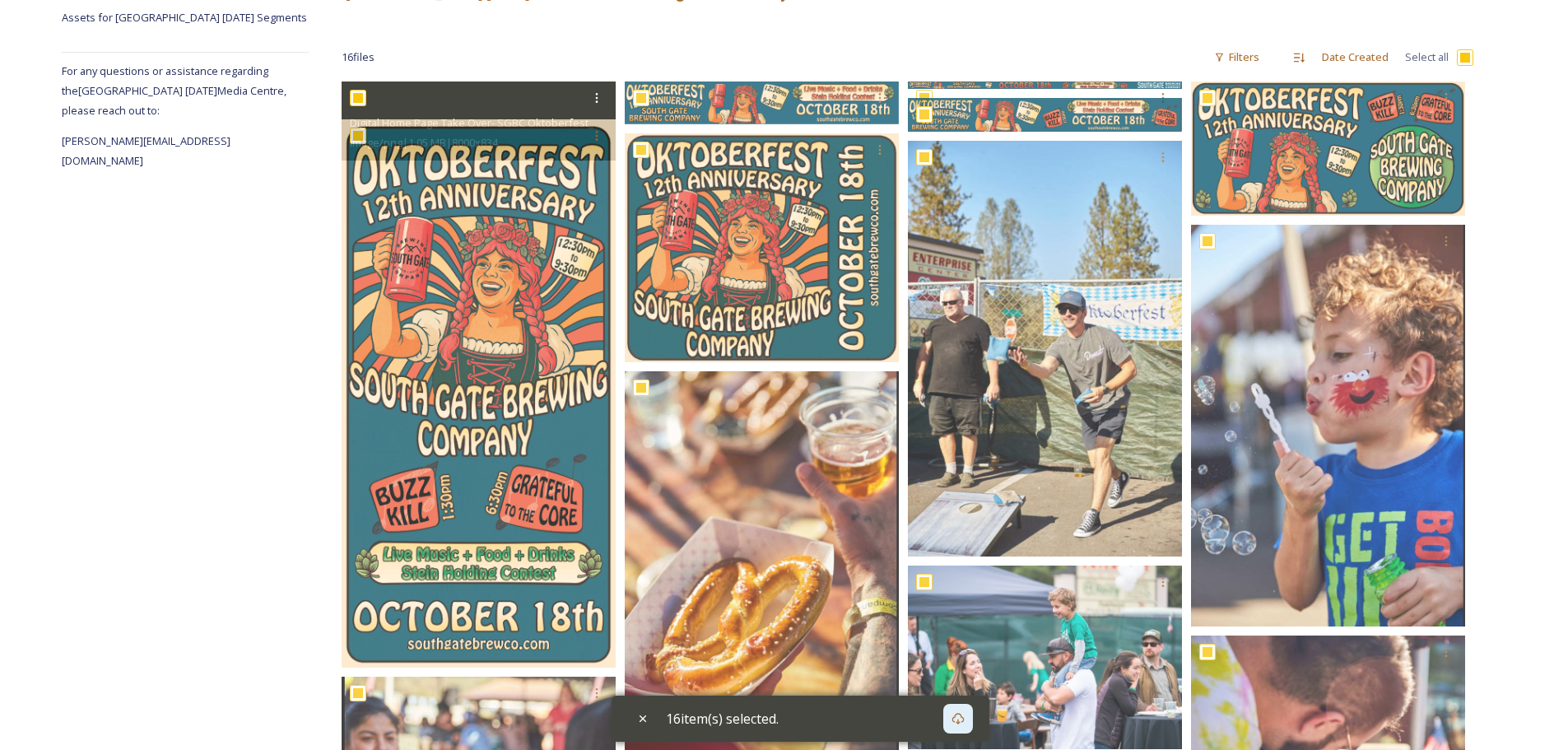
click at [356, 101] on input "checkbox" at bounding box center [358, 98] width 17 height 17
checkbox input "false"
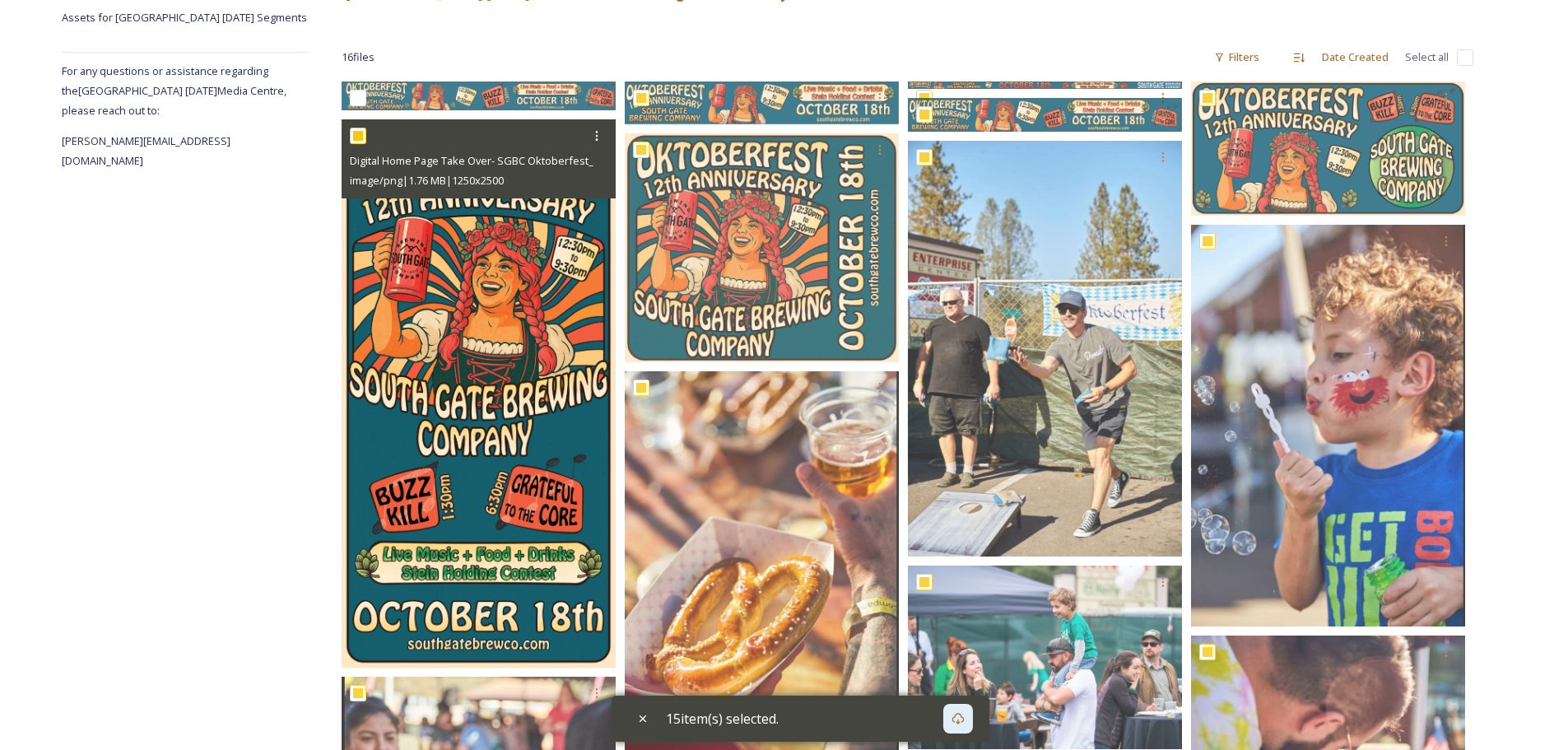
click at [357, 146] on div at bounding box center [480, 136] width 262 height 29
click at [361, 139] on input "checkbox" at bounding box center [358, 136] width 17 height 17
checkbox input "false"
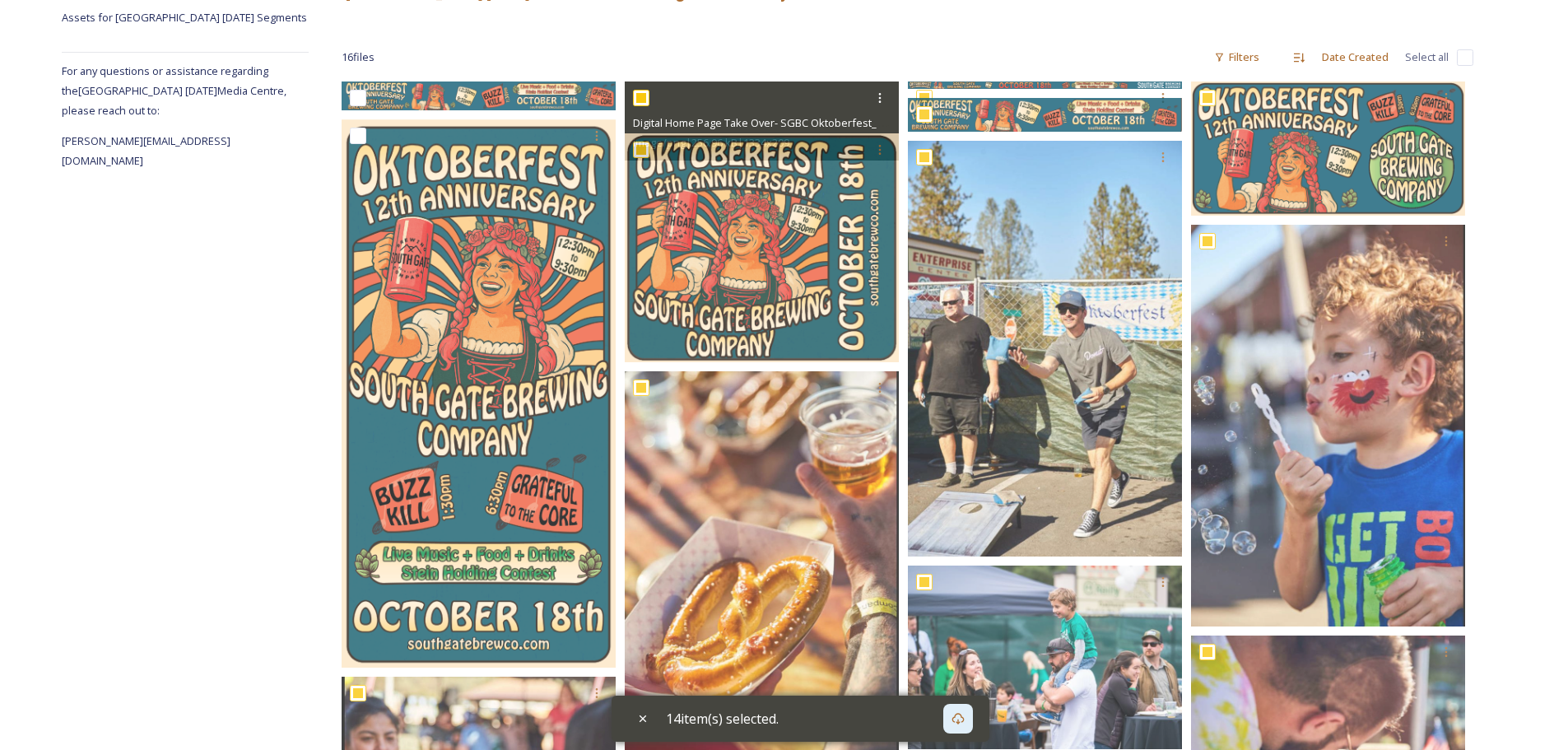
click at [642, 98] on input "checkbox" at bounding box center [641, 98] width 17 height 17
checkbox input "false"
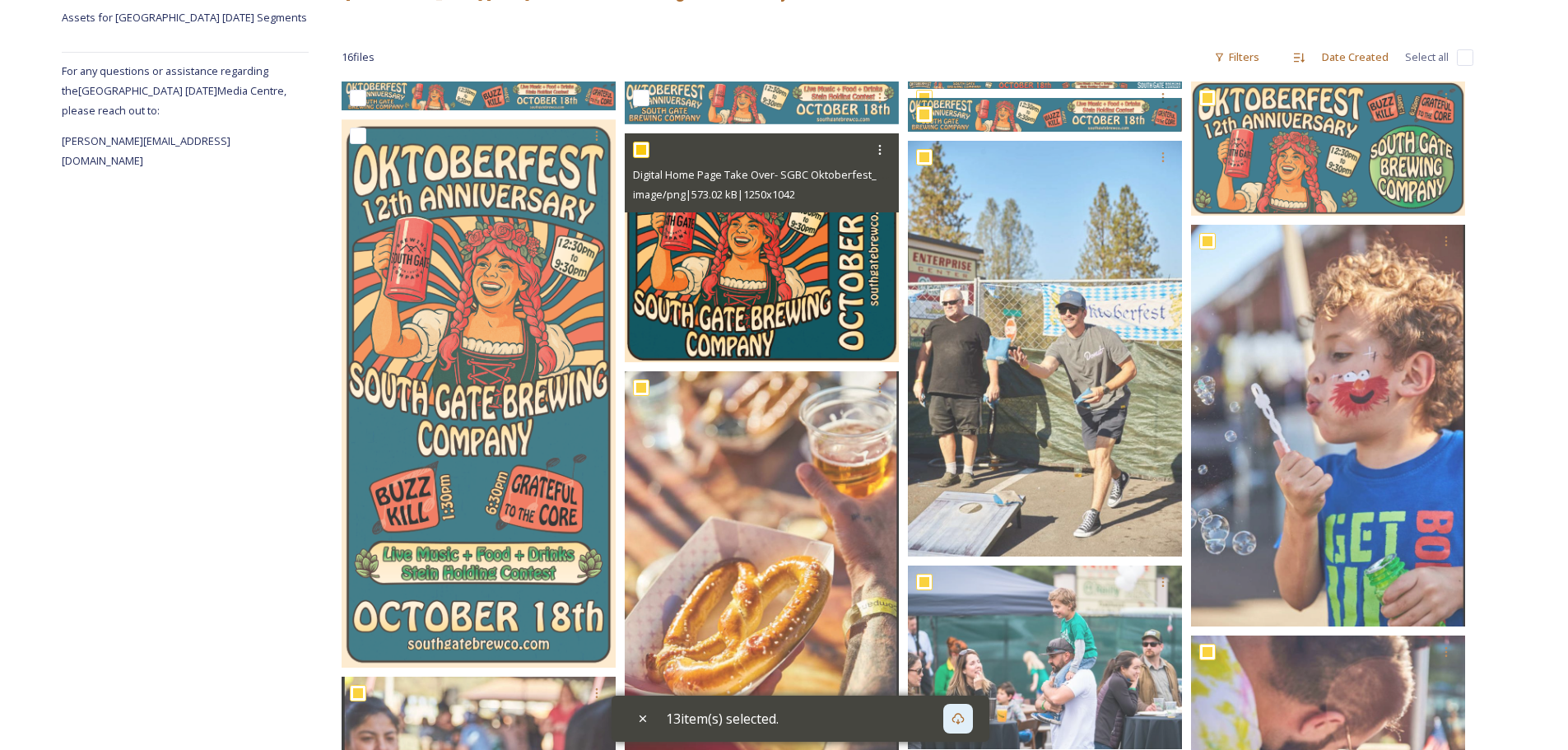
click at [636, 145] on input "checkbox" at bounding box center [641, 150] width 17 height 17
checkbox input "false"
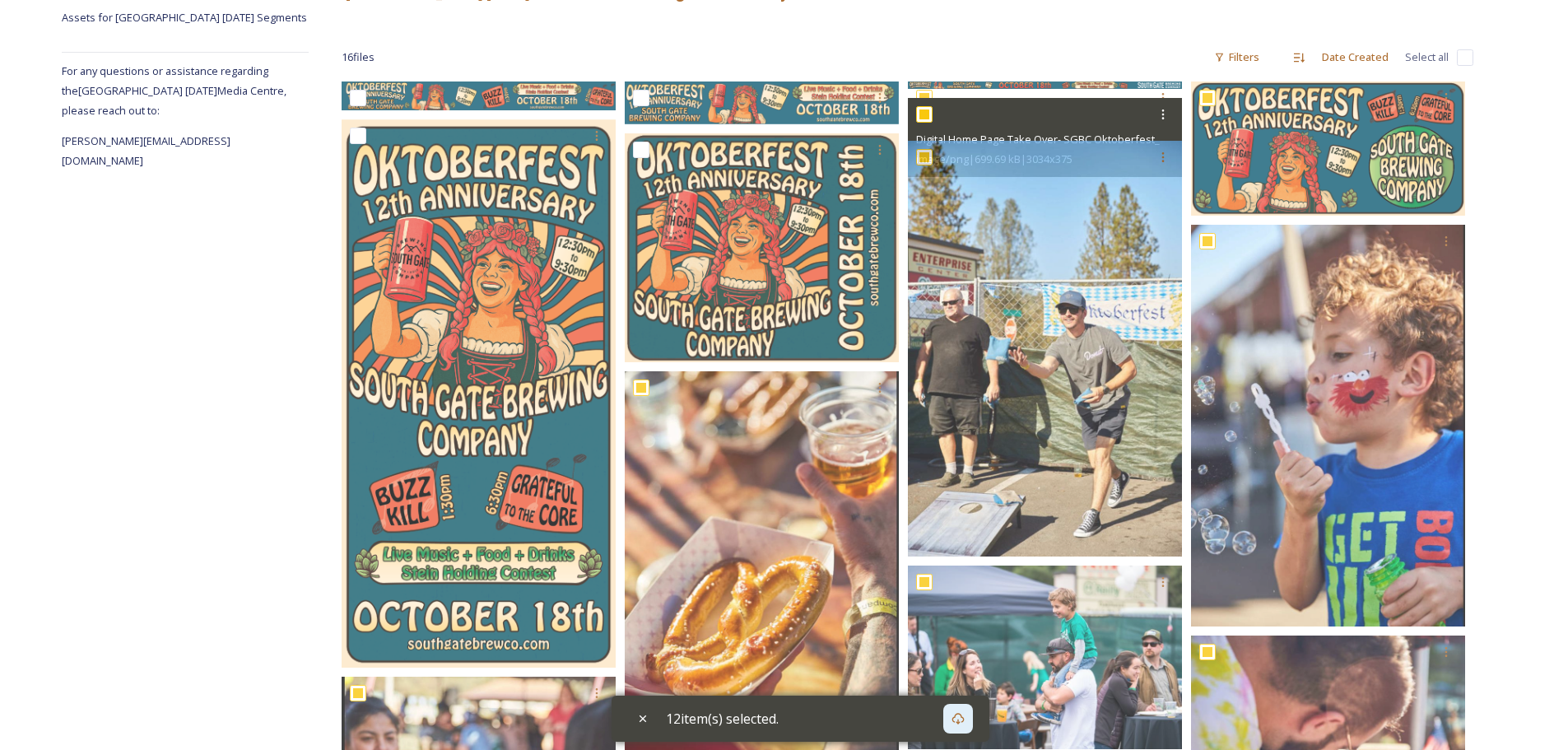
click at [930, 111] on input "checkbox" at bounding box center [925, 115] width 17 height 17
checkbox input "false"
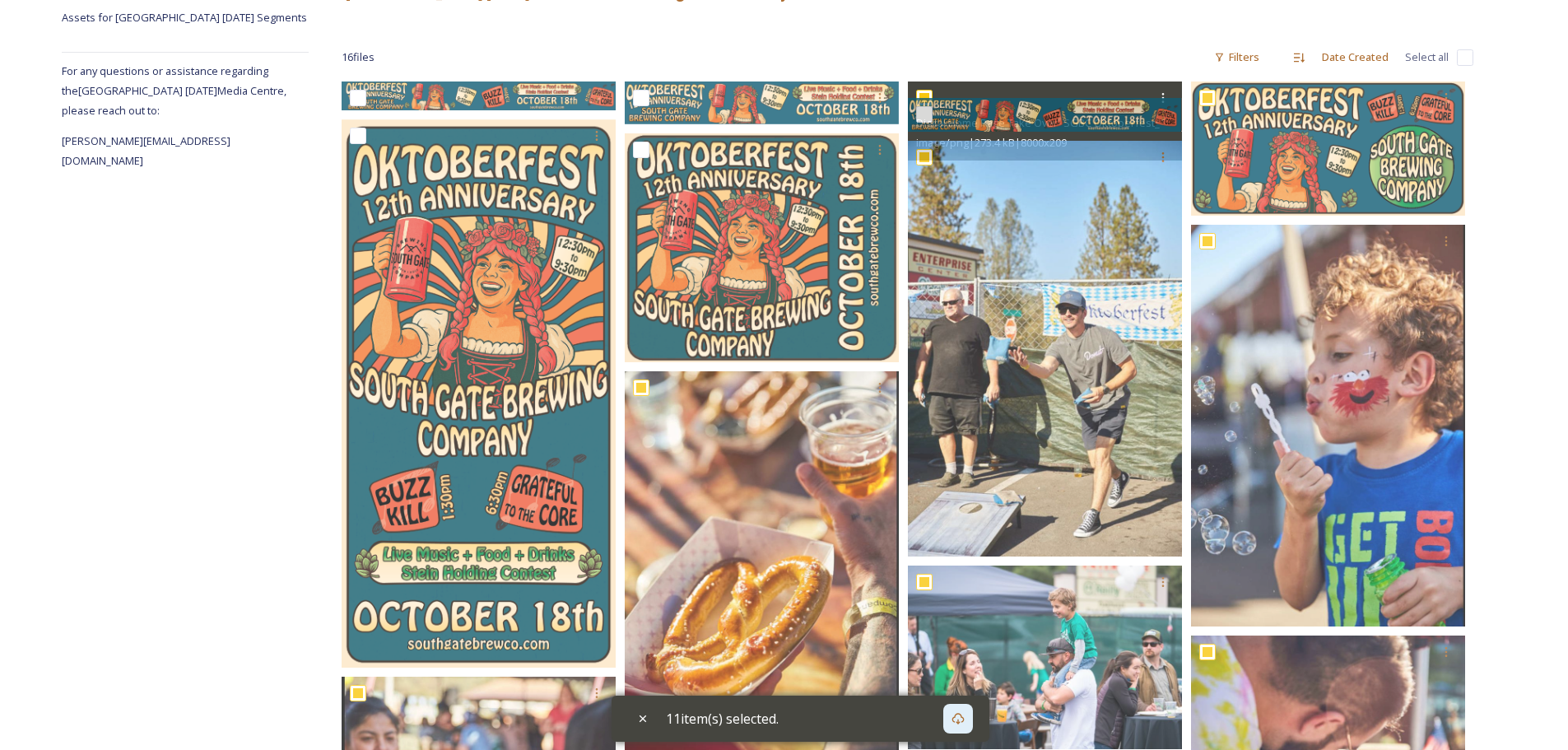
click at [929, 95] on input "checkbox" at bounding box center [925, 98] width 17 height 17
checkbox input "false"
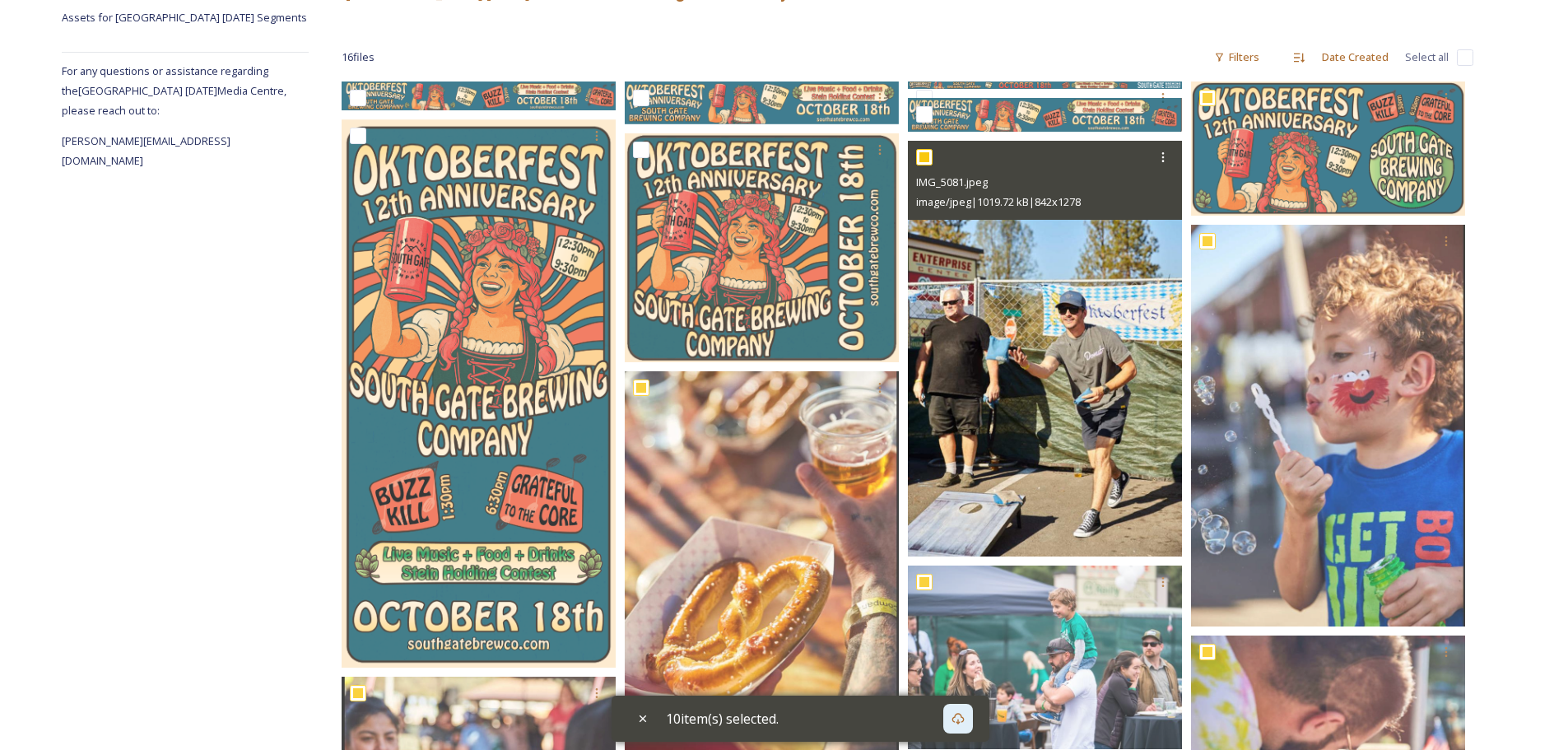
click at [926, 150] on input "checkbox" at bounding box center [925, 157] width 17 height 17
checkbox input "false"
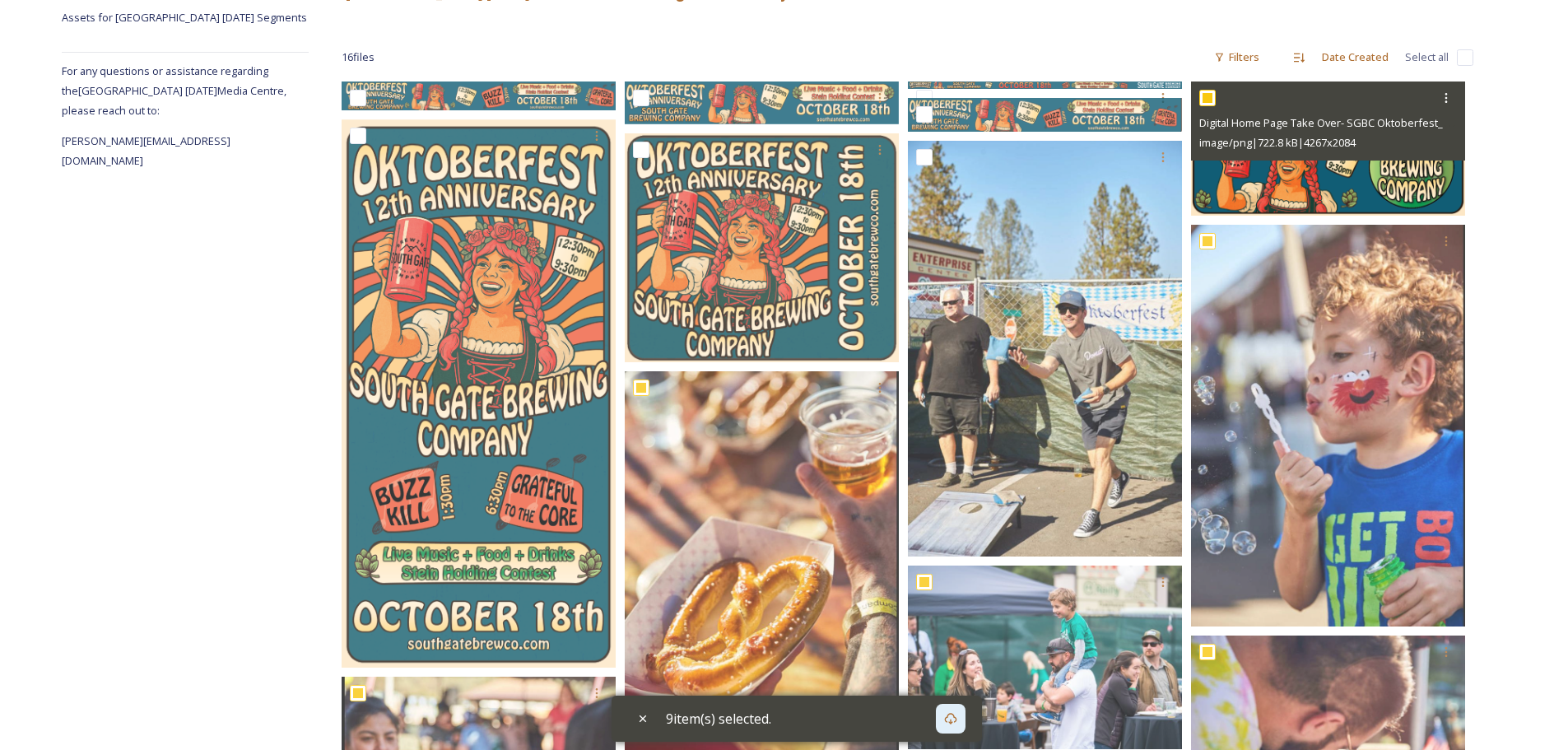
drag, startPoint x: 1212, startPoint y: 95, endPoint x: 1212, endPoint y: 119, distance: 24.0
click at [1212, 98] on input "checkbox" at bounding box center [1207, 98] width 17 height 17
checkbox input "false"
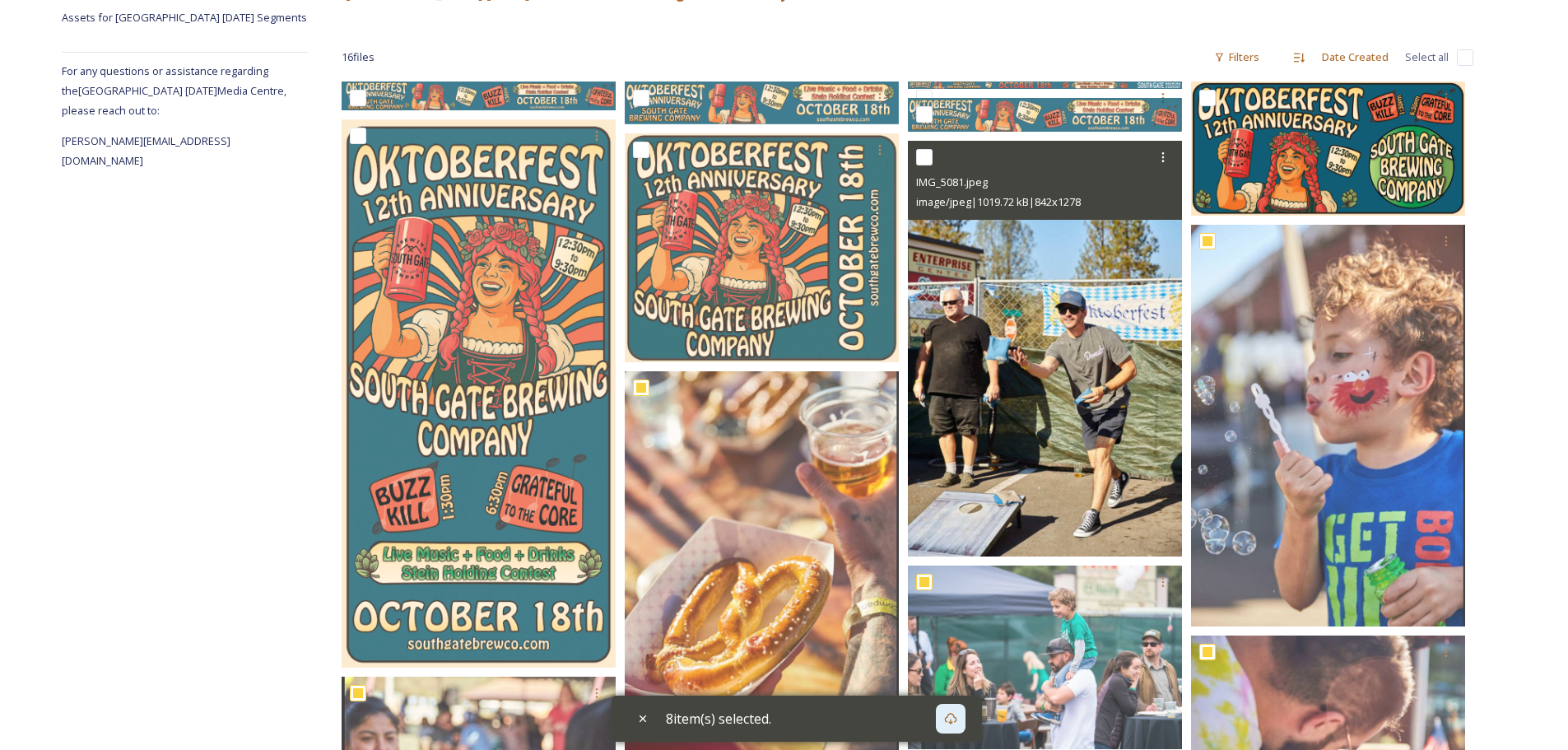
click at [920, 161] on input "checkbox" at bounding box center [925, 157] width 17 height 17
checkbox input "true"
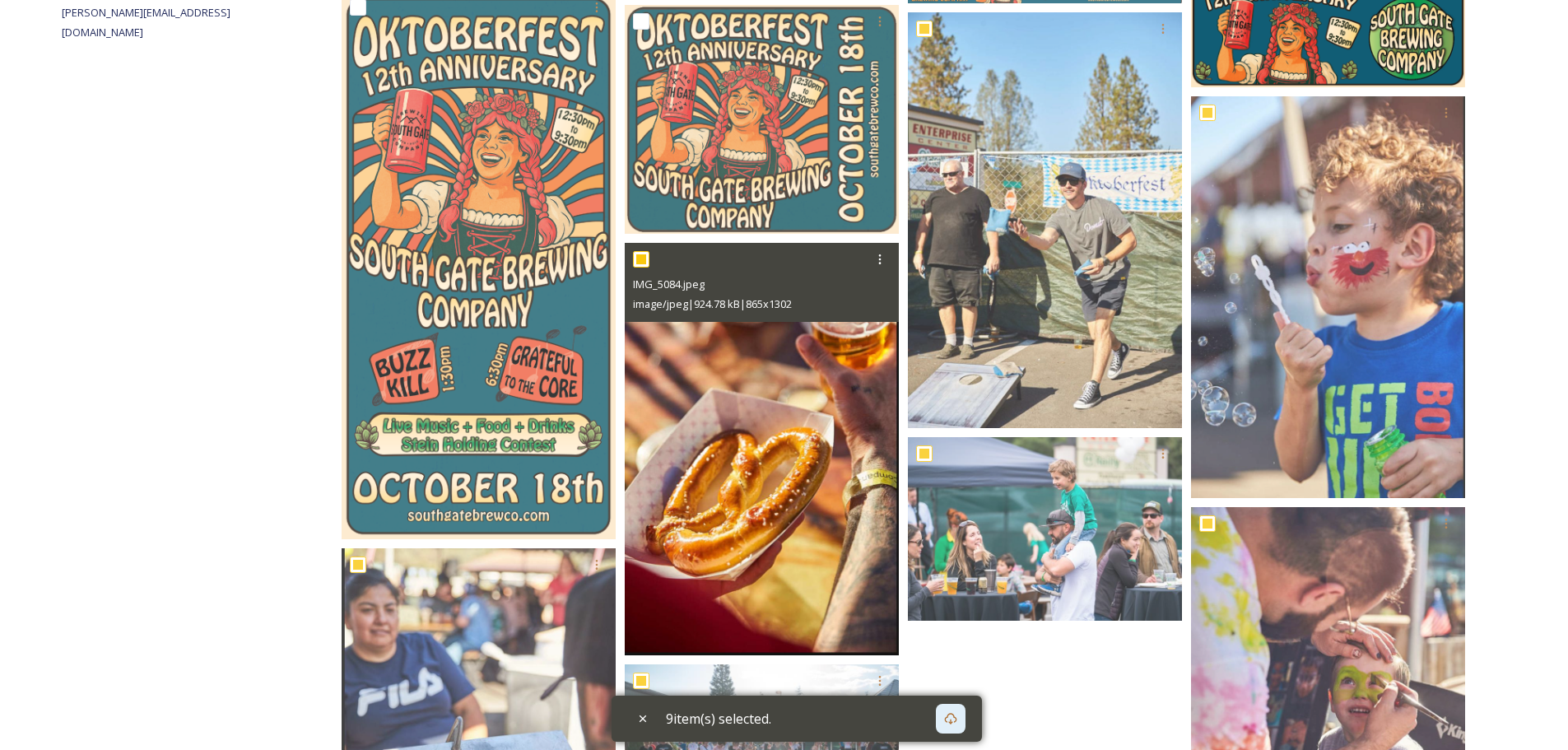
scroll to position [148, 0]
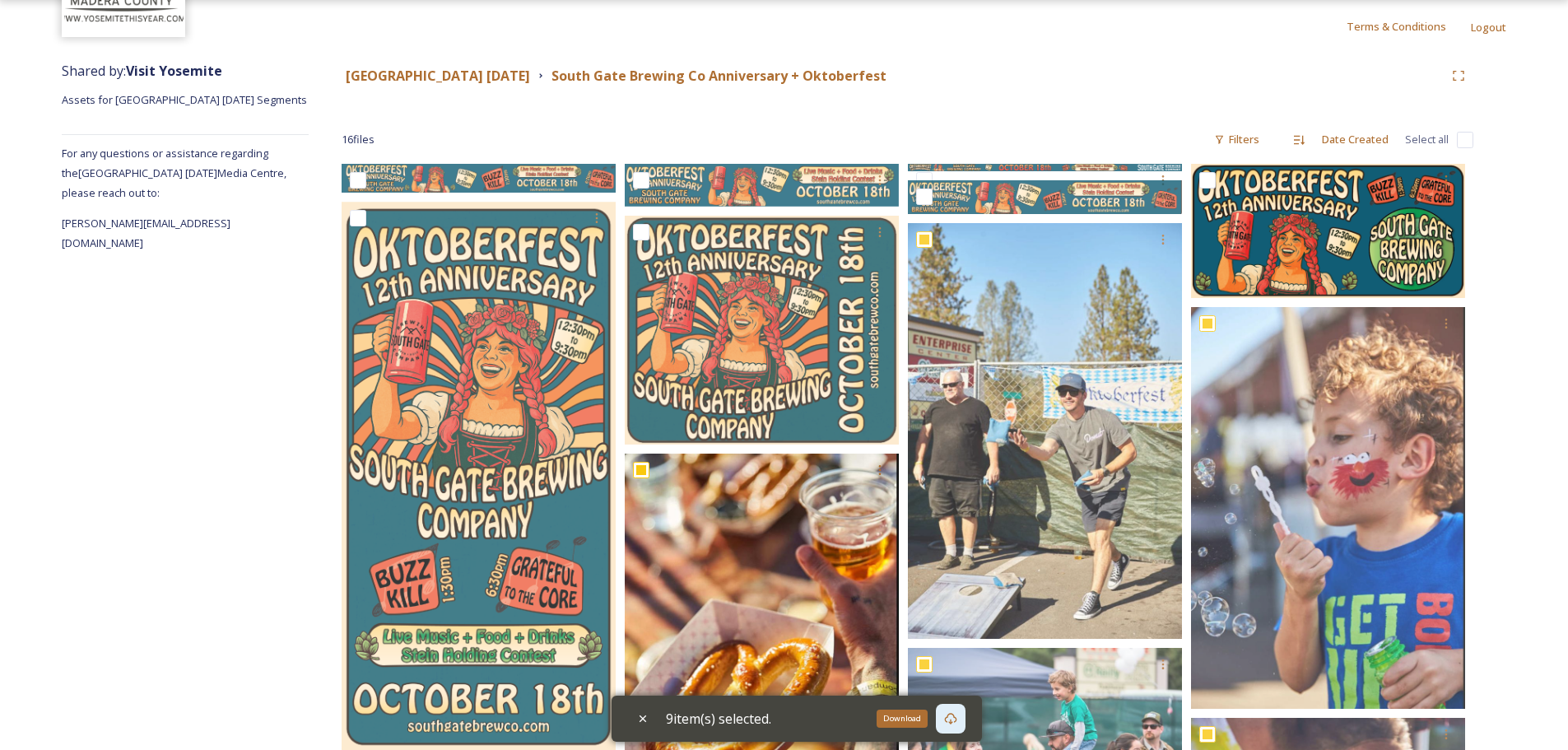
click at [957, 712] on icon at bounding box center [951, 719] width 13 height 13
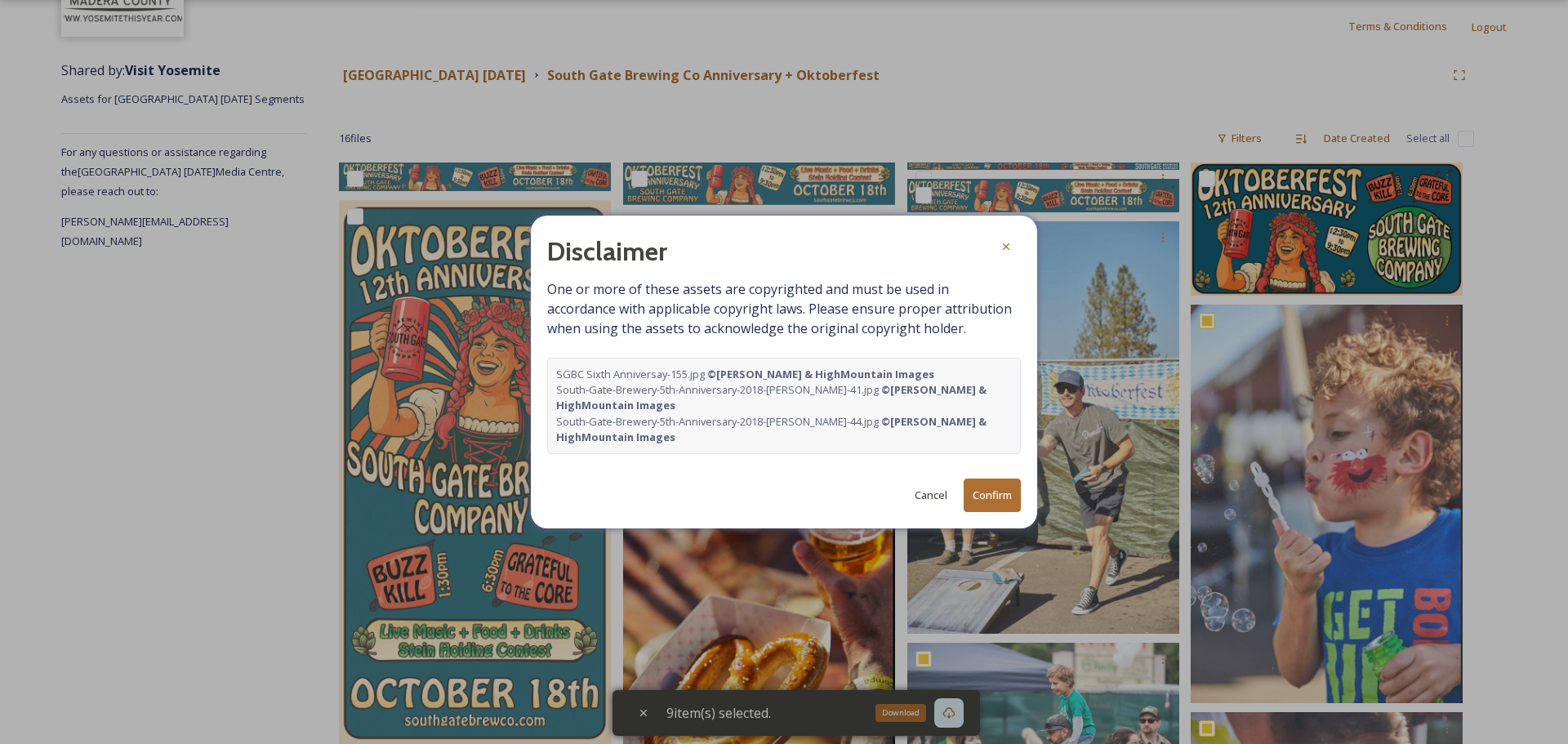
click at [994, 497] on button "Confirm" at bounding box center [992, 495] width 57 height 33
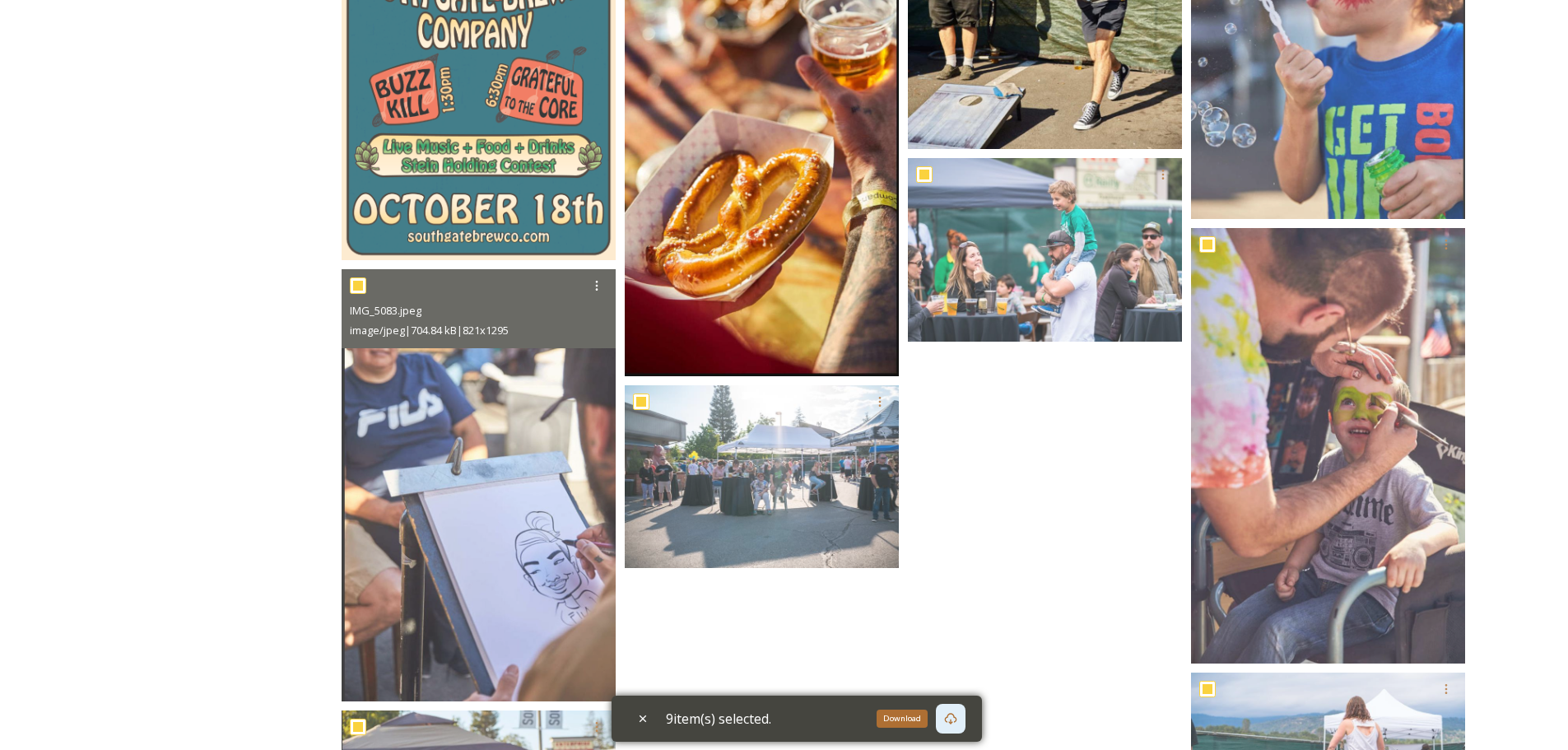
scroll to position [478, 0]
